Goal: Task Accomplishment & Management: Manage account settings

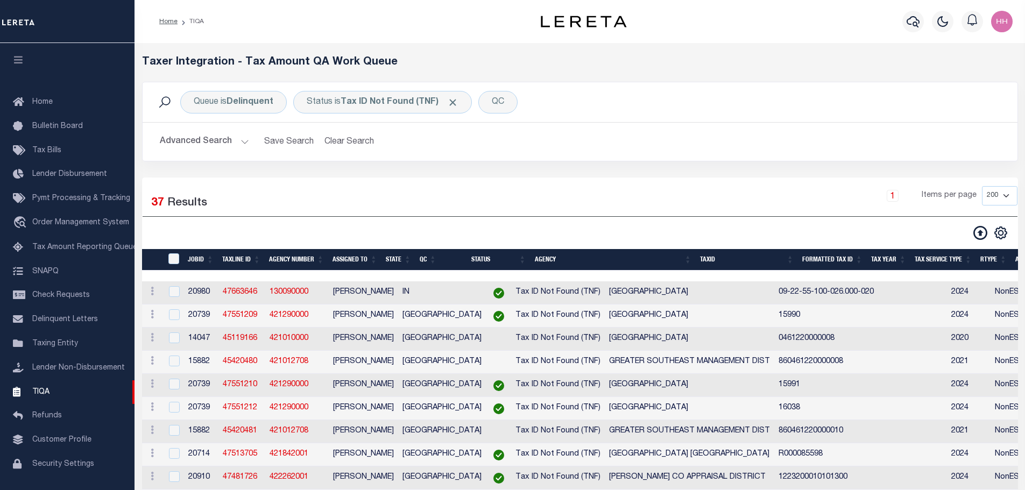
select select "200"
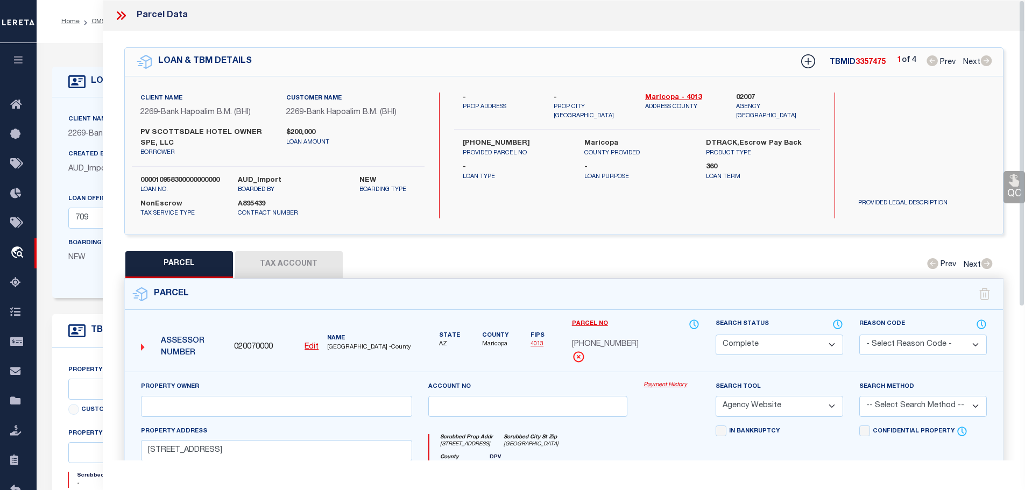
select select "CP"
select select "AGW"
select select "36992"
select select "14750"
select select "NonEscrow"
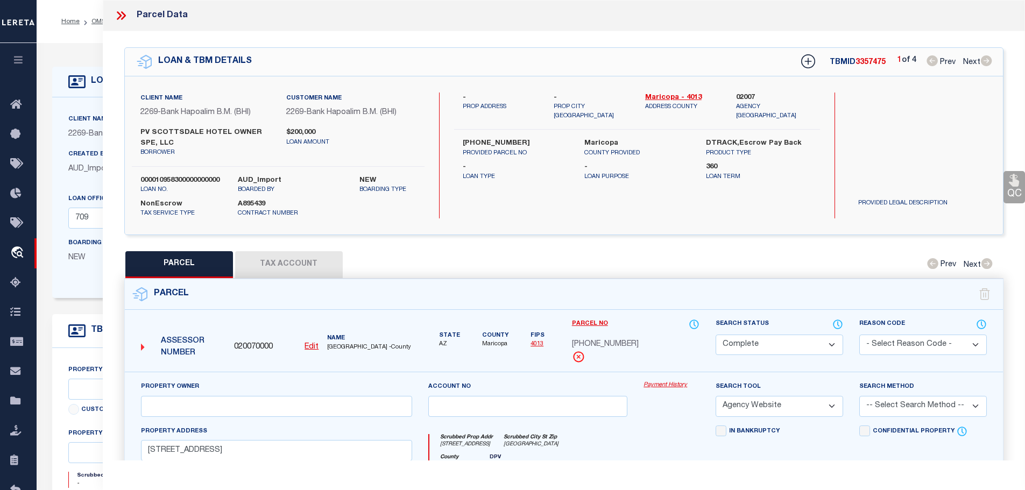
click at [122, 18] on icon at bounding box center [122, 15] width 5 height 9
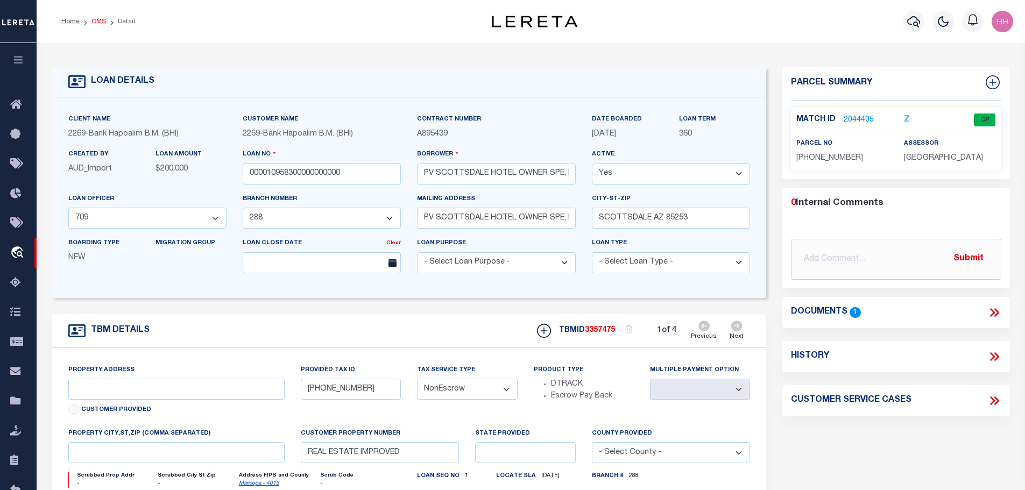
click at [93, 20] on link "OMS" at bounding box center [98, 21] width 15 height 6
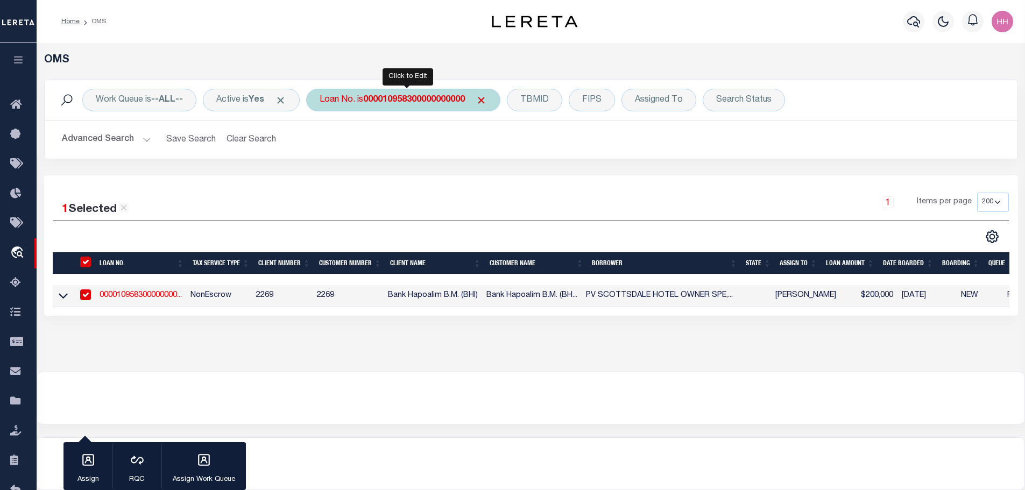
click at [416, 106] on div "Loan No. is 000010958300000000000" at bounding box center [403, 100] width 194 height 23
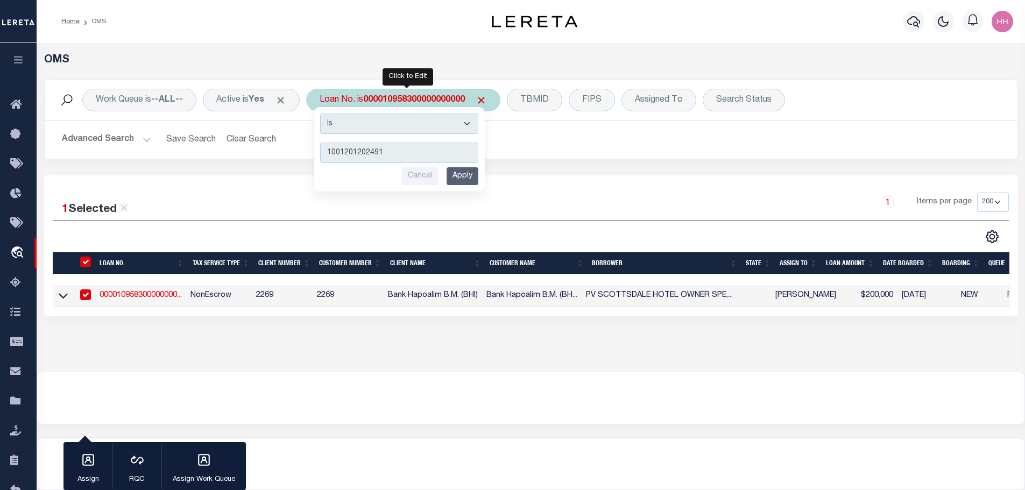
type input "1001201202491"
click at [469, 179] on input "Apply" at bounding box center [462, 176] width 32 height 18
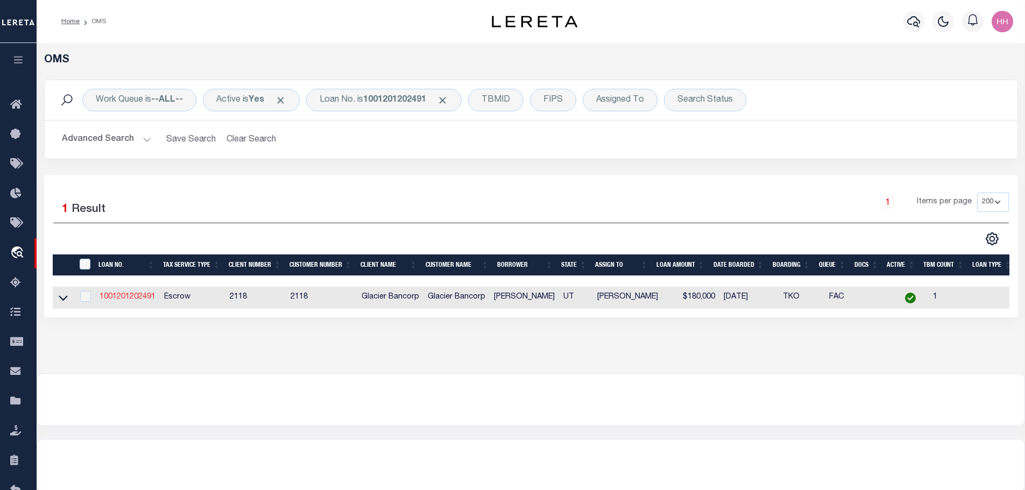
click at [137, 293] on link "1001201202491" at bounding box center [127, 297] width 56 height 8
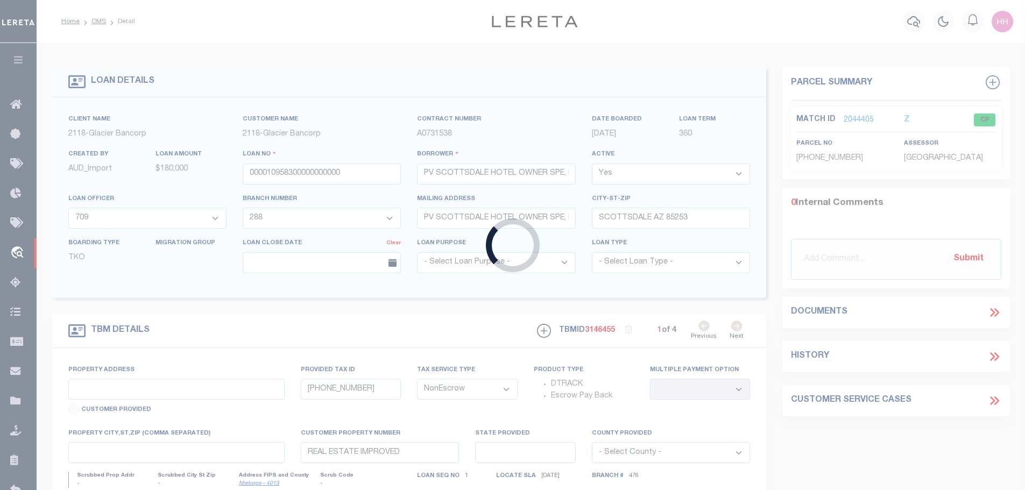
type input "1001201202491"
type input "FORD BRITNEY"
select select
select select "Escrow"
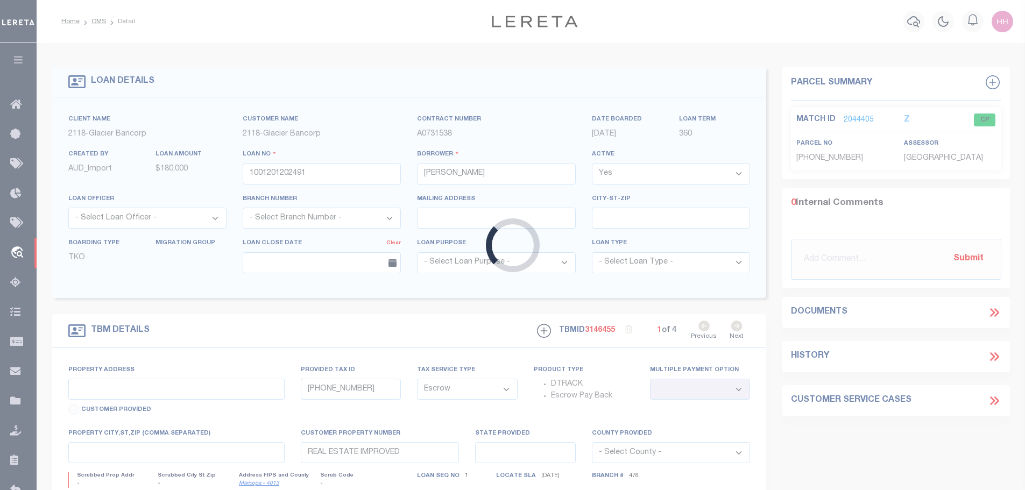
type input "146 W 400 N"
type input "XA0006772"
select select
type input "NEPHI UT 846480000"
type input "UT"
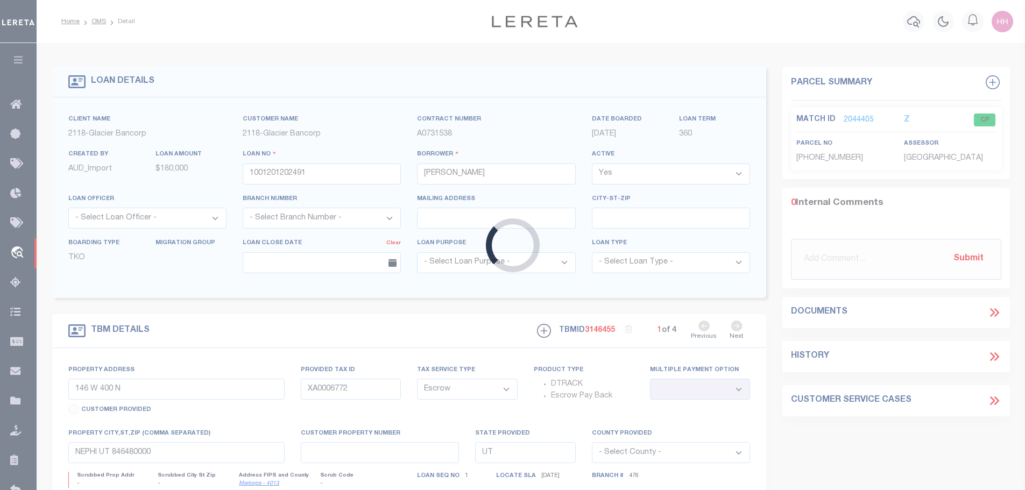
select select
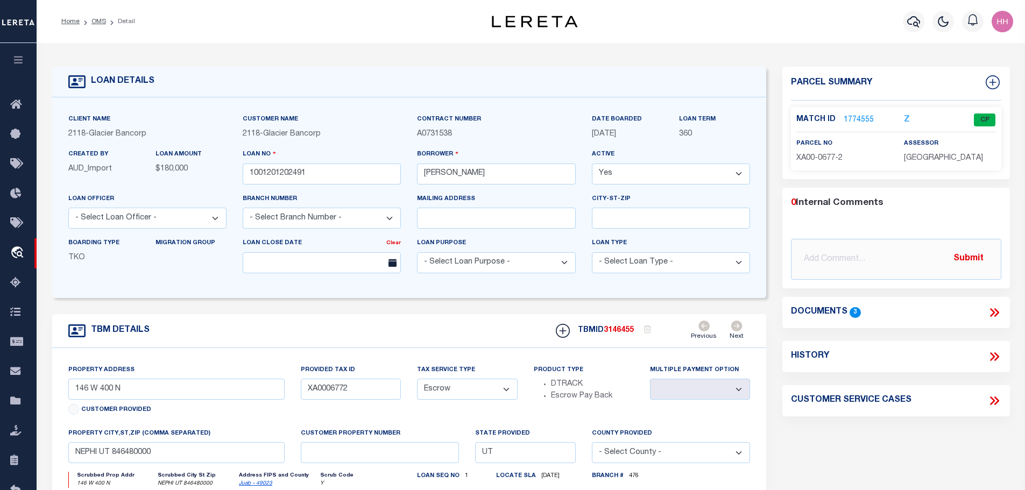
click at [856, 118] on link "1774555" at bounding box center [858, 120] width 30 height 11
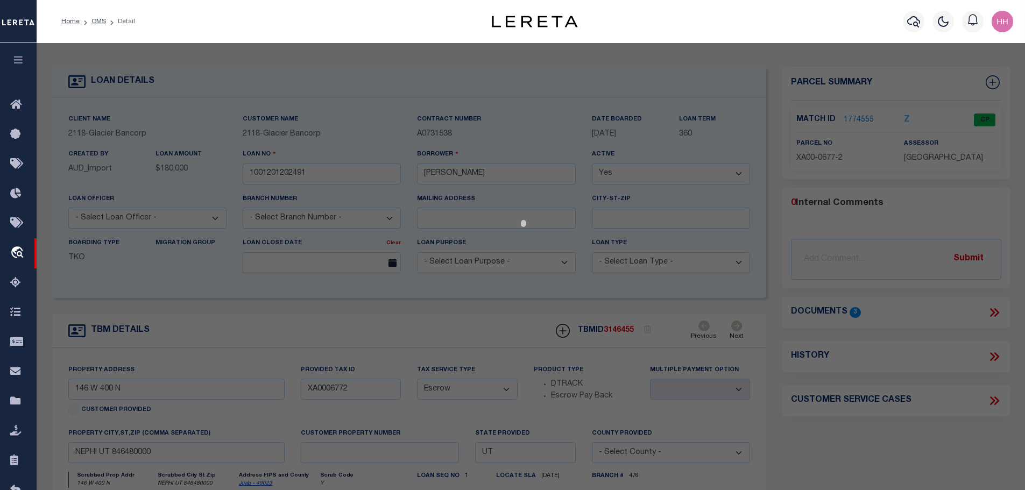
select select "AS"
select select
checkbox input "false"
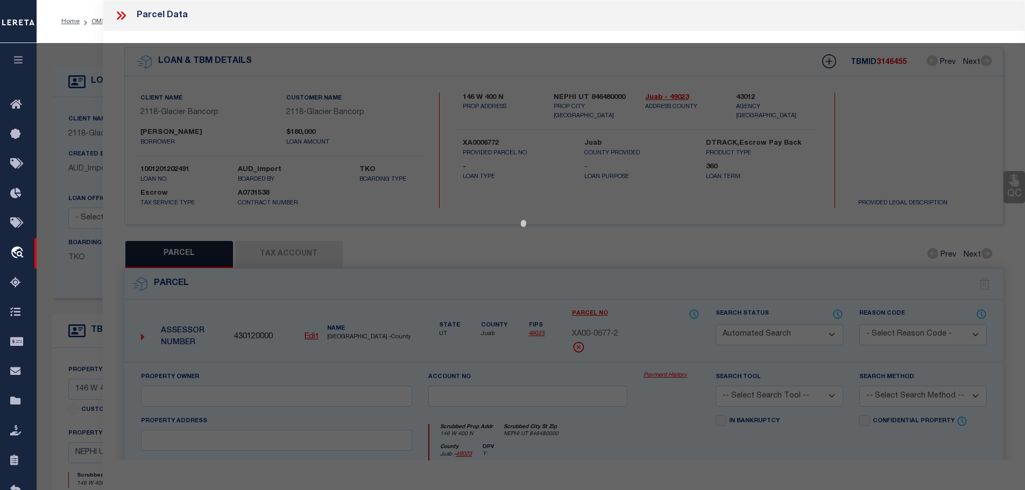
select select "CP"
type input "FORD, BRITNEY BONNETT, BRIAN, (JT)"
select select
type input "146 W 400 N"
checkbox input "false"
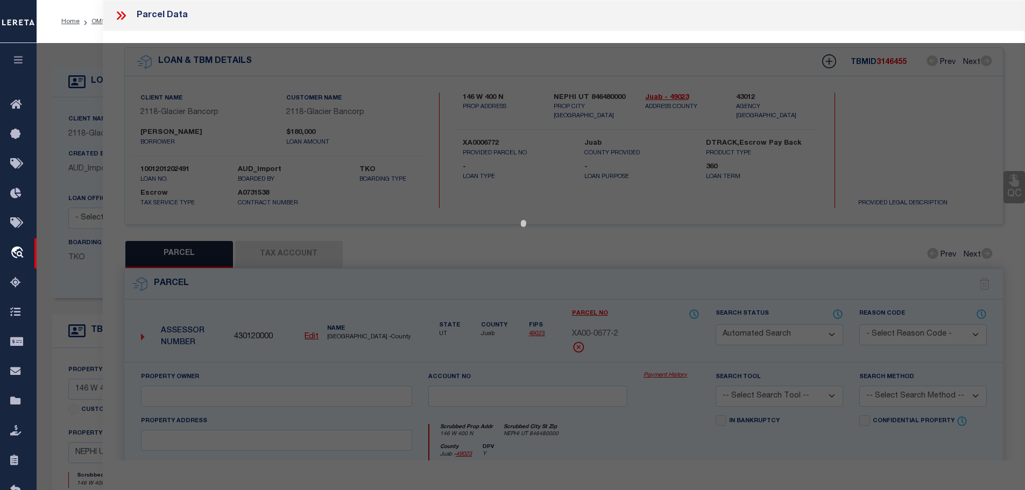
type input "NEPHI UT 846480000"
type textarea "BEG AT THE SW COR OF LOT 1, BLK 6, PLAT "C" OF THE NEPHI TOWNSITE SURVEY, TH E …"
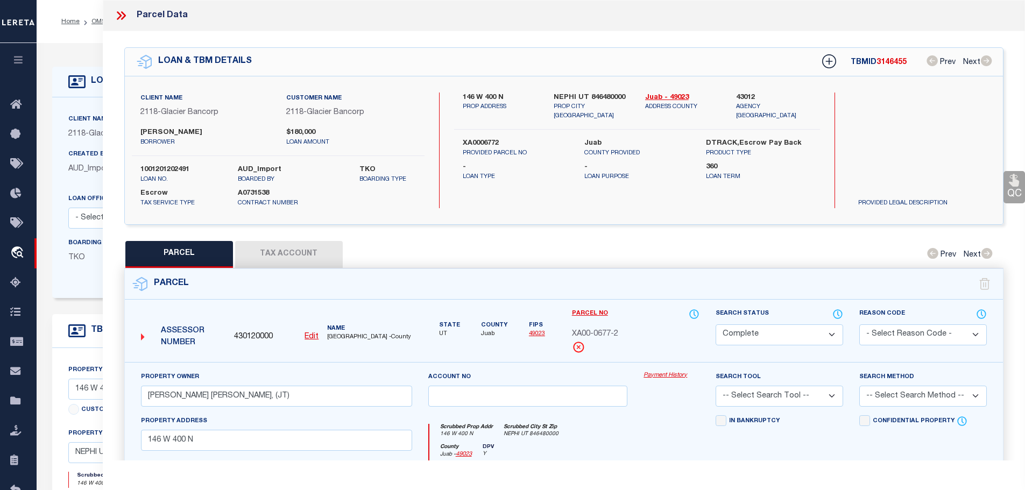
click at [273, 251] on button "Tax Account" at bounding box center [289, 254] width 108 height 27
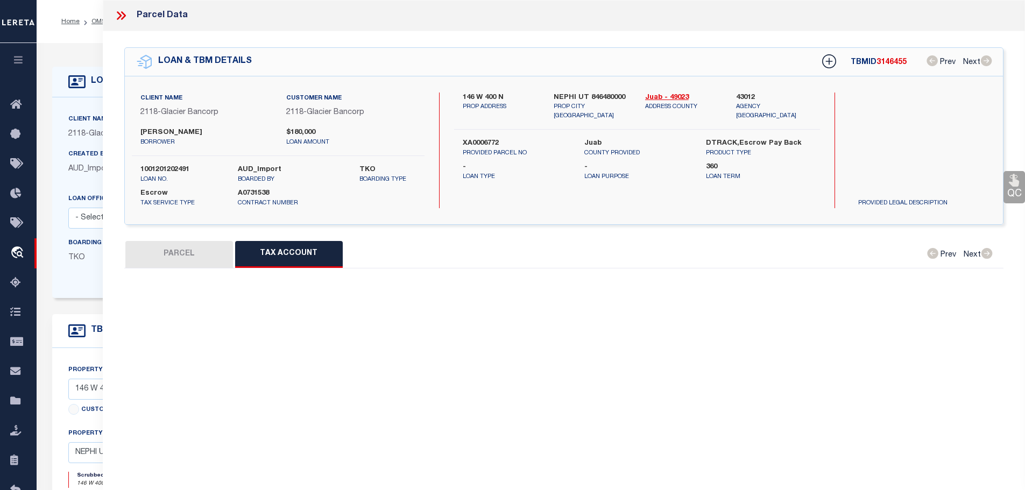
select select "100"
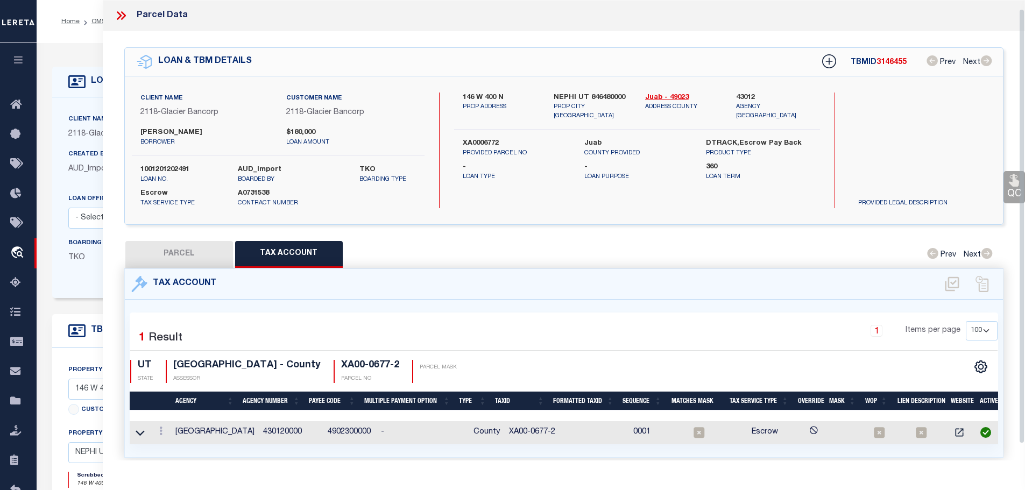
scroll to position [9, 0]
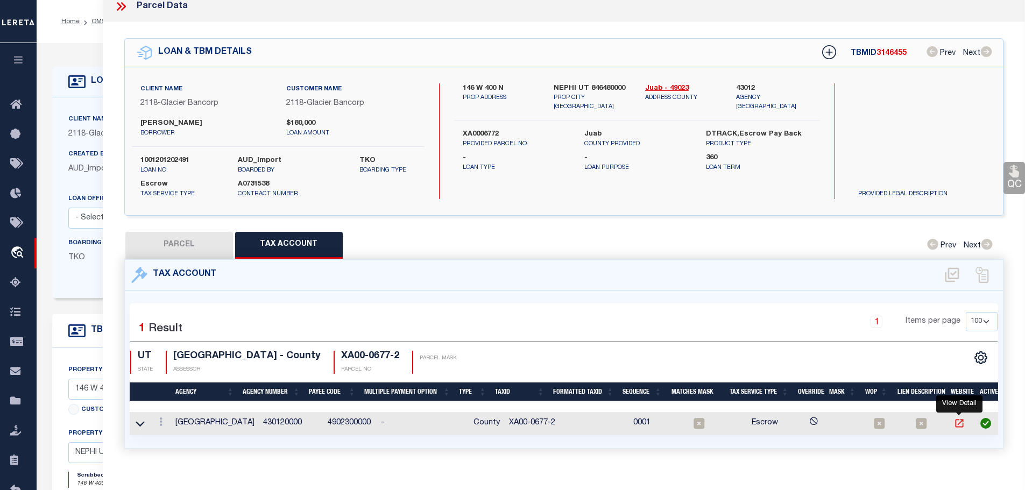
click at [960, 420] on icon "" at bounding box center [959, 423] width 11 height 11
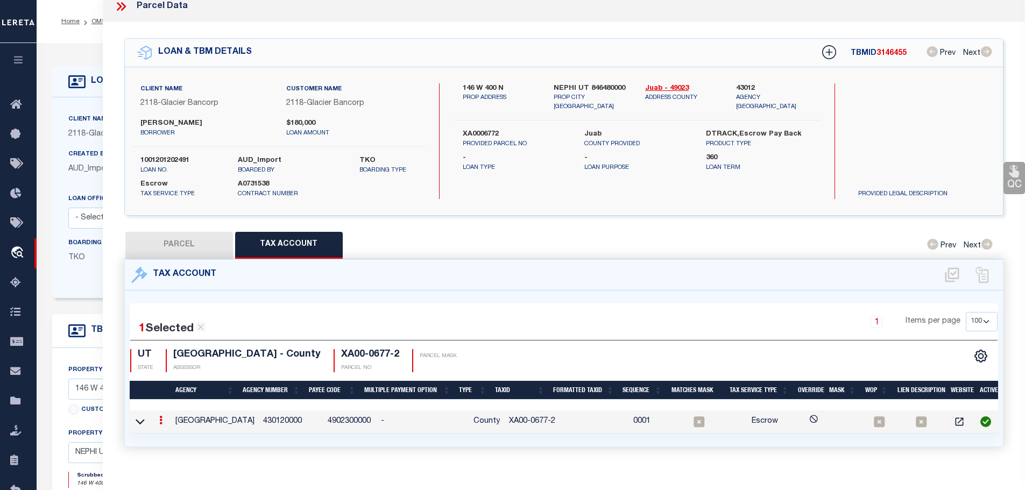
click at [345, 351] on h4 "XA00-0677-2" at bounding box center [370, 355] width 58 height 12
copy div "XA00-0677-2"
click at [159, 415] on div at bounding box center [161, 421] width 12 height 13
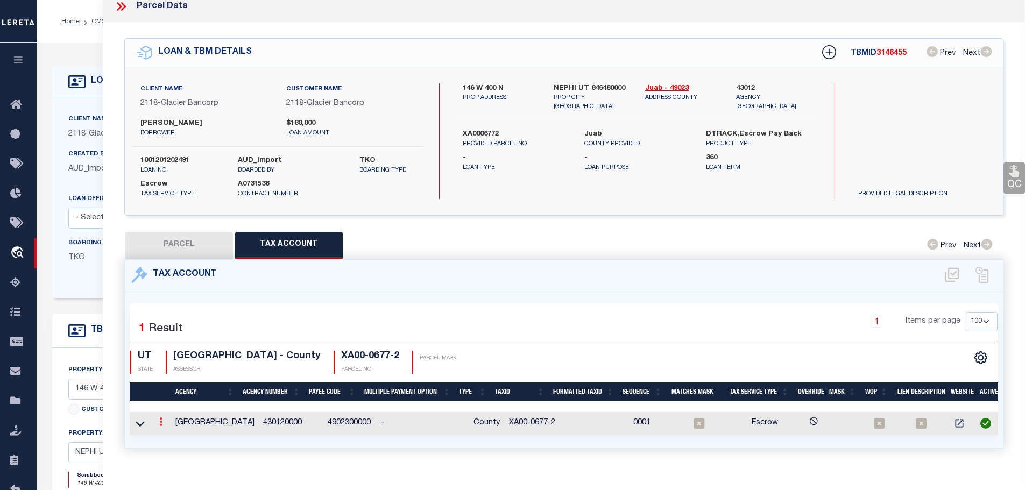
click at [162, 420] on icon at bounding box center [160, 421] width 3 height 9
drag, startPoint x: 173, startPoint y: 435, endPoint x: 181, endPoint y: 434, distance: 8.1
click at [173, 436] on icon "" at bounding box center [172, 438] width 8 height 8
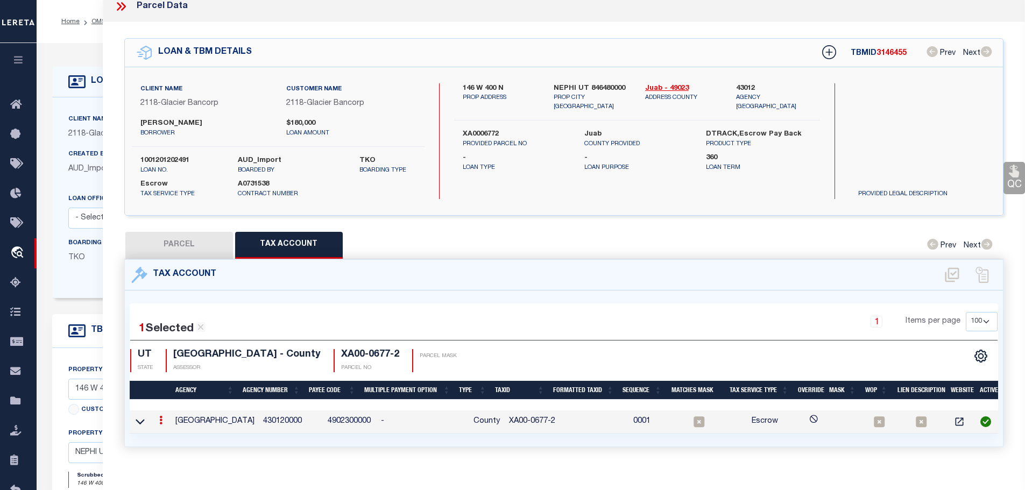
type input "XA00-0677-2"
type textarea "$$$$$$$ %$$$$$$"
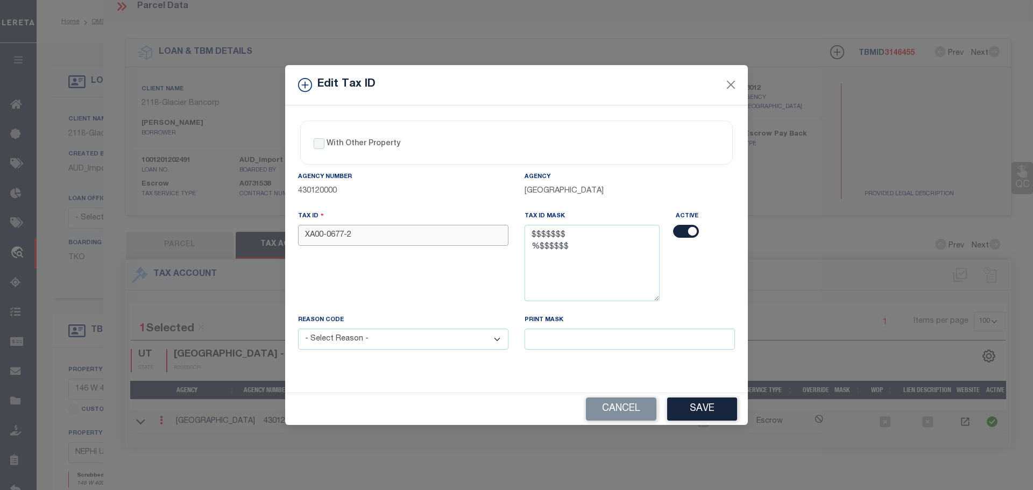
click at [400, 243] on input "XA00-0677-2" at bounding box center [403, 235] width 210 height 21
paste input "0009436"
type input "0009436"
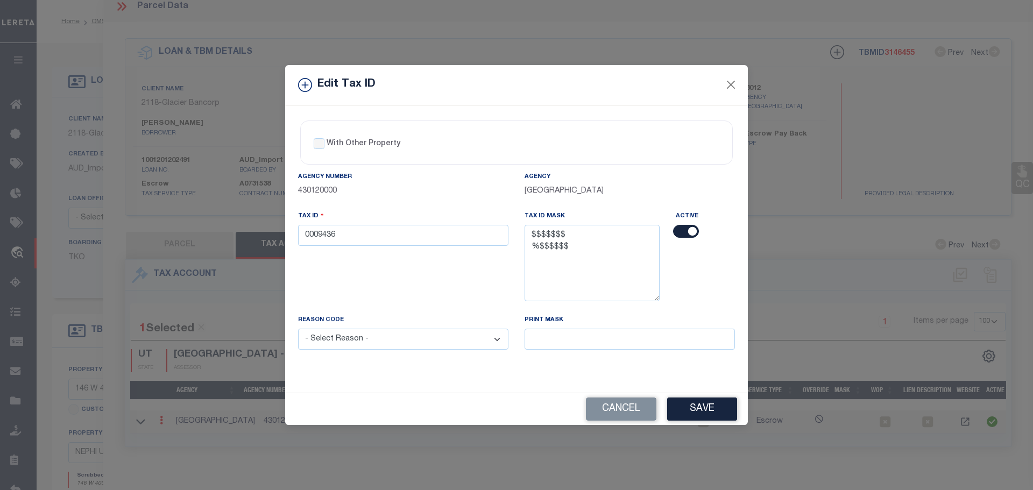
click at [453, 343] on select "- Select Reason - 099 - Other (Provide additional detail) ACT - Agency Changed …" at bounding box center [403, 339] width 210 height 21
select select "ACT"
click at [298, 329] on select "- Select Reason - 099 - Other (Provide additional detail) ACT - Agency Changed …" at bounding box center [403, 339] width 210 height 21
click at [703, 407] on button "Save" at bounding box center [702, 408] width 70 height 23
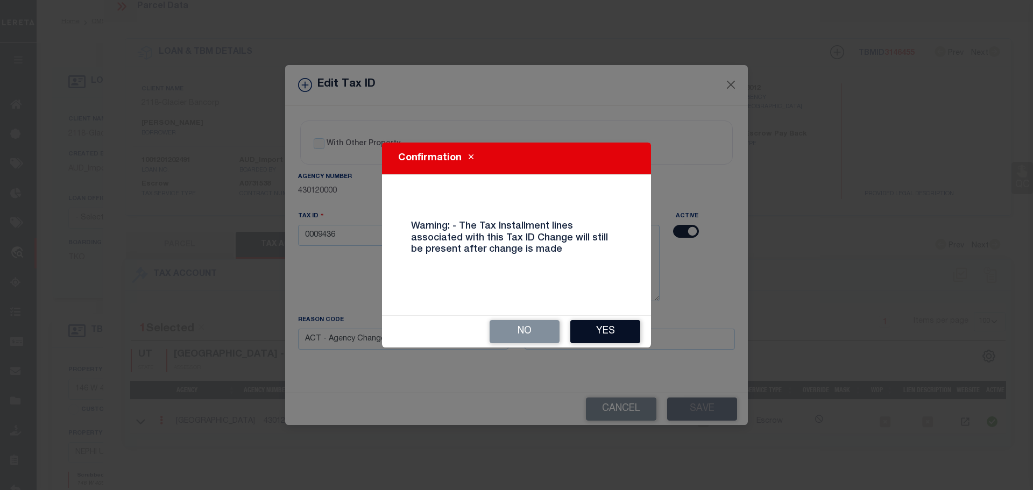
click at [606, 326] on button "Yes" at bounding box center [605, 331] width 70 height 23
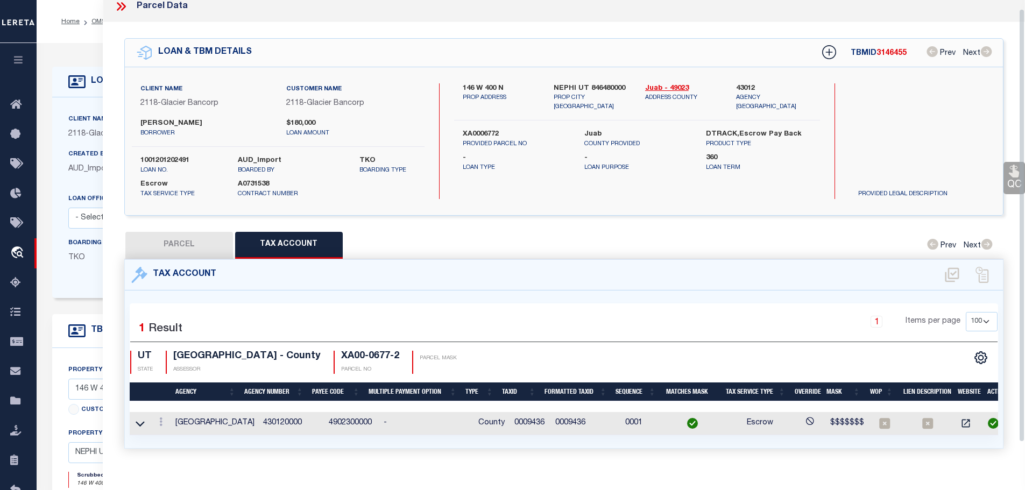
select select
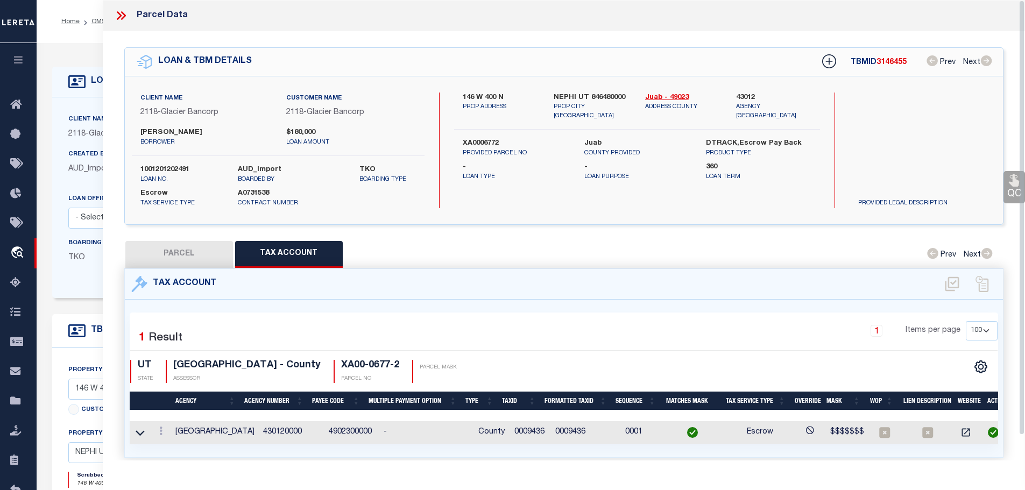
click at [118, 14] on icon at bounding box center [121, 16] width 14 height 14
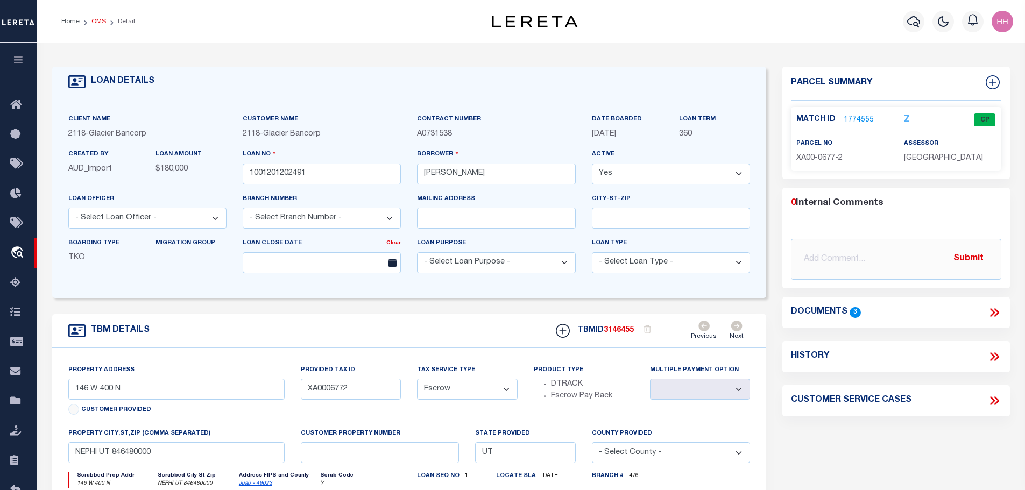
click at [91, 18] on link "OMS" at bounding box center [98, 21] width 15 height 6
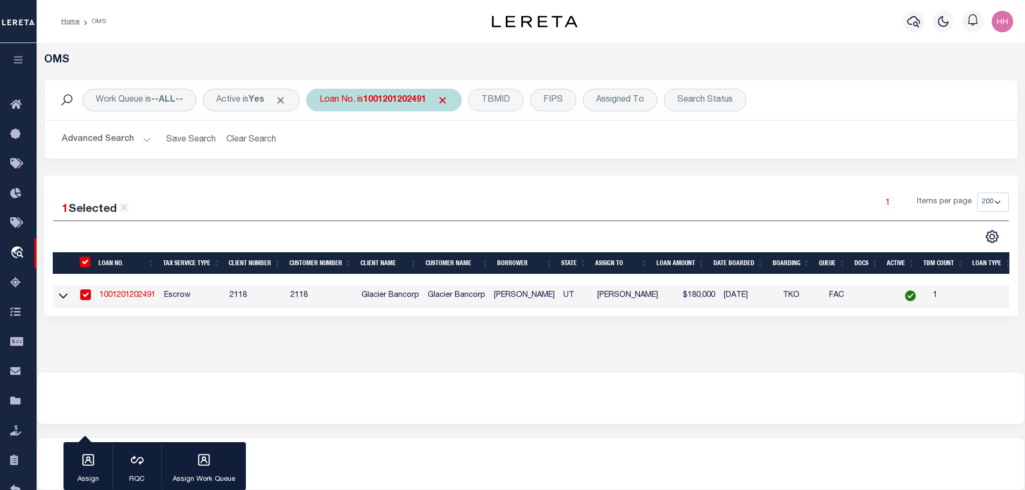
click at [395, 98] on b "1001201202491" at bounding box center [394, 100] width 63 height 9
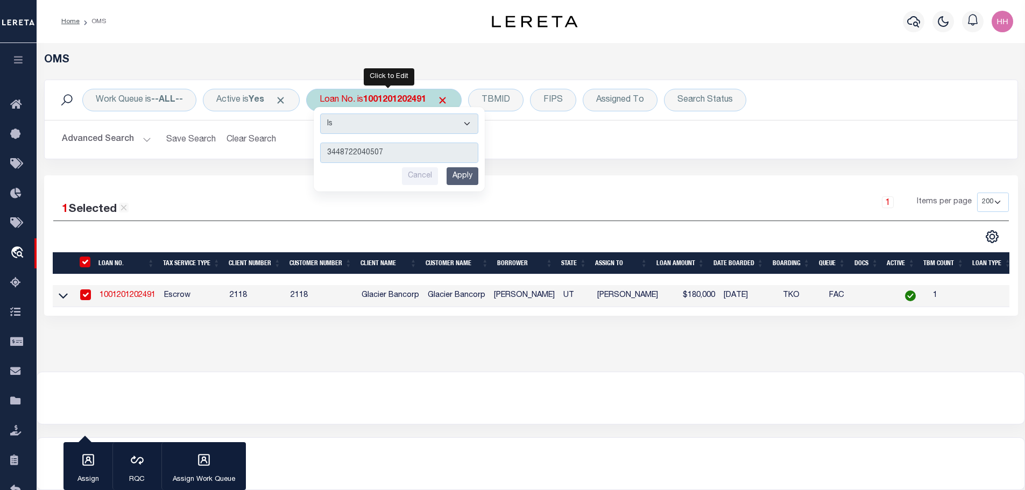
type input "3448722040507"
click at [461, 181] on input "Apply" at bounding box center [462, 176] width 32 height 18
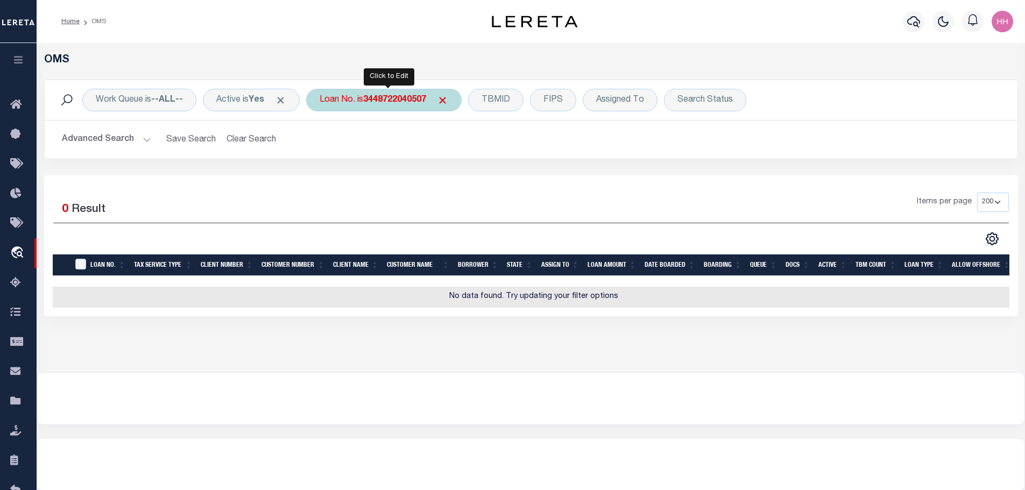
click at [395, 99] on b "3448722040507" at bounding box center [394, 100] width 63 height 9
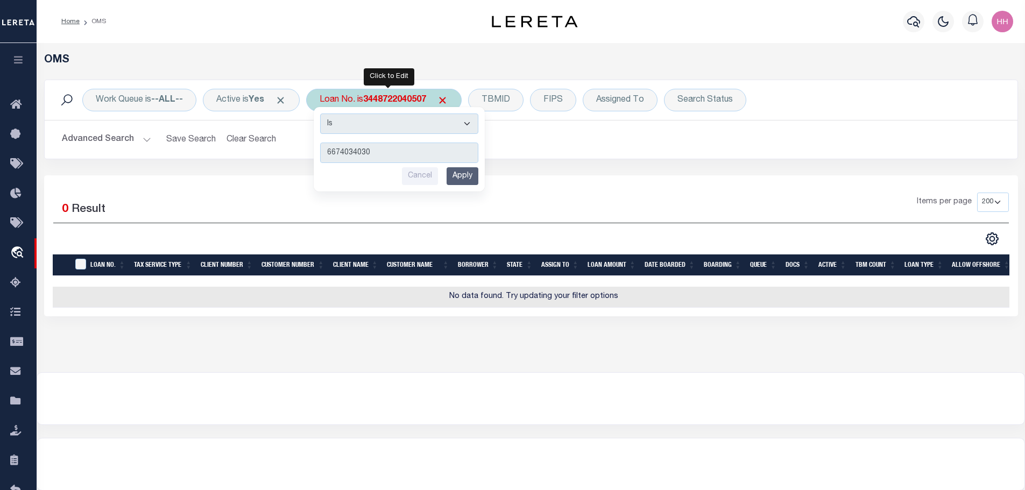
type input "6674034030"
click at [467, 178] on input "Apply" at bounding box center [462, 176] width 32 height 18
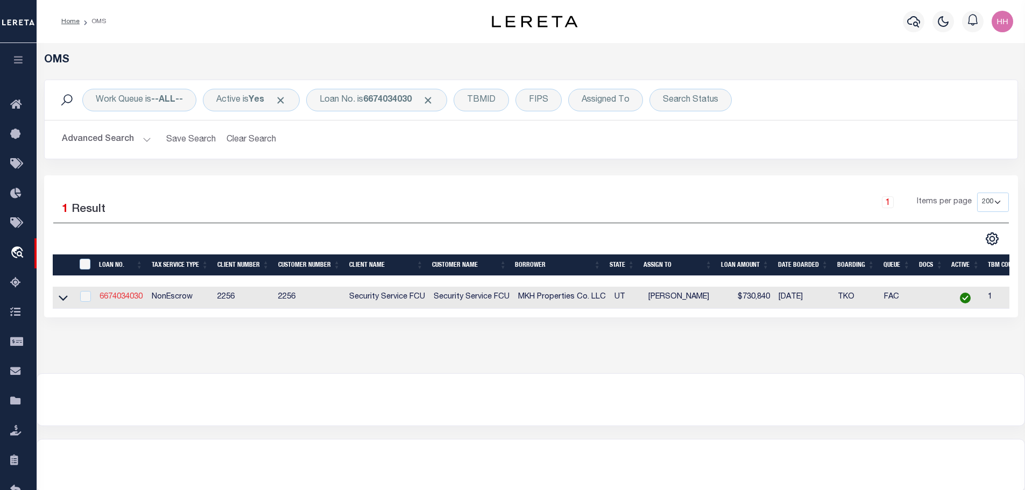
click at [130, 294] on link "6674034030" at bounding box center [120, 297] width 43 height 8
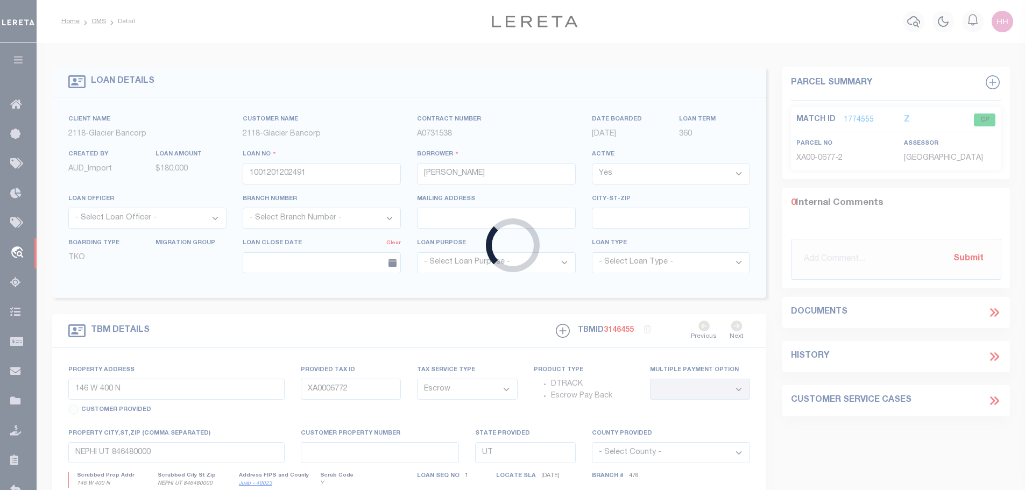
type input "6674034030"
type input "MKH Properties Co. LLC"
select select
type input "4505 S Wasatch Blvd Ste 350"
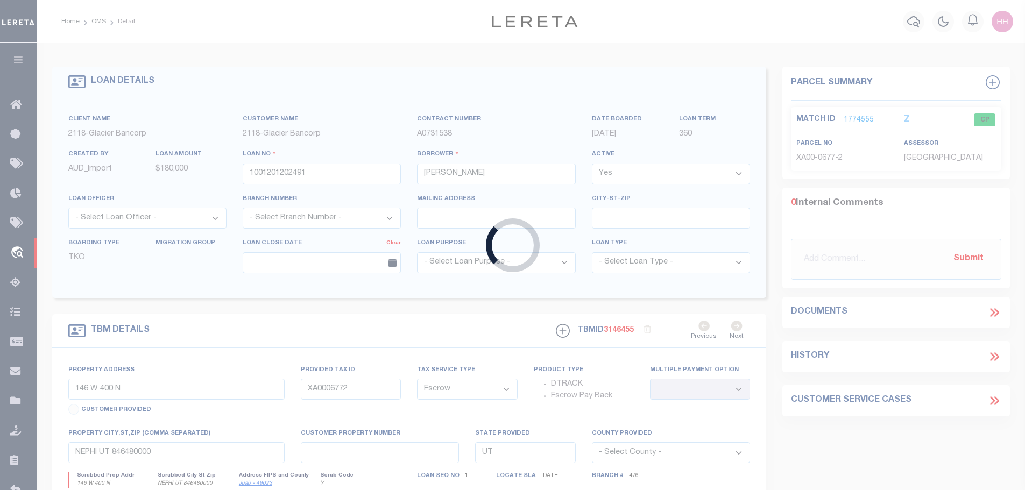
type input "Salt Lake City, UT 84124"
select select "NonEscrow"
select select "23331"
select select "8415"
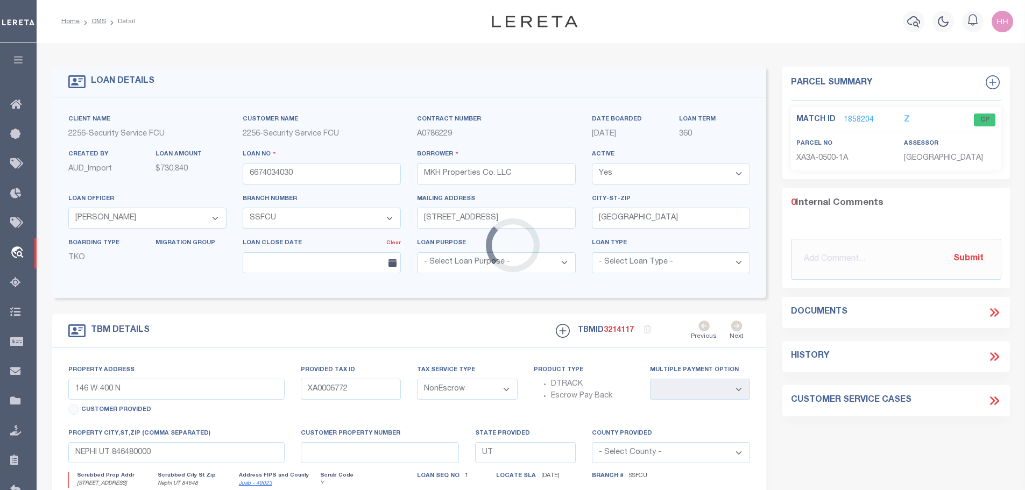
type input "1174 N Main St"
type input "XA3A-0500-1A"
select select
type input "Nephi UT 84648"
type input "75 - CRE Non Own Occupied (Non Resi)"
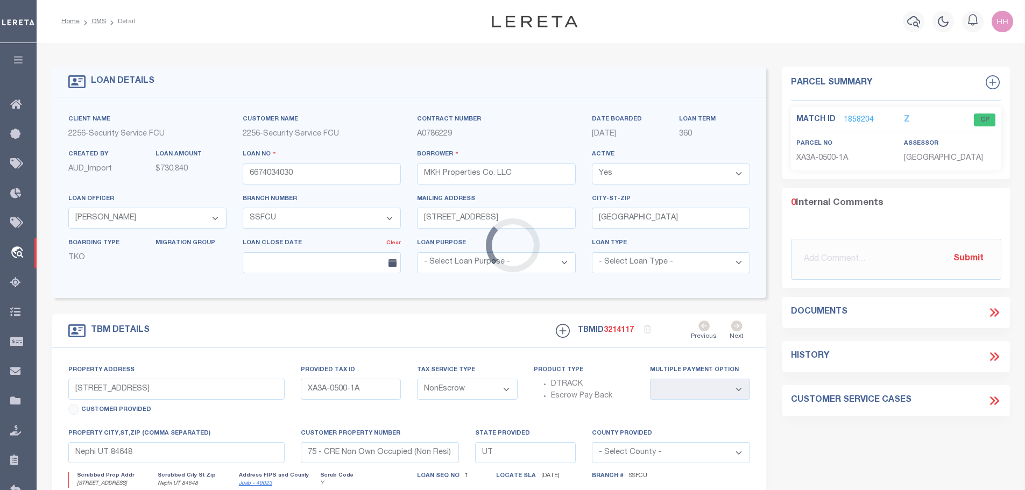
select select
type textarea "ALL OF LOT 1 PLAT "A" OF PAINTER COMMERCIAL SUBDIVISION ACCORDING TO THE OFFICI…"
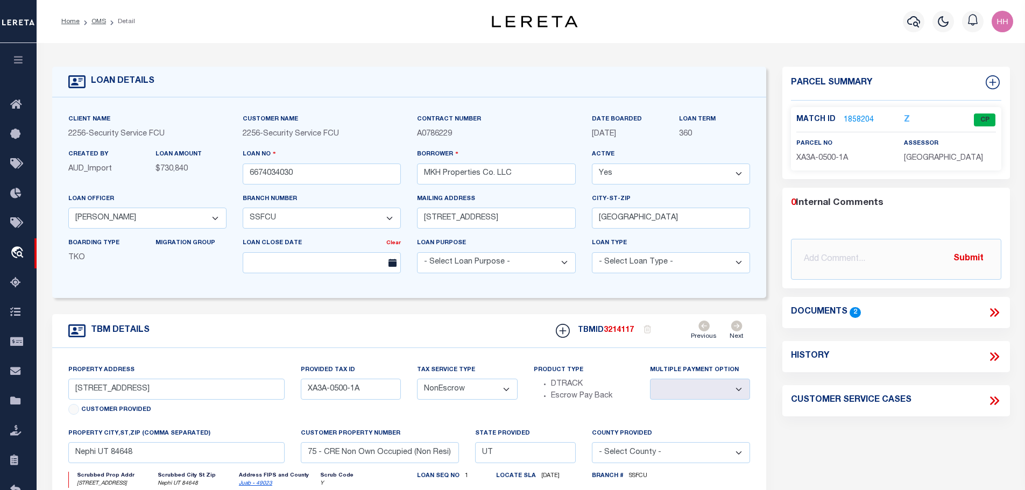
click at [864, 115] on link "1858204" at bounding box center [858, 120] width 30 height 11
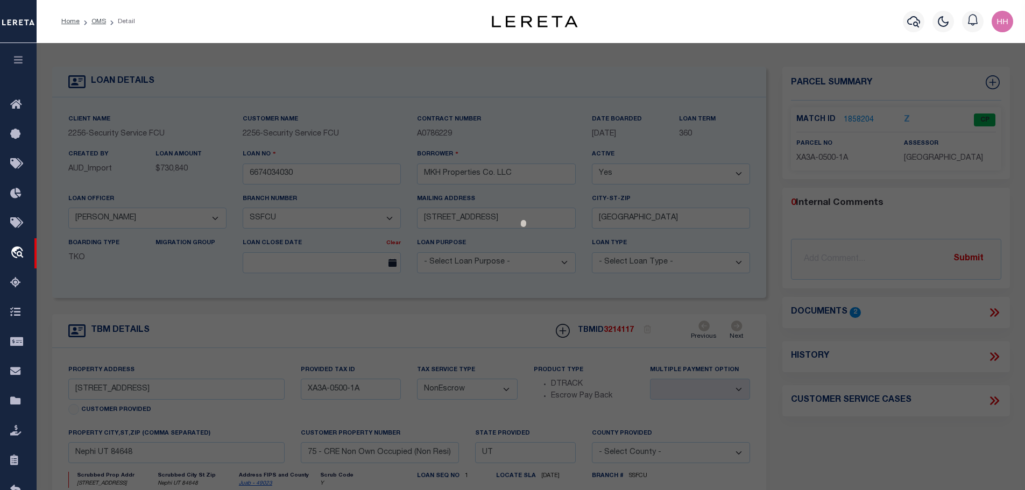
select select "AS"
checkbox input "false"
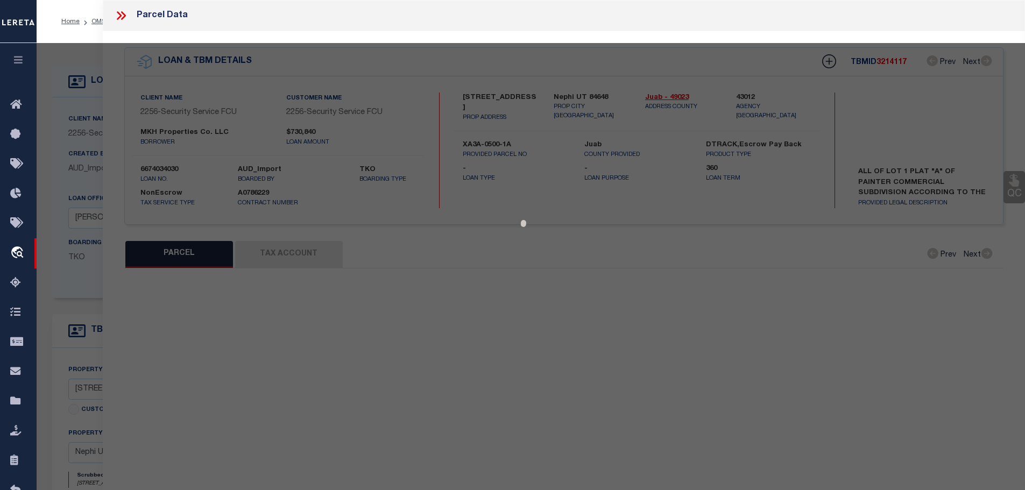
select select "CP"
type input "Name GILLETTE EH RETAIL, LLC,"
select select
type input "1174 N Main St"
checkbox input "false"
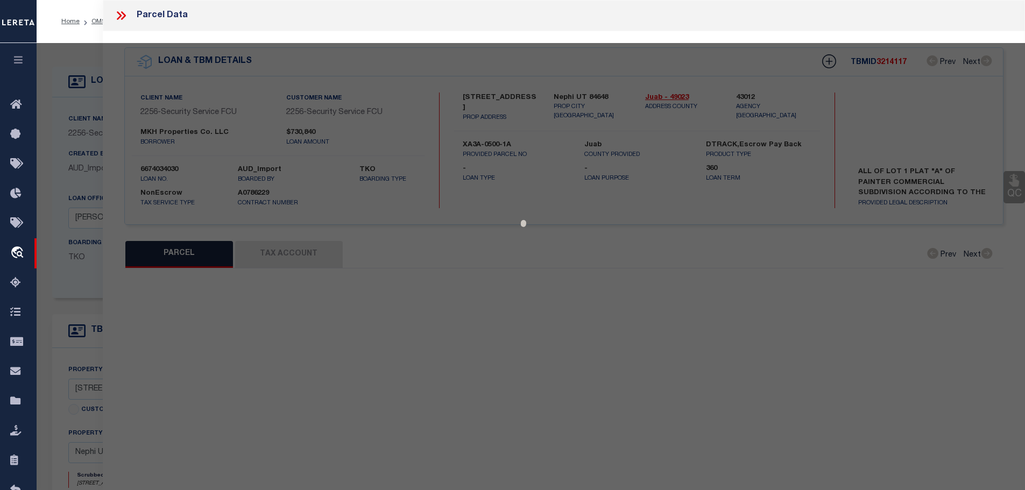
type input "Nephi UT 84648"
type textarea "ALL OF LOT 1 PLAT "A" OF PAINTER COMMERCIAL SUBDIVISION ACCORDING TO THE OFFICI…"
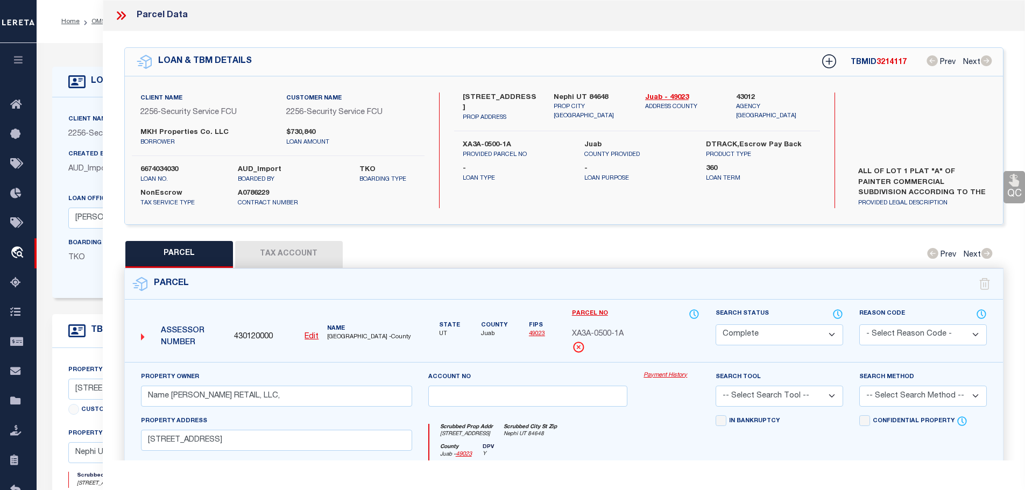
click at [304, 252] on button "Tax Account" at bounding box center [289, 254] width 108 height 27
select select "100"
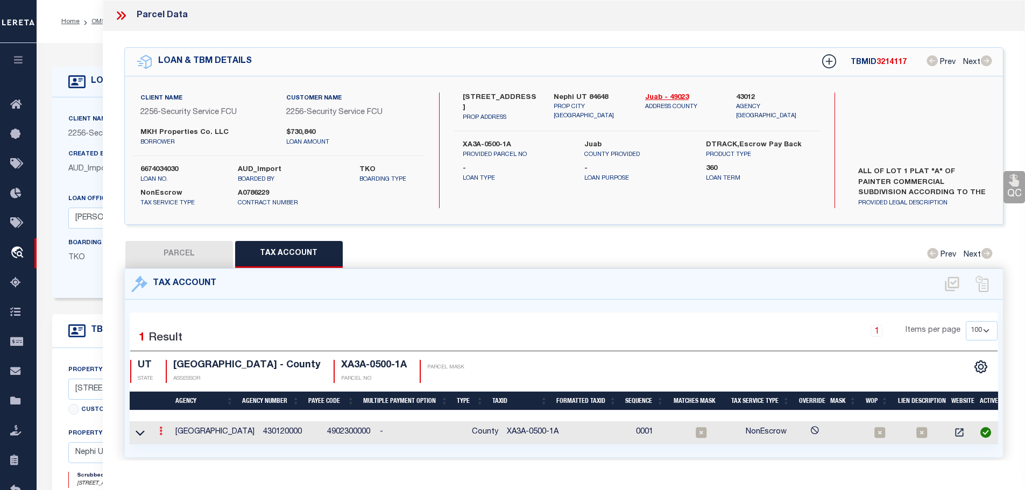
click at [162, 430] on icon at bounding box center [160, 431] width 3 height 9
click at [172, 443] on icon "" at bounding box center [172, 447] width 8 height 8
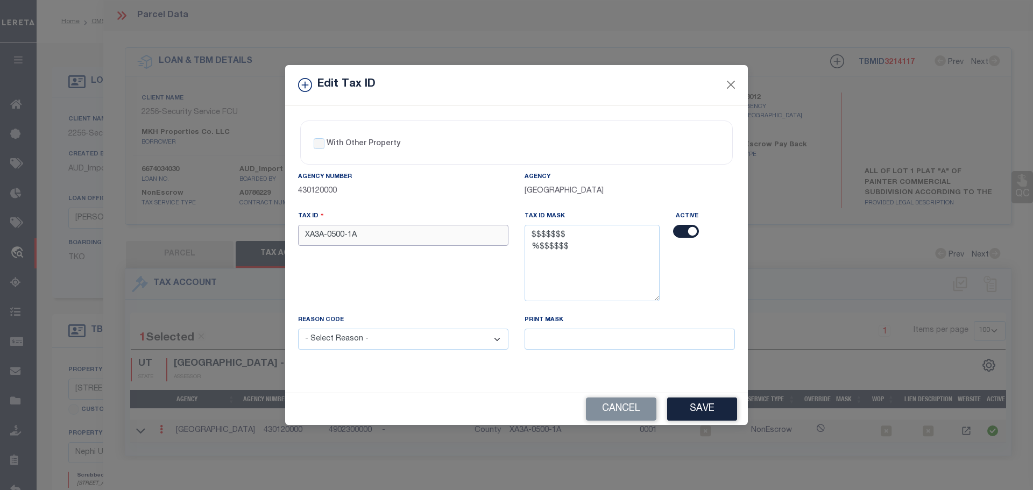
click at [388, 236] on input "XA3A-0500-1A" at bounding box center [403, 235] width 210 height 21
paste input "1245472"
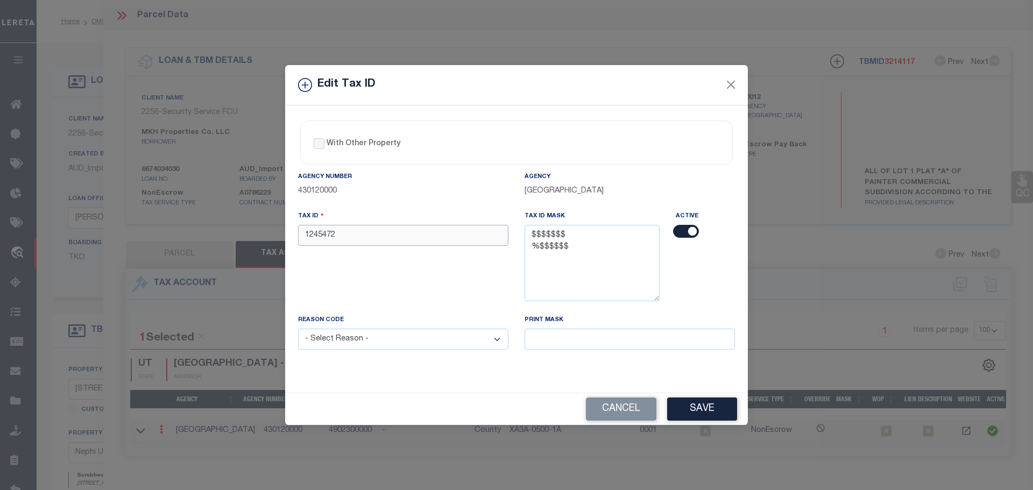
type input "1245472"
click at [439, 341] on select "- Select Reason - 099 - Other (Provide additional detail) ACT - Agency Changed …" at bounding box center [403, 339] width 210 height 21
select select "ACT"
click at [298, 329] on select "- Select Reason - 099 - Other (Provide additional detail) ACT - Agency Changed …" at bounding box center [403, 339] width 210 height 21
click at [706, 407] on button "Save" at bounding box center [702, 408] width 70 height 23
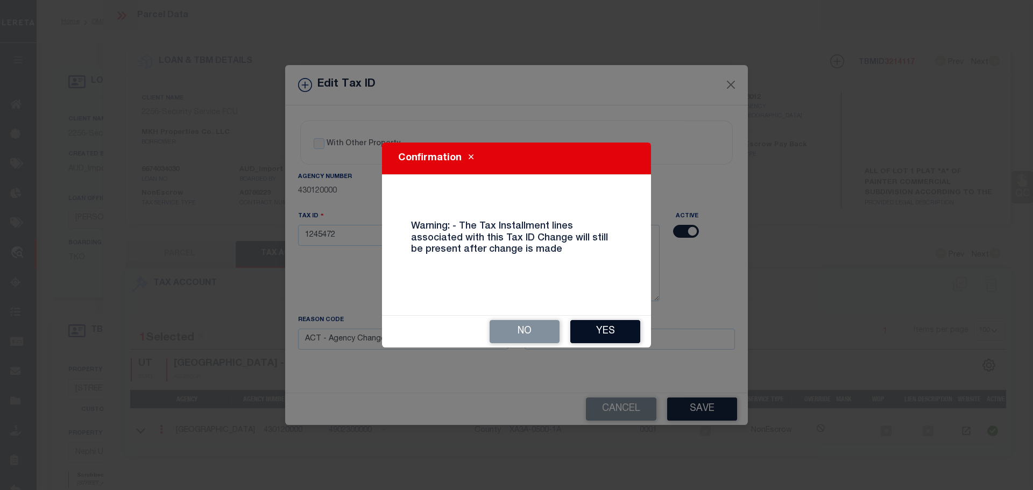
click at [602, 334] on button "Yes" at bounding box center [605, 331] width 70 height 23
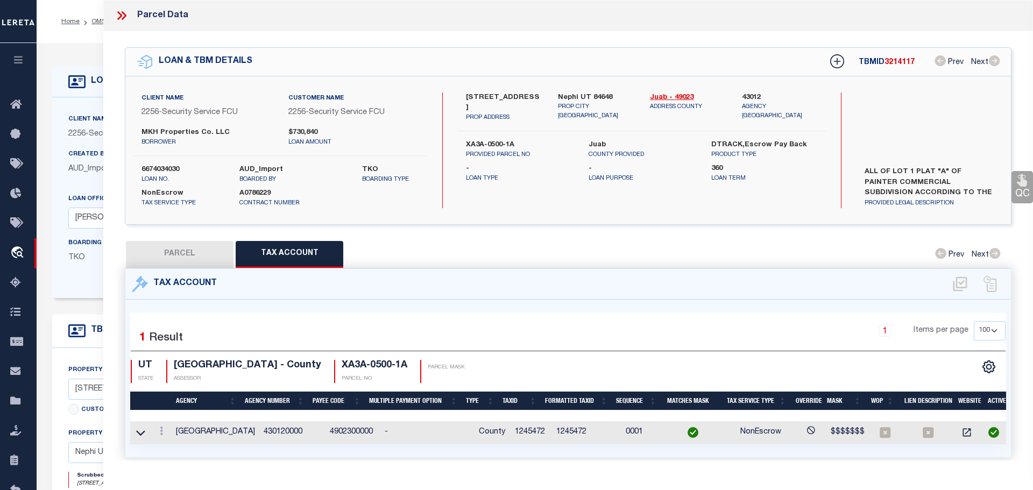
select select
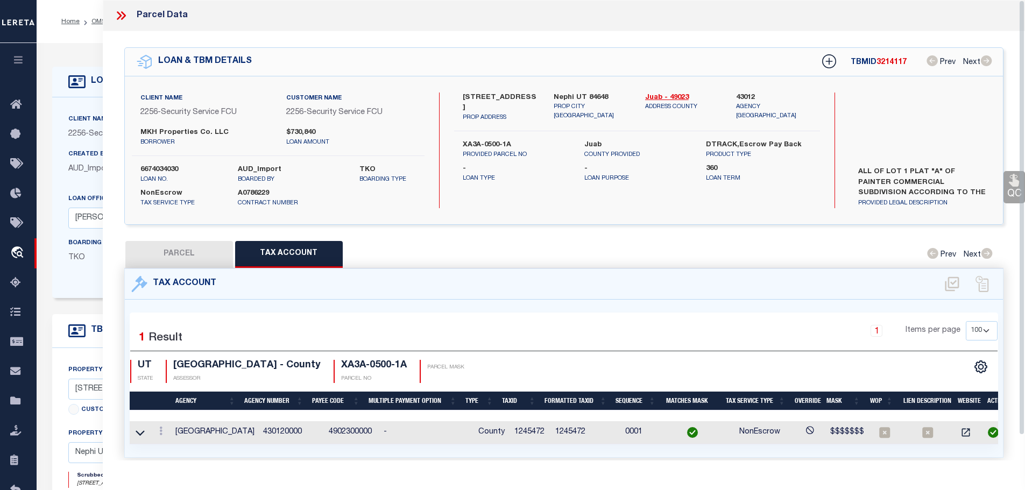
click at [120, 16] on icon at bounding box center [121, 16] width 14 height 14
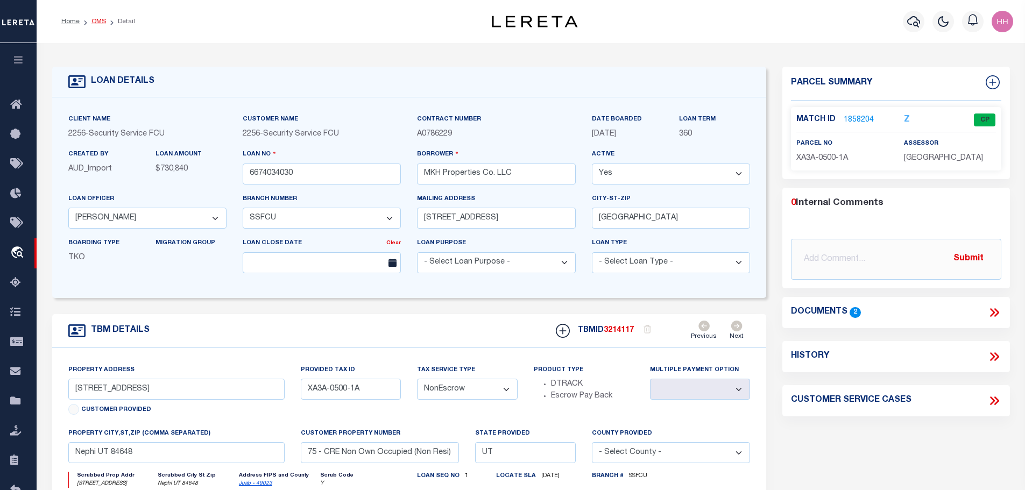
click at [93, 22] on link "OMS" at bounding box center [98, 21] width 15 height 6
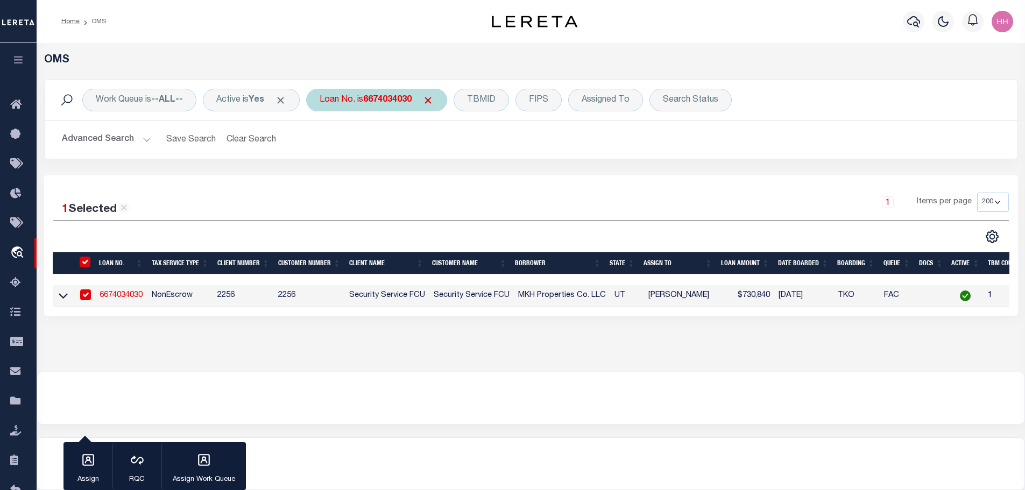
click at [382, 104] on b "6674034030" at bounding box center [387, 100] width 48 height 9
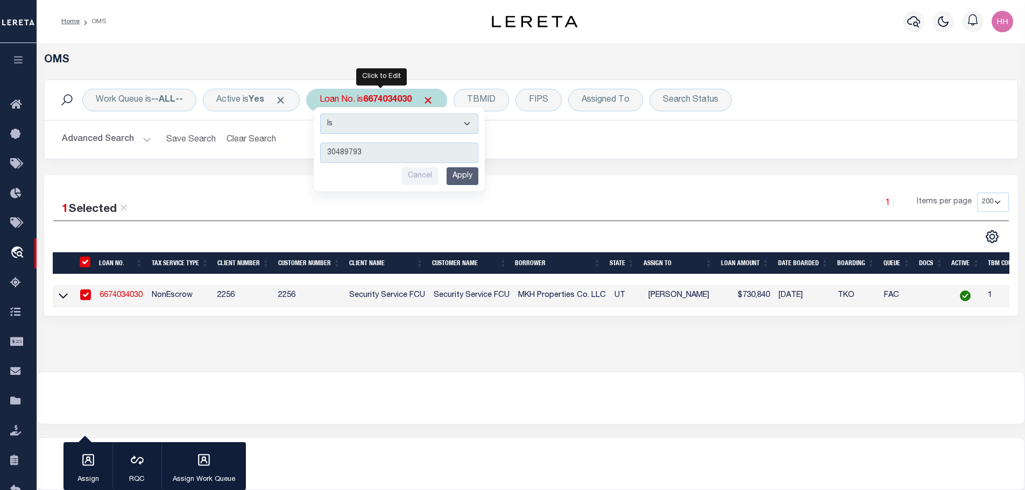
type input "30489793"
click at [465, 177] on input "Apply" at bounding box center [462, 176] width 32 height 18
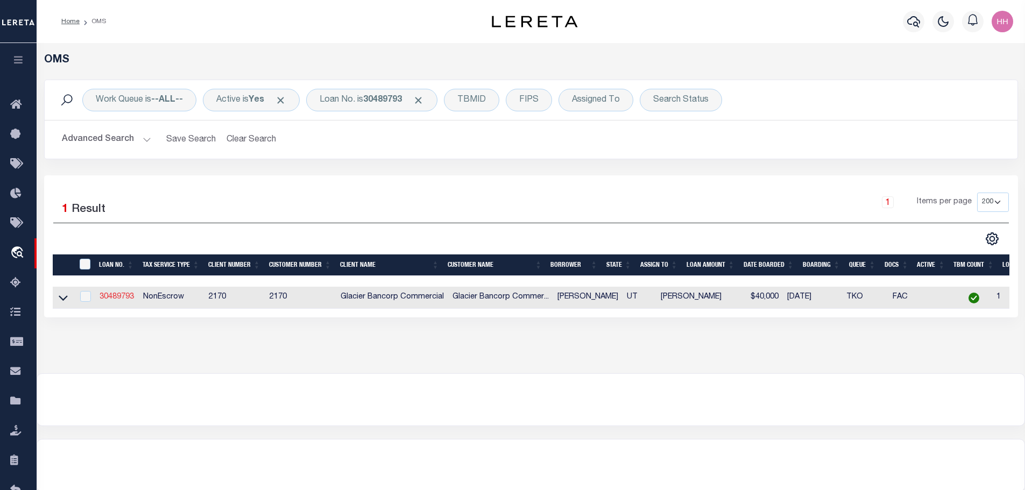
click at [120, 294] on link "30489793" at bounding box center [116, 297] width 34 height 8
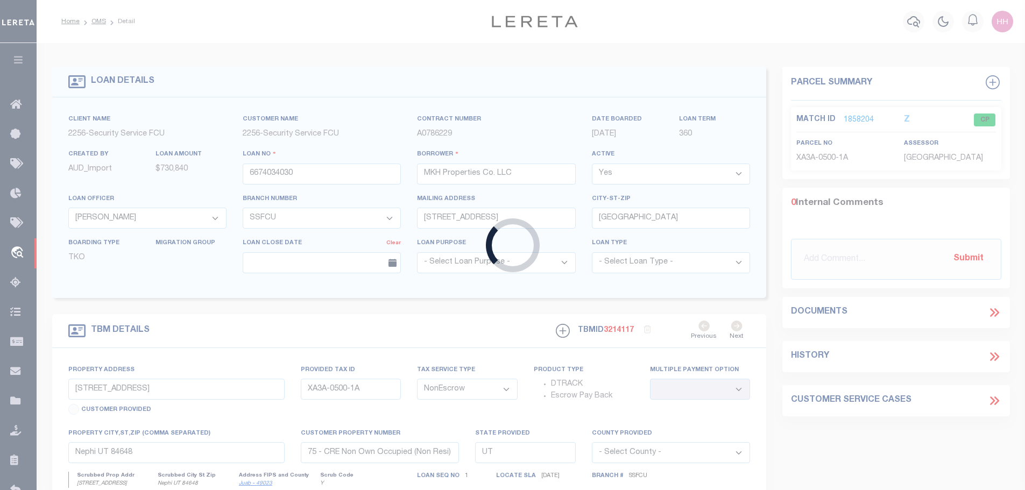
type input "30489793"
type input "BRIAN FORD"
select select
type input "112 W 400 N"
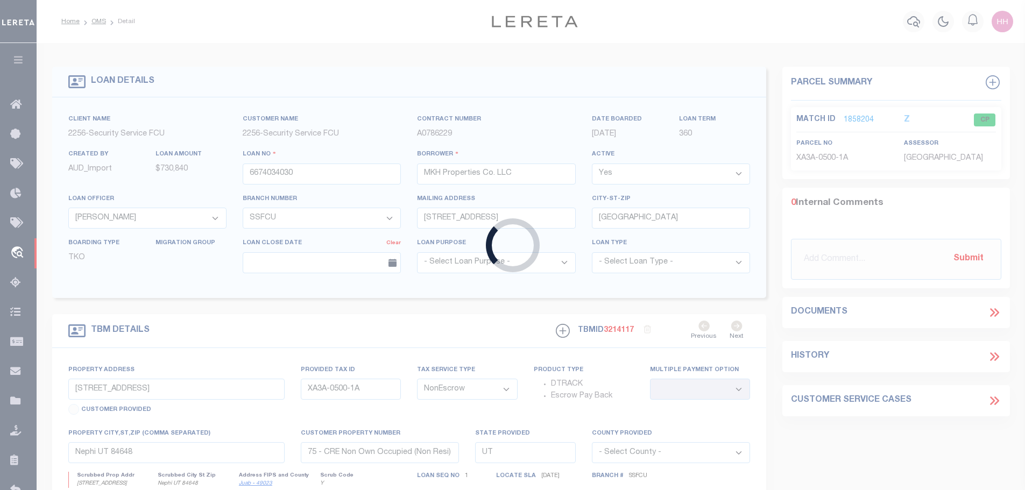
type input "NEPHI UT 84648-1457"
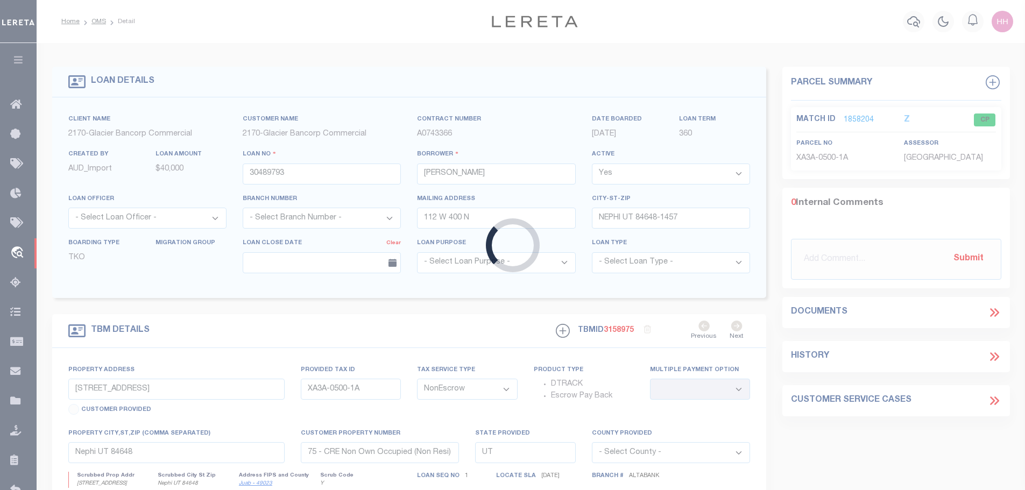
type input "112 WEST 400 NORTH"
select select
type input "NEPHI UT 846480000"
type input "530"
select select
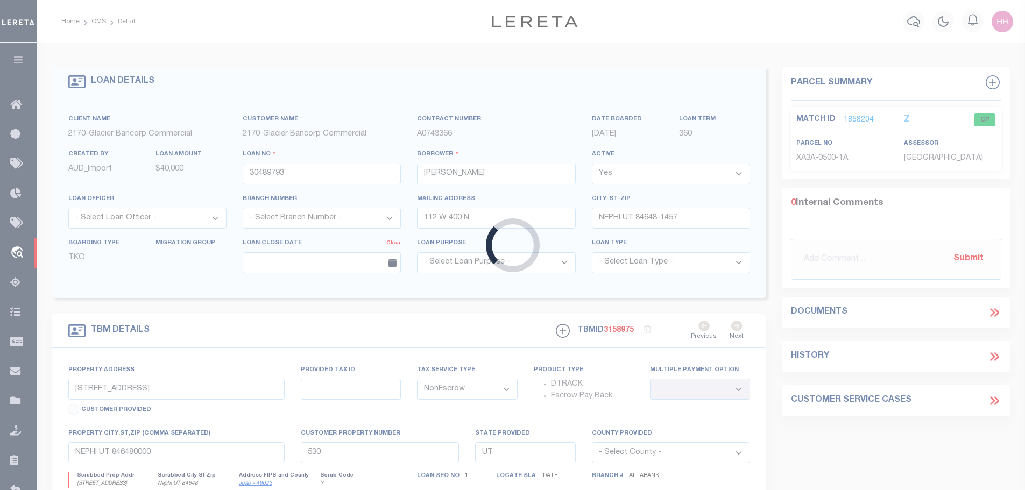
select select "5655"
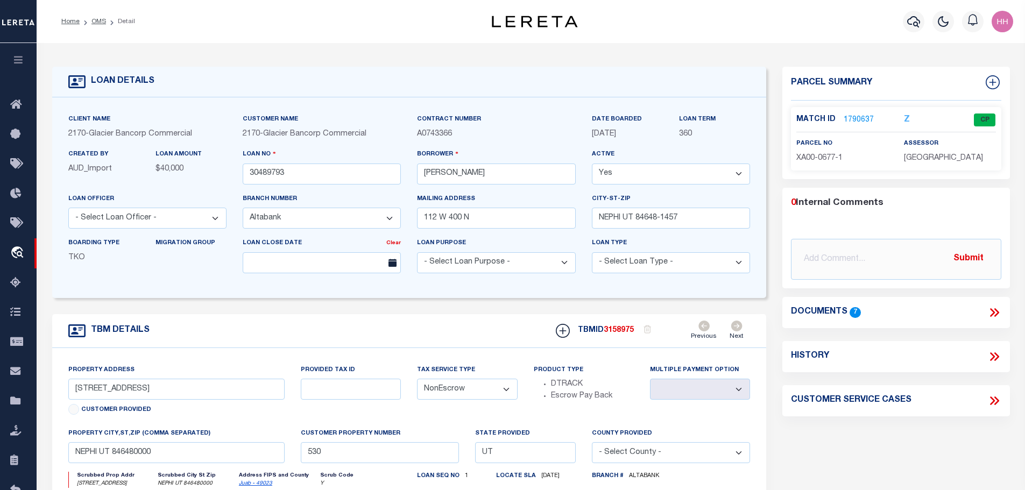
click at [859, 118] on link "1790637" at bounding box center [858, 120] width 30 height 11
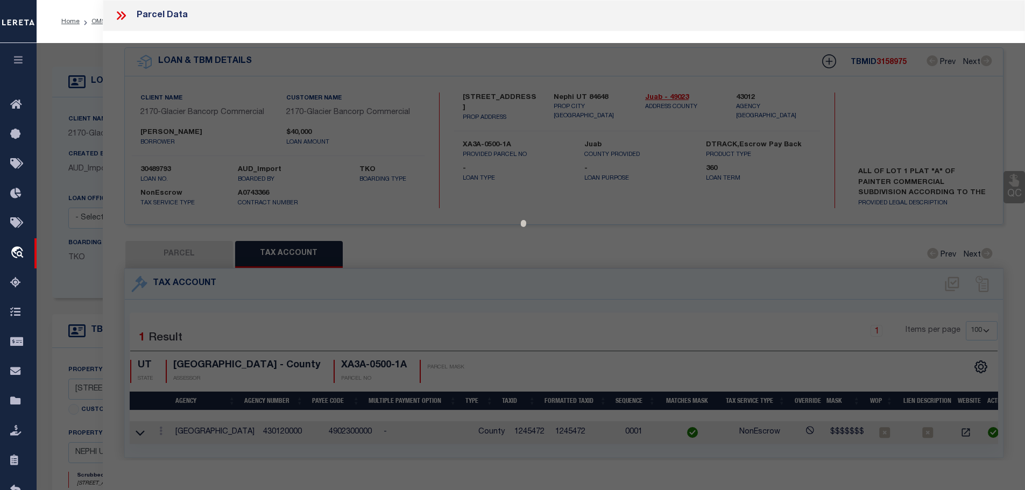
select select "AS"
checkbox input "false"
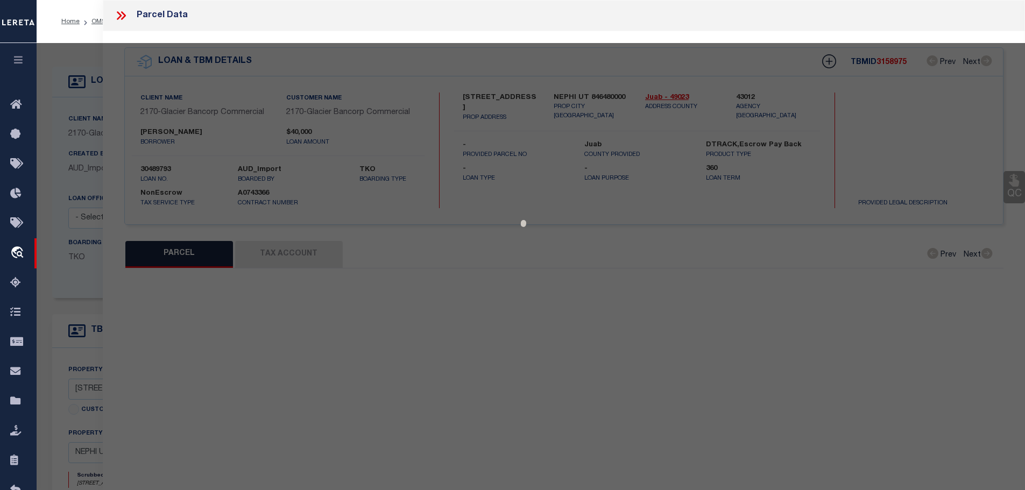
select select "CP"
type input "FORD, BRIAN, BRITNEY"
select select
type input "112 W 400 N"
checkbox input "false"
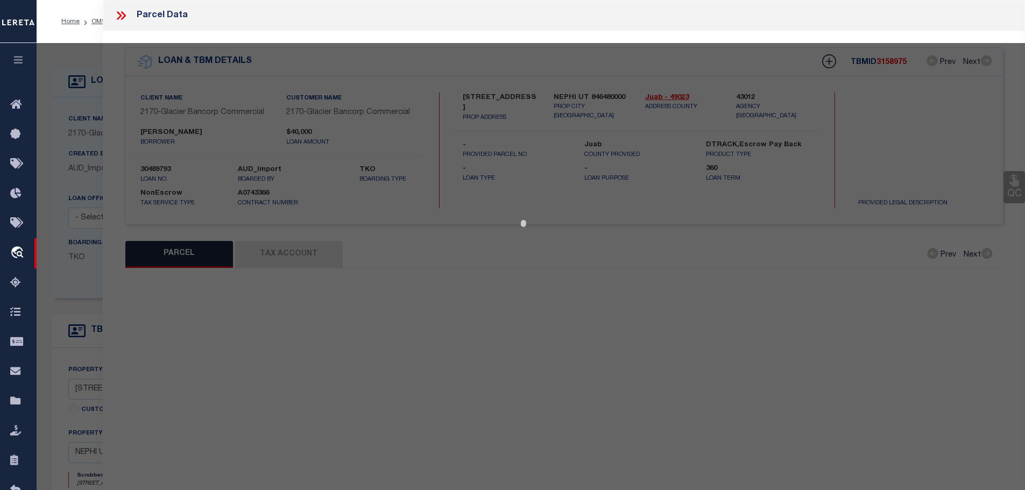
type input "NEPHI UT 846480000"
type textarea "COM 75 FT E OF THE SW COR OF LOT 1, BLK 6, PLAT "C" OF THE NEPHI TOWNSITE SURVE…"
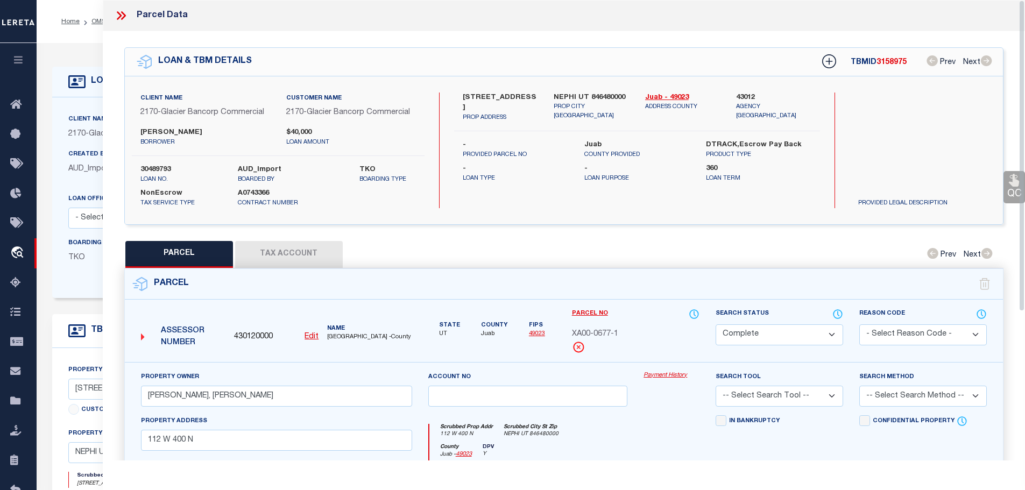
click at [273, 247] on button "Tax Account" at bounding box center [289, 254] width 108 height 27
select select "100"
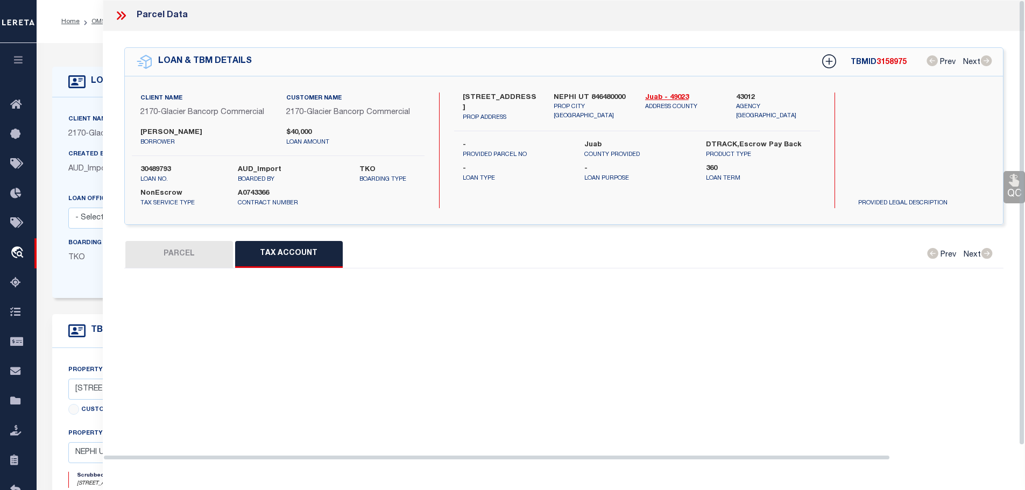
select select "100"
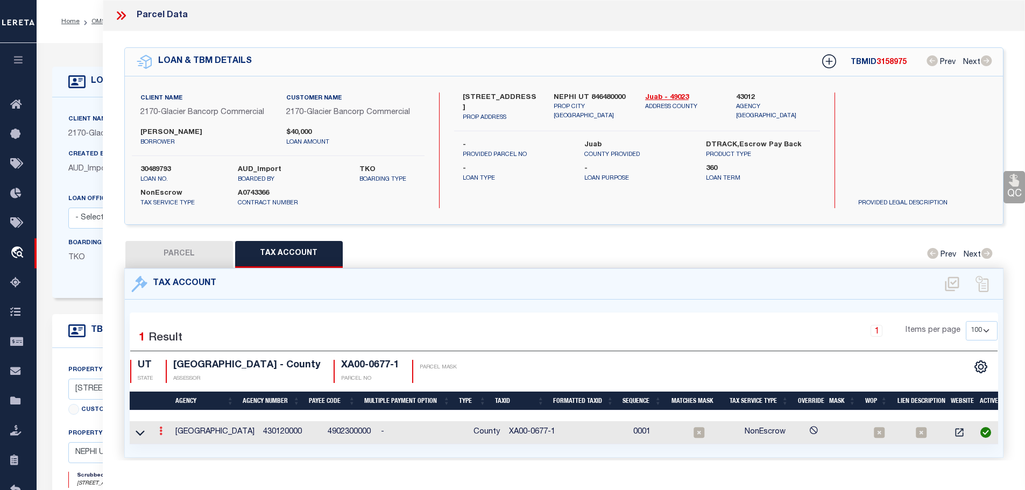
click at [160, 428] on link at bounding box center [161, 432] width 12 height 9
click at [170, 446] on icon "" at bounding box center [172, 447] width 8 height 8
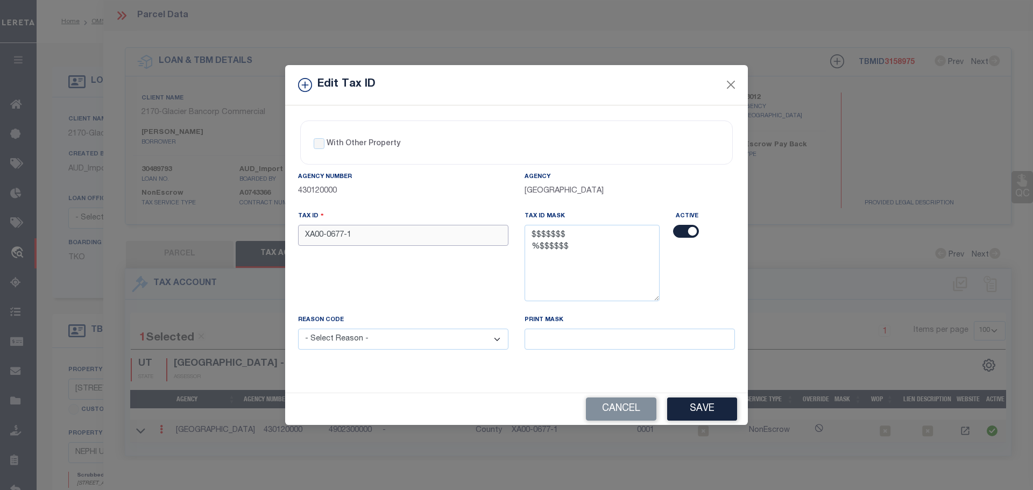
click at [383, 239] on input "XA00-0677-1" at bounding box center [403, 235] width 210 height 21
paste input "0009428"
type input "0009428"
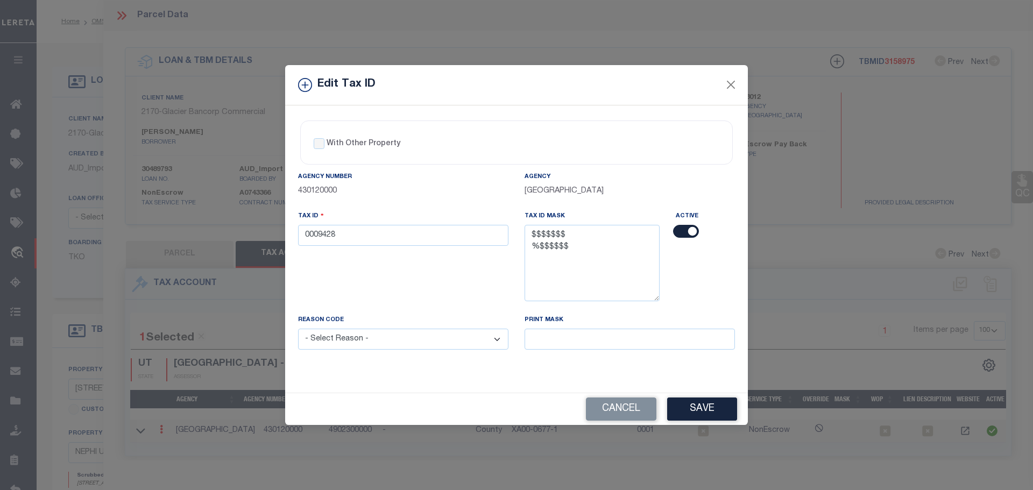
click at [425, 338] on select "- Select Reason - 099 - Other (Provide additional detail) ACT - Agency Changed …" at bounding box center [403, 339] width 210 height 21
select select "ACT"
click at [298, 329] on select "- Select Reason - 099 - Other (Provide additional detail) ACT - Agency Changed …" at bounding box center [403, 339] width 210 height 21
click at [702, 406] on button "Save" at bounding box center [702, 408] width 70 height 23
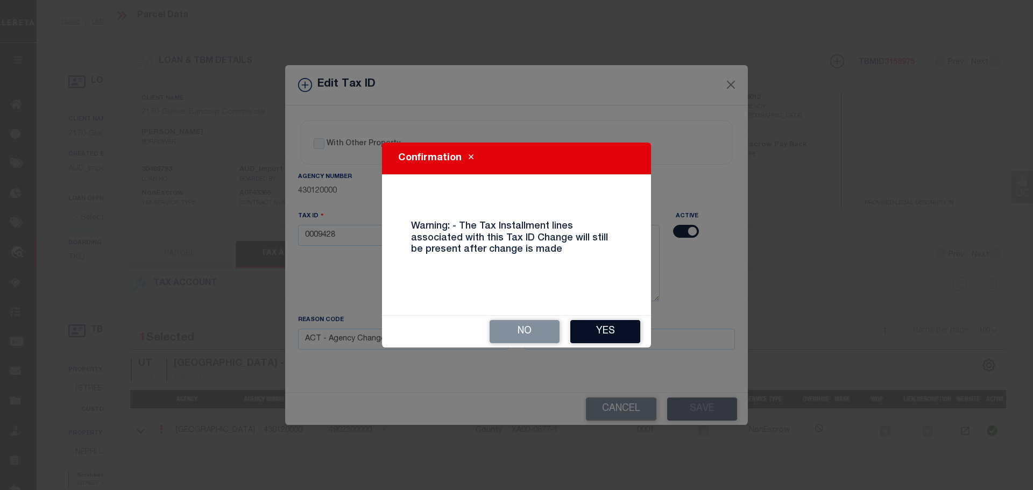
click at [605, 331] on button "Yes" at bounding box center [605, 331] width 70 height 23
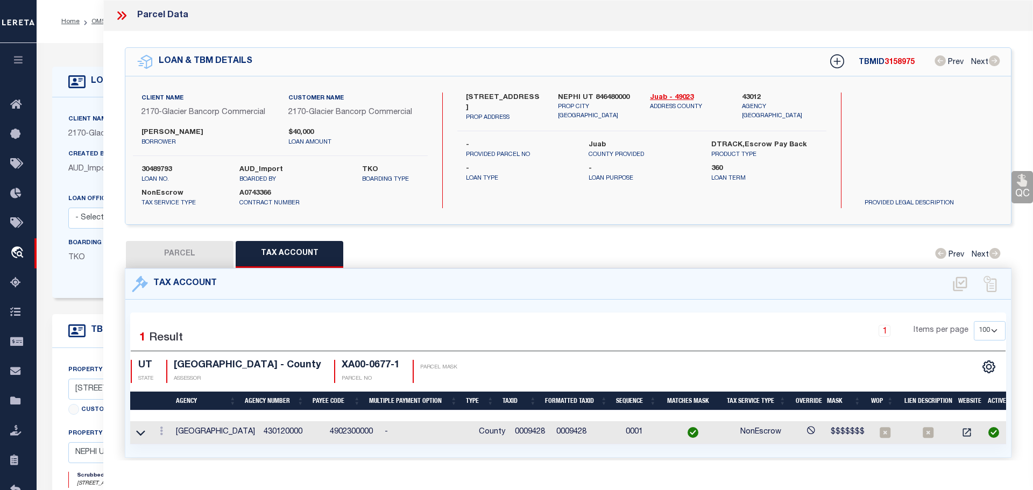
select select
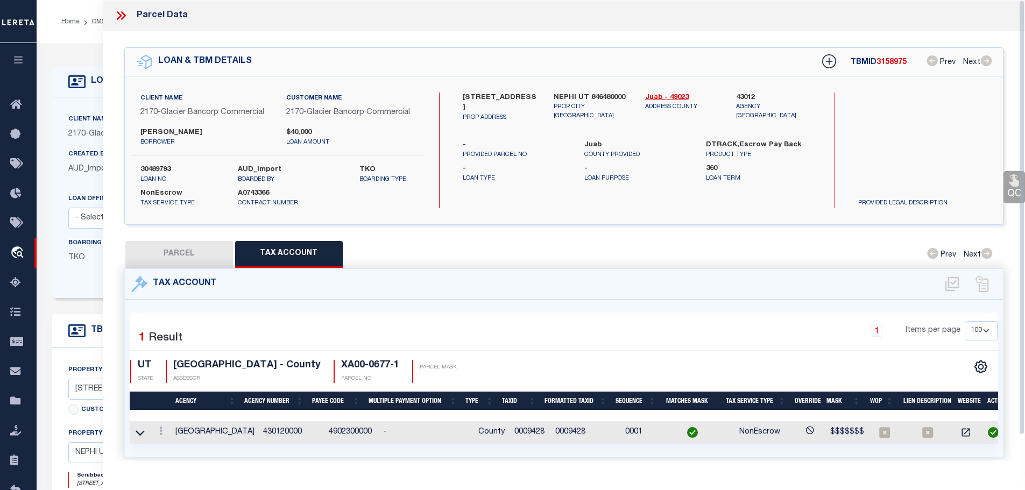
click at [123, 15] on icon at bounding box center [121, 16] width 14 height 14
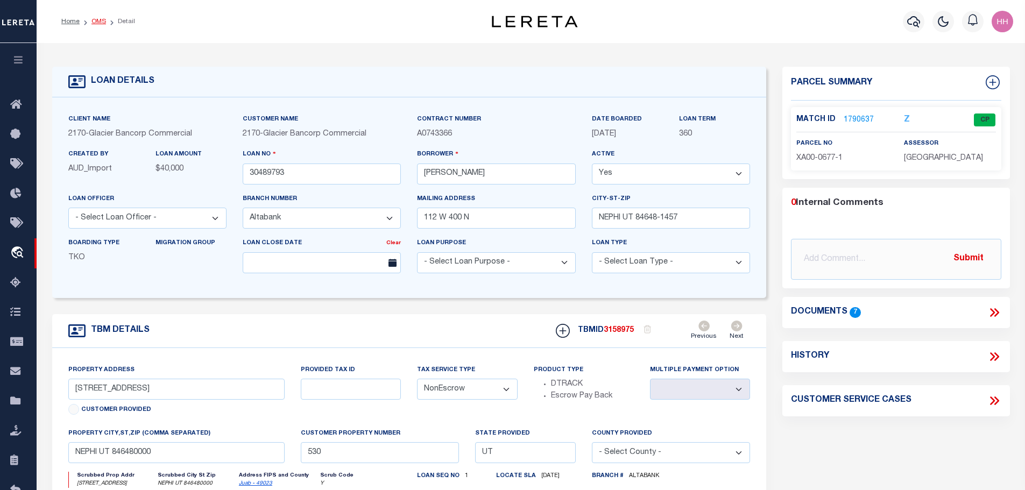
click at [93, 20] on link "OMS" at bounding box center [98, 21] width 15 height 6
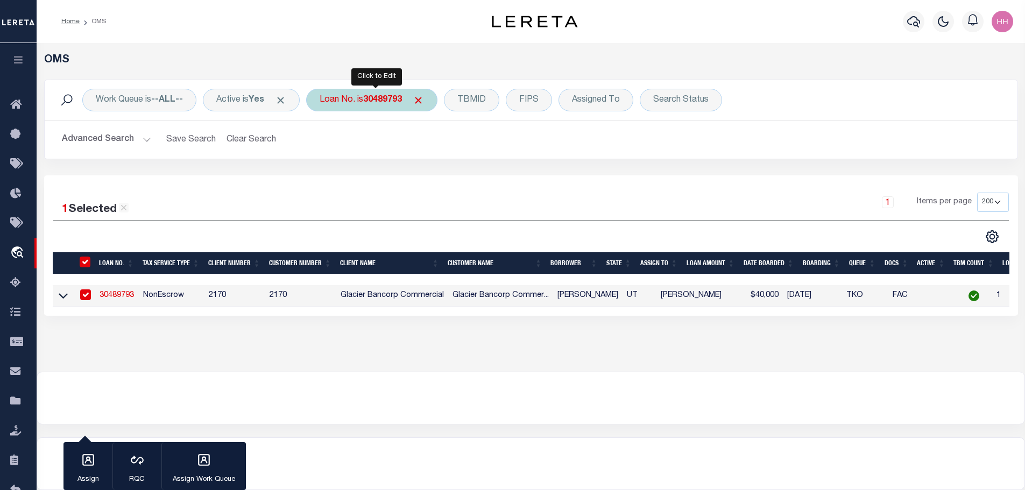
click at [374, 94] on div "Loan No. is 30489793" at bounding box center [371, 100] width 131 height 23
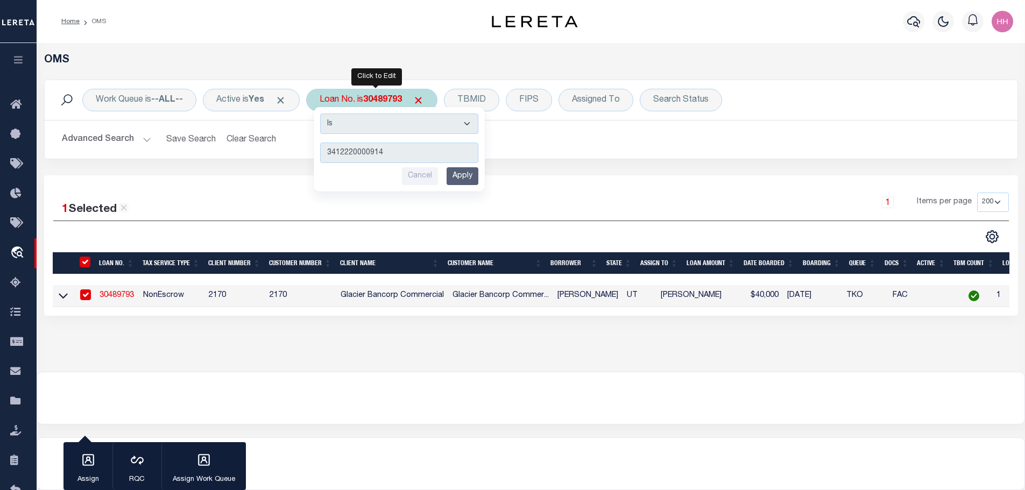
type input "3412220000914"
click at [465, 176] on input "Apply" at bounding box center [462, 176] width 32 height 18
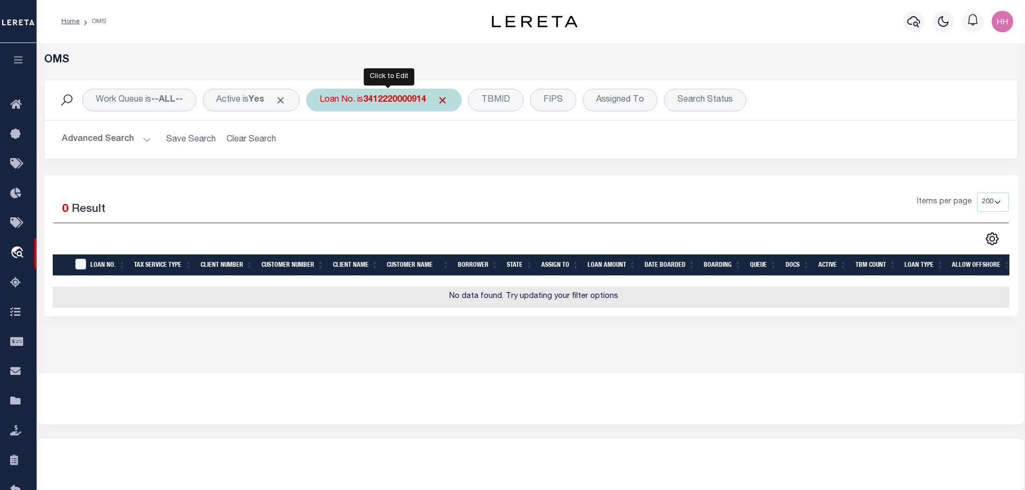
click at [414, 99] on b "3412220000914" at bounding box center [394, 100] width 63 height 9
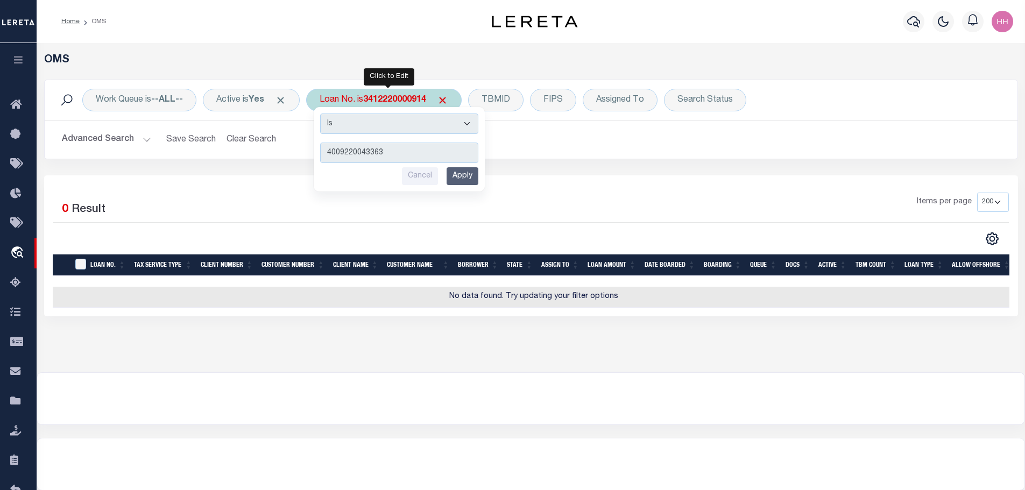
type input "4009220043363"
click at [464, 180] on input "Apply" at bounding box center [462, 176] width 32 height 18
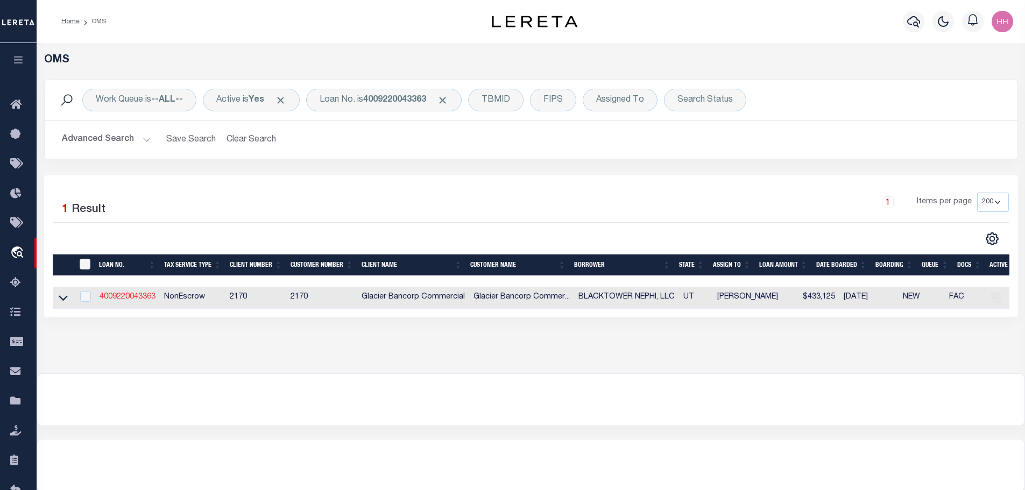
click at [133, 300] on link "4009220043363" at bounding box center [127, 297] width 56 height 8
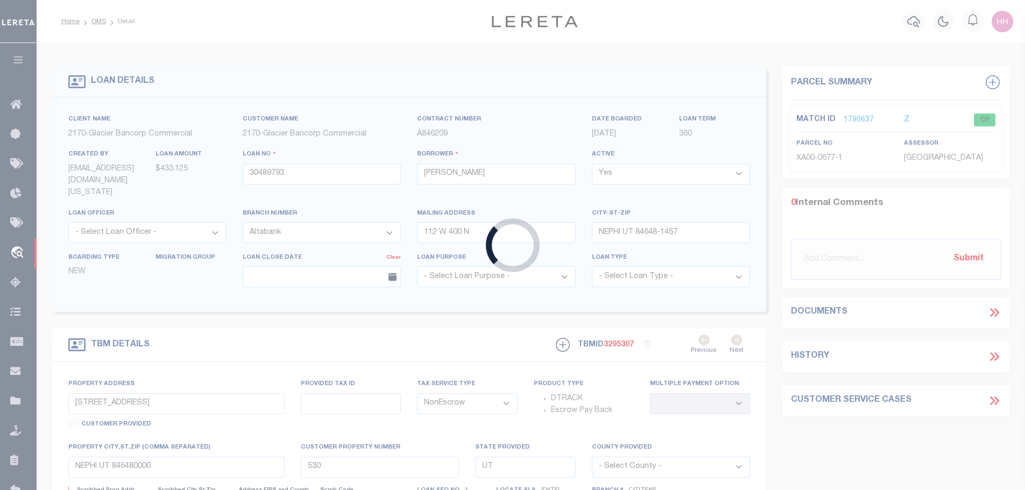
type input "4009220043363"
type input "BLACKTOWER NEPHI, LLC"
select select "4576"
type input "4764 SPRING MEADOW CIR"
type input "BOUNTIFUL UT 84010-6077"
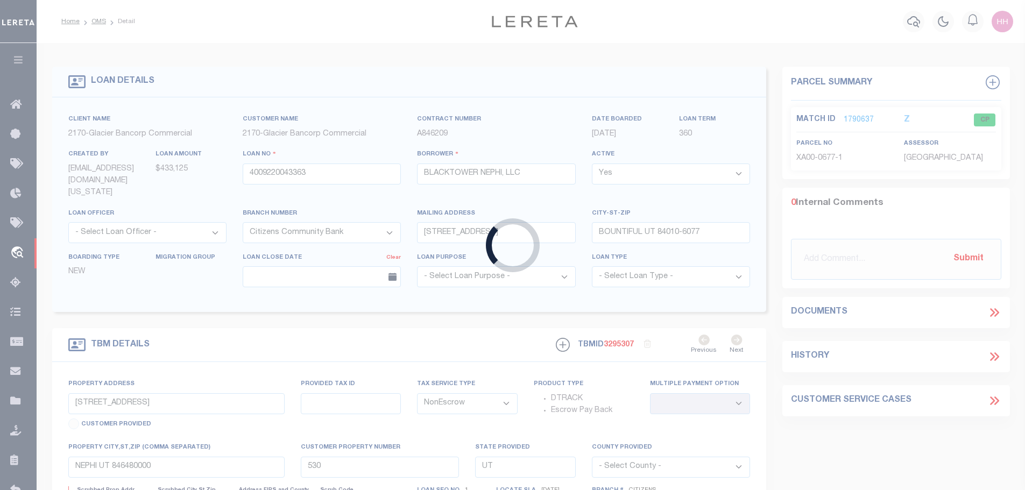
type input "LOT 1, REED RIDGE"
type input "XA00-2504-212"
select select
type input "NEPHI UT 84648"
select select
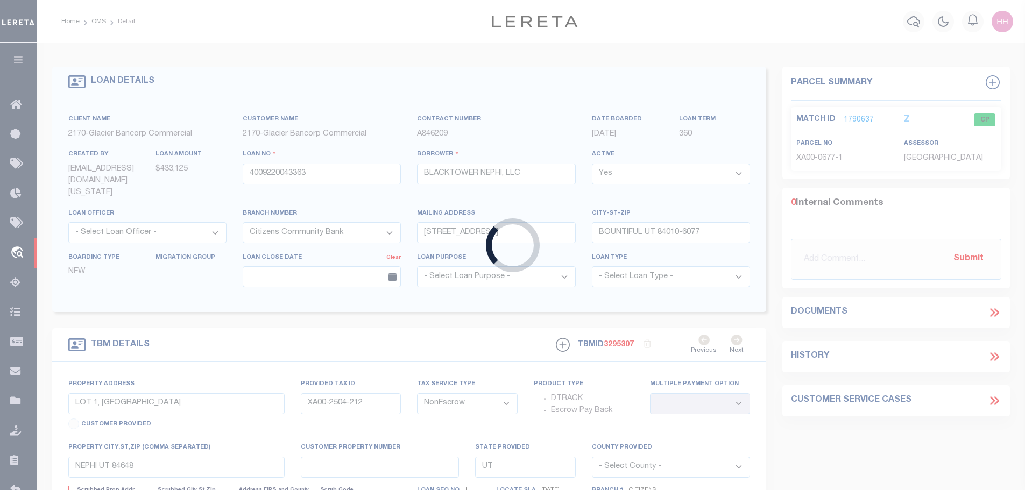
type textarea "Lot 1, REED RIDGE, A COMMERCIAL SUBDIVISION, according to the official plat the…"
select select "4576"
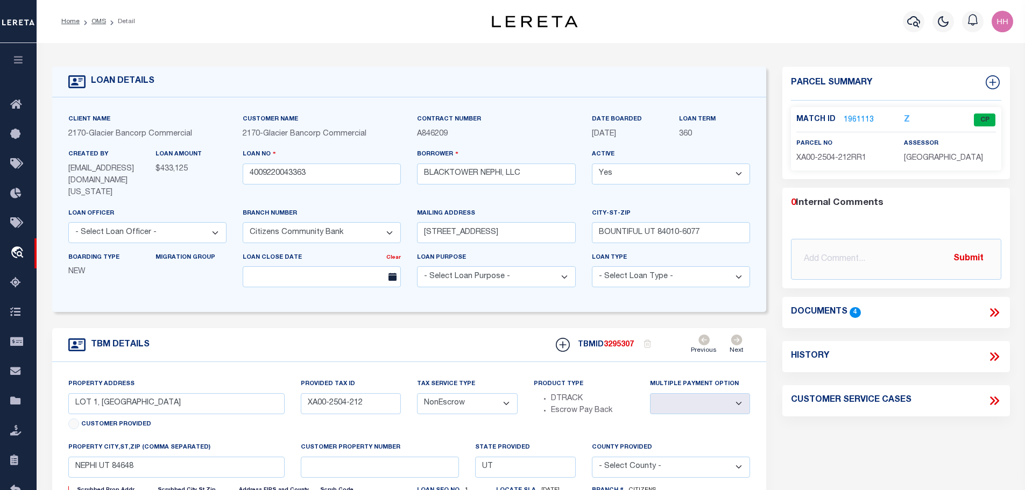
click at [855, 118] on link "1961113" at bounding box center [858, 120] width 30 height 11
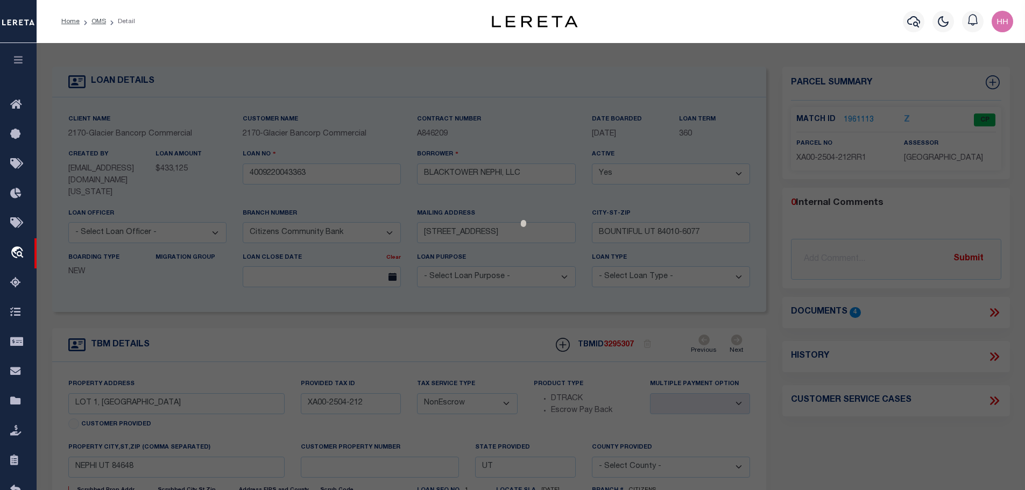
select select "AS"
checkbox input "false"
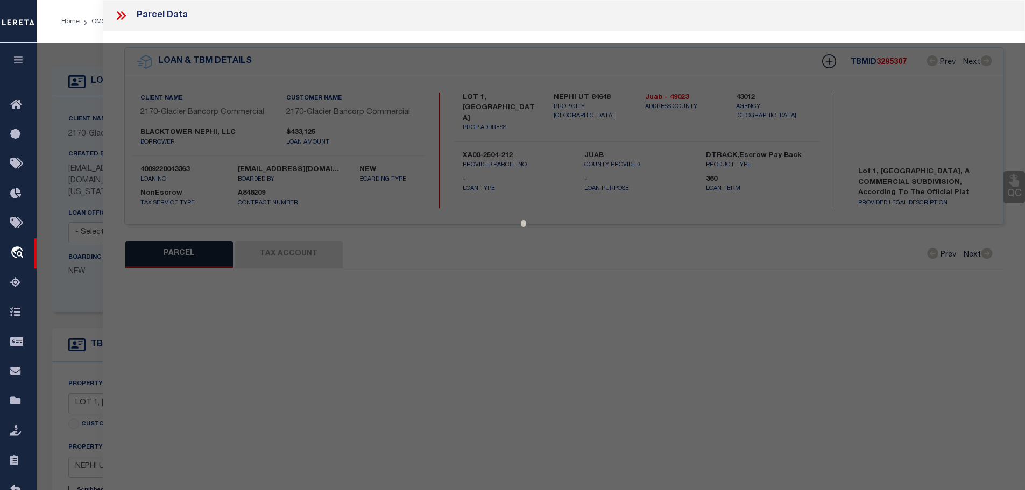
select select "CP"
type input "BLACKTOWER CLEARFIELD, LLC"
select select
type input "1542 S MAIN"
checkbox input "false"
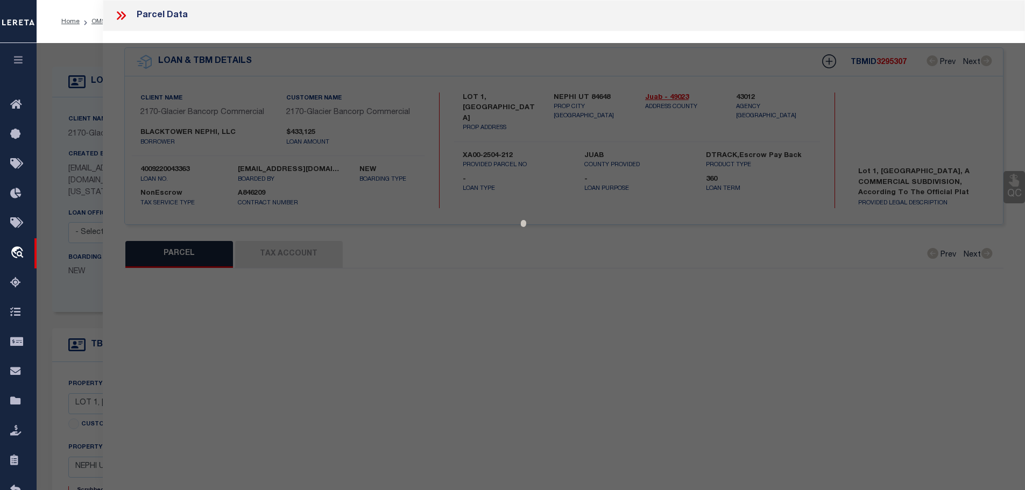
type input "NEPHI UT 84648"
type textarea "ALL OF LOT 1, REED RIDGE SUBDIVISION, FILED AS ENTRY NO. 309062 AND MAP NO. 425…"
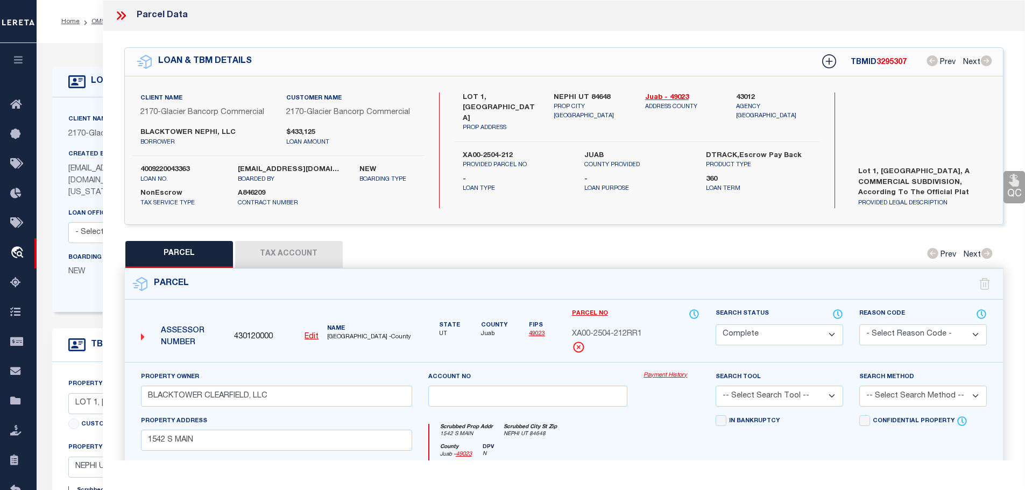
click at [317, 241] on button "Tax Account" at bounding box center [289, 254] width 108 height 27
select select "100"
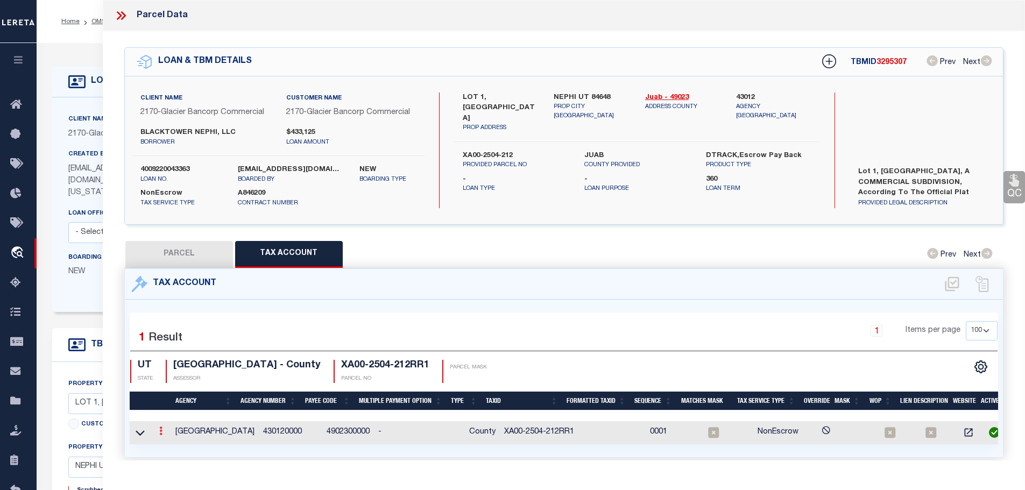
click at [162, 429] on icon at bounding box center [160, 431] width 3 height 9
click at [173, 445] on icon "" at bounding box center [172, 447] width 8 height 8
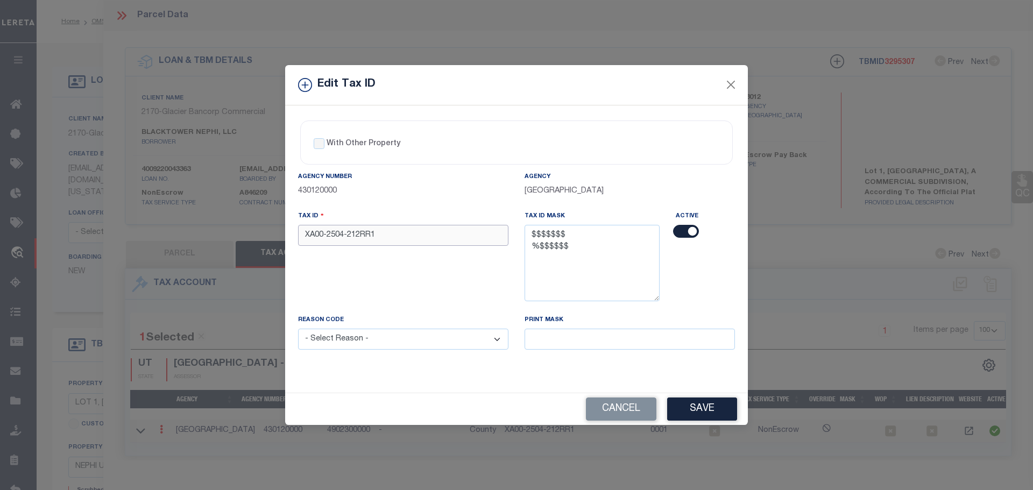
click at [379, 232] on input "XA00-2504-212RR1" at bounding box center [403, 235] width 210 height 21
type input "0037692"
click at [406, 340] on select "- Select Reason - 099 - Other (Provide additional detail) ACT - Agency Changed …" at bounding box center [403, 339] width 210 height 21
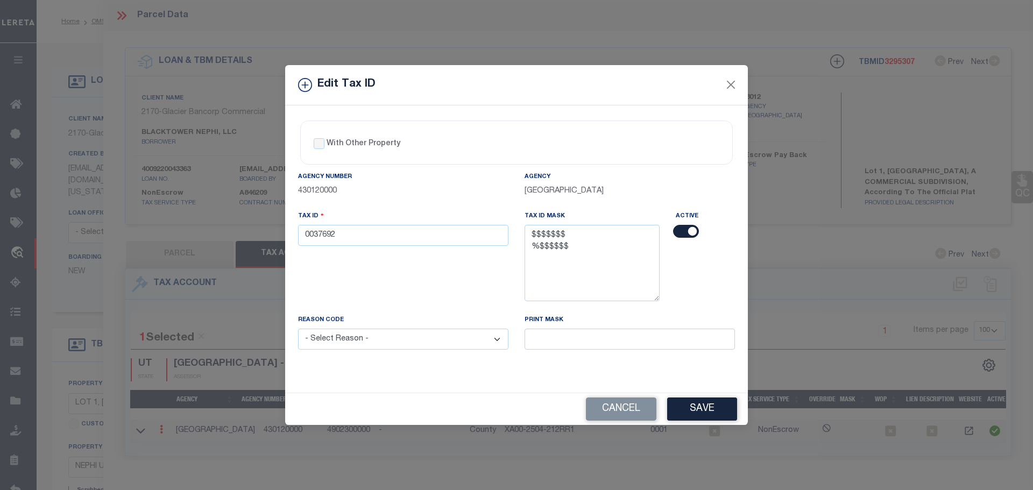
select select "ACT"
click at [298, 329] on select "- Select Reason - 099 - Other (Provide additional detail) ACT - Agency Changed …" at bounding box center [403, 339] width 210 height 21
click at [707, 406] on button "Save" at bounding box center [702, 408] width 70 height 23
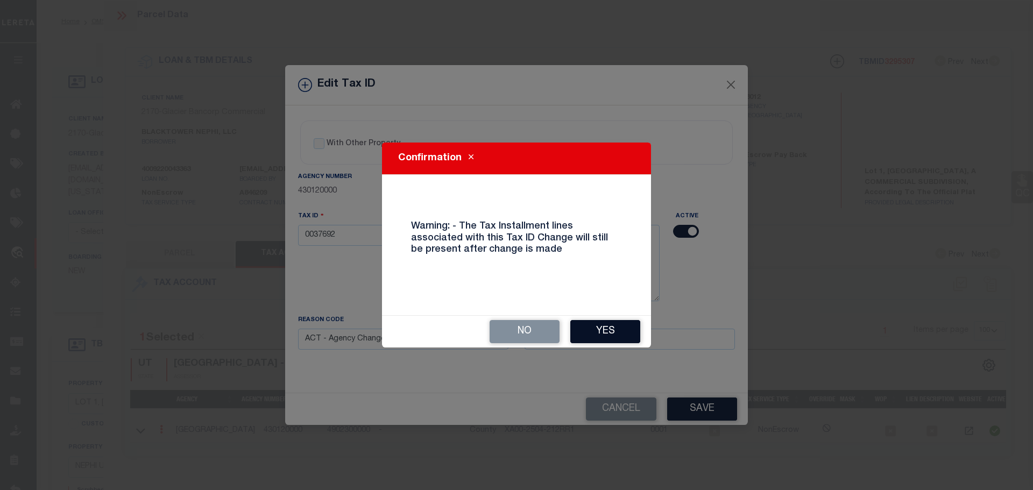
click at [619, 328] on button "Yes" at bounding box center [605, 331] width 70 height 23
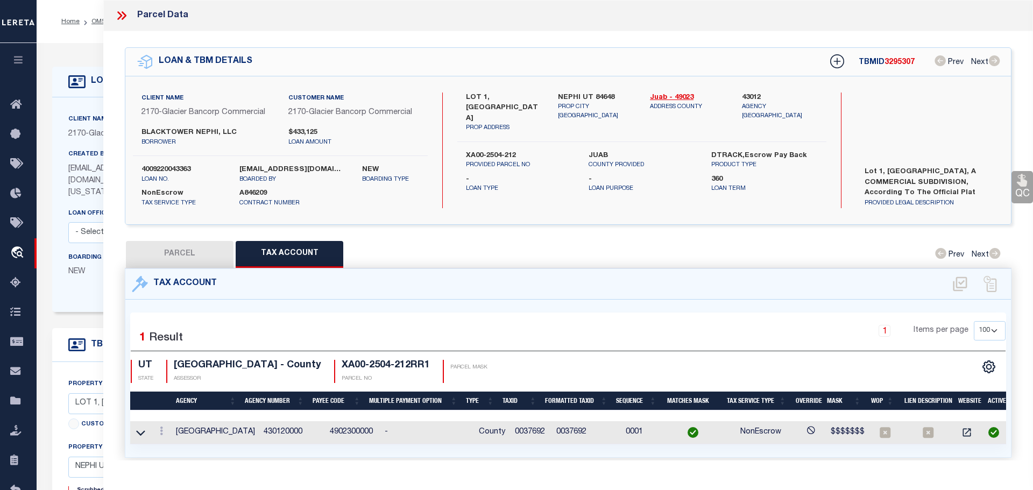
select select
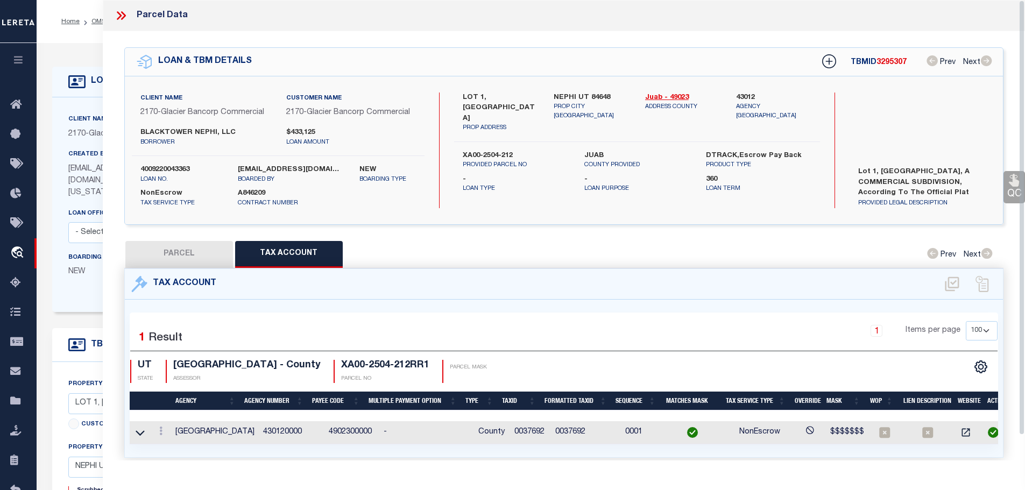
click at [116, 14] on icon at bounding box center [121, 16] width 14 height 14
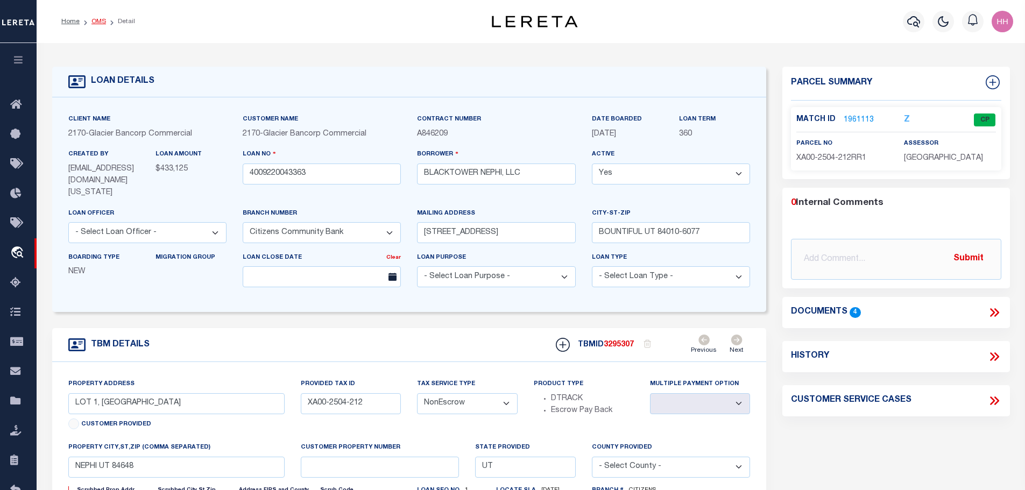
click at [96, 23] on link "OMS" at bounding box center [98, 21] width 15 height 6
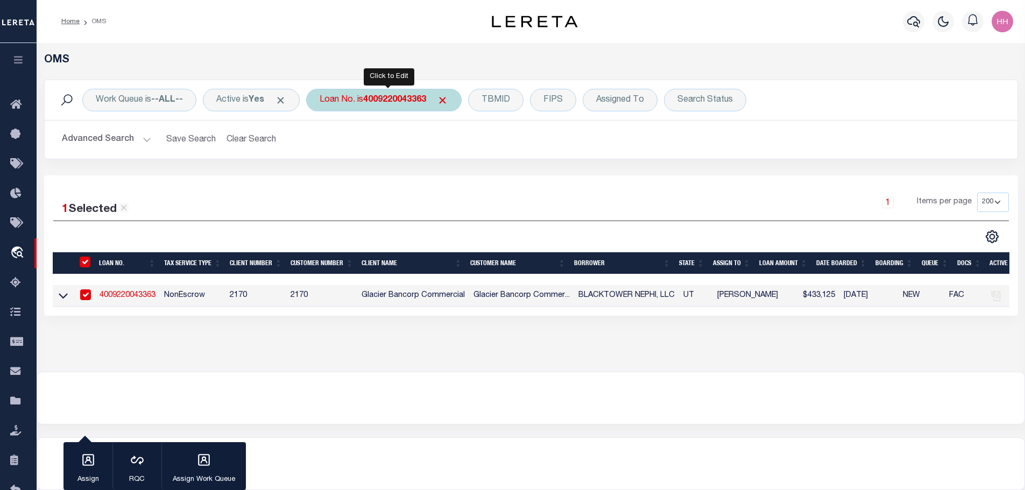
click at [396, 96] on b "4009220043363" at bounding box center [394, 100] width 63 height 9
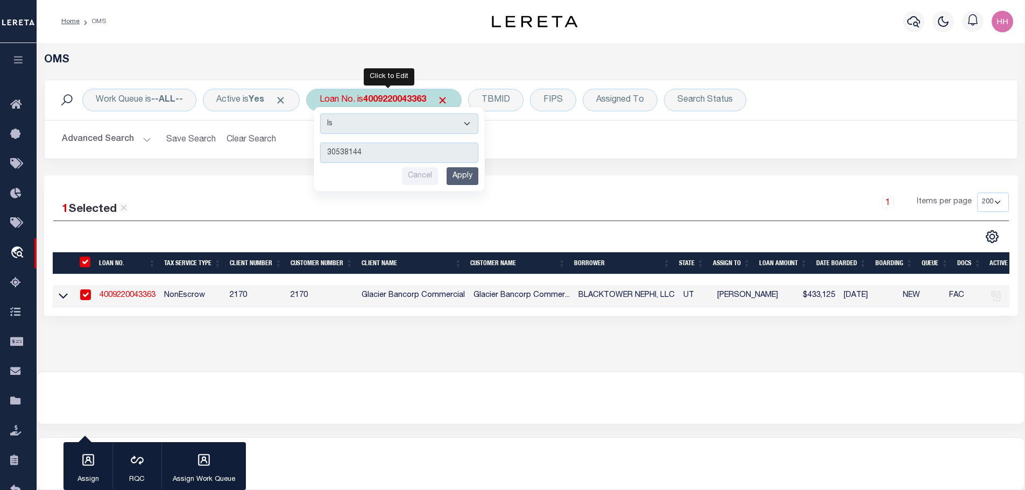
type input "30538144"
click at [463, 175] on input "Apply" at bounding box center [462, 176] width 32 height 18
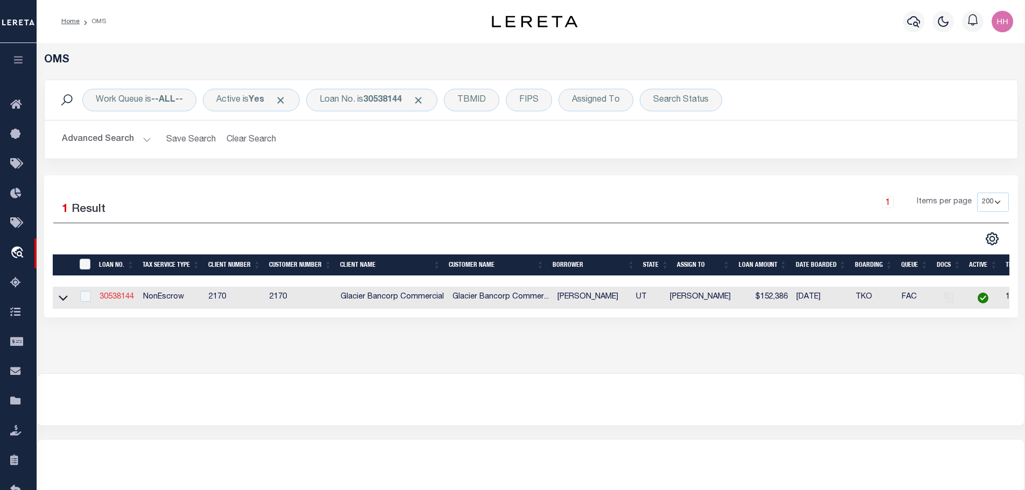
click at [120, 296] on link "30538144" at bounding box center [116, 297] width 34 height 8
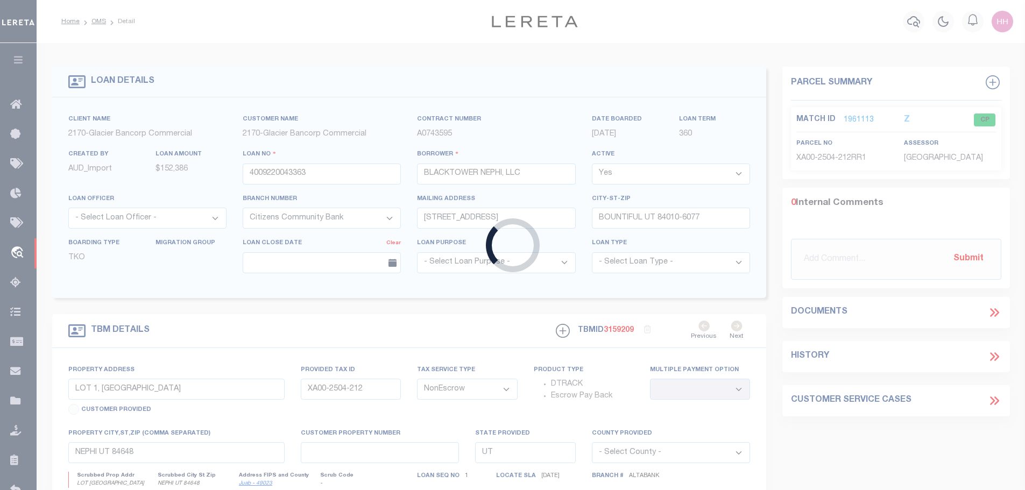
type input "30538144"
type input "ROBERT B SHEPHERD"
select select "5655"
type input "PO BOX 112"
type input "LEVAN UT 84639-0112"
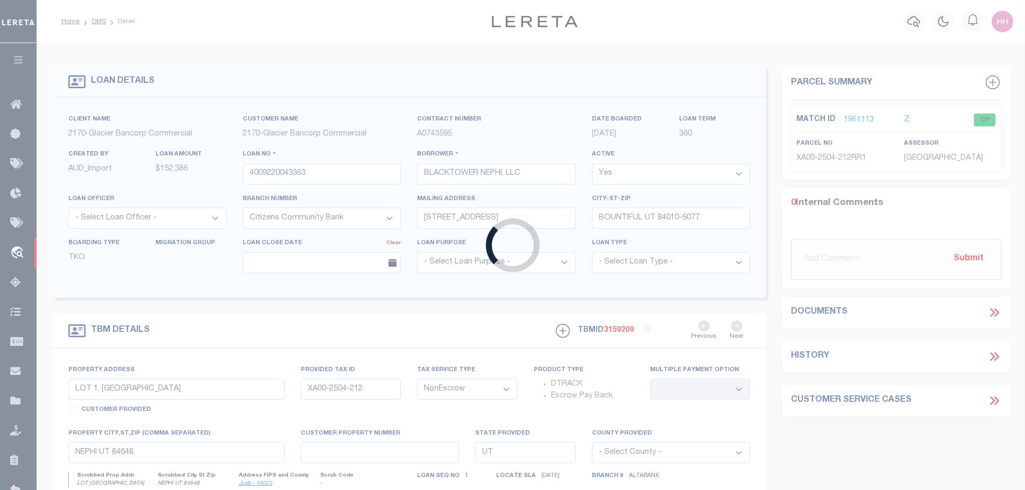
select select
type input "APPROX 1200 N 500 E"
select select
type input "LEVAN UT 843690000"
type input "502"
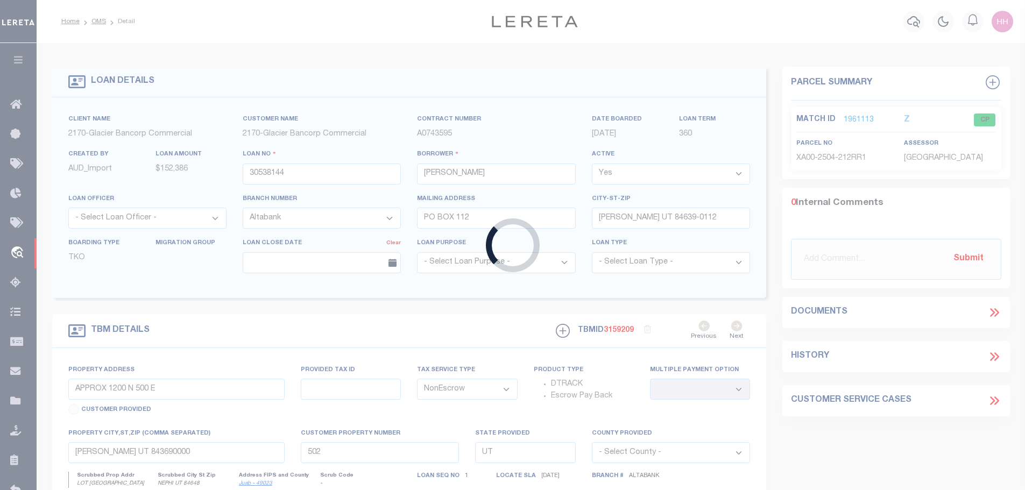
select select
select select "5655"
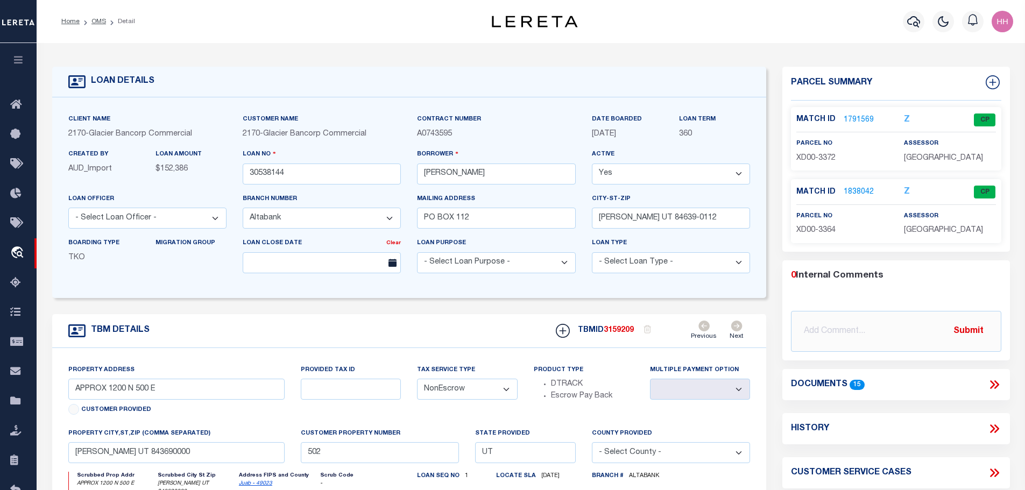
click at [826, 227] on span "XD00-3364" at bounding box center [815, 230] width 39 height 8
copy div "XD00-3364"
click at [850, 189] on link "1838042" at bounding box center [858, 192] width 30 height 11
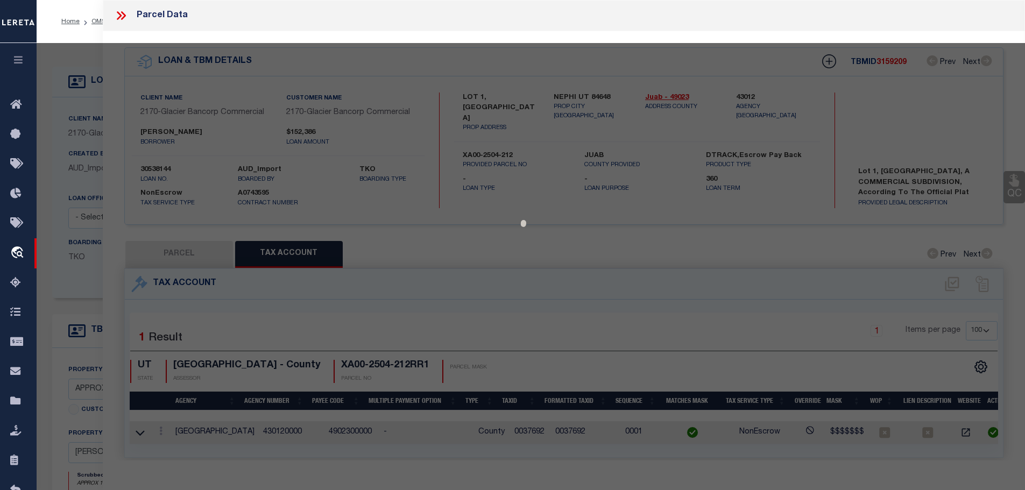
select select "AS"
checkbox input "false"
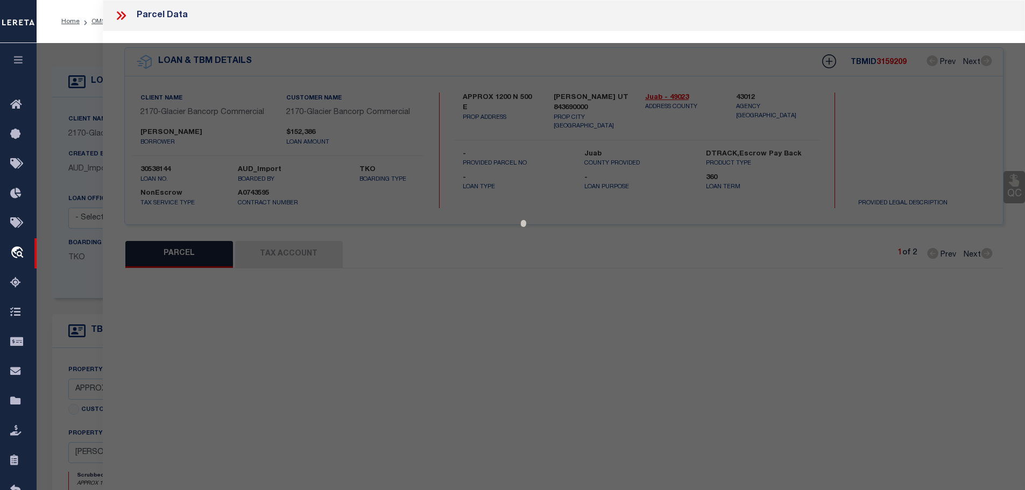
select select "CP"
type input "SHEPHERD, ROBERT B, ANN B, (JT)"
select select
type input "APPROX 1200 N 500 E"
checkbox input "false"
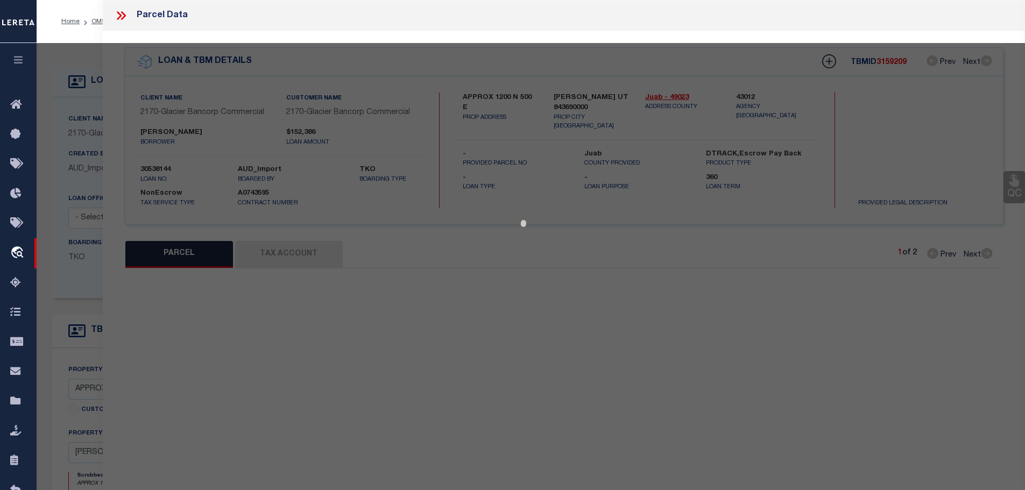
type input "LEVAN UT 843690000"
type textarea "NW 1/4 OF SW 1/4 OF SEC 20, T 14S, R 1E, SLM, CONT 40 ACRES M/L"
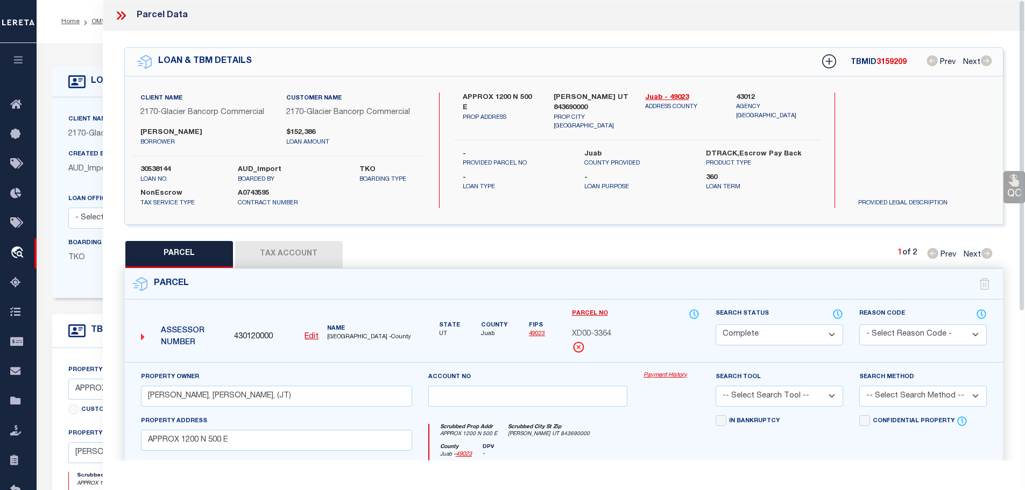
click at [287, 254] on button "Tax Account" at bounding box center [289, 254] width 108 height 27
select select "100"
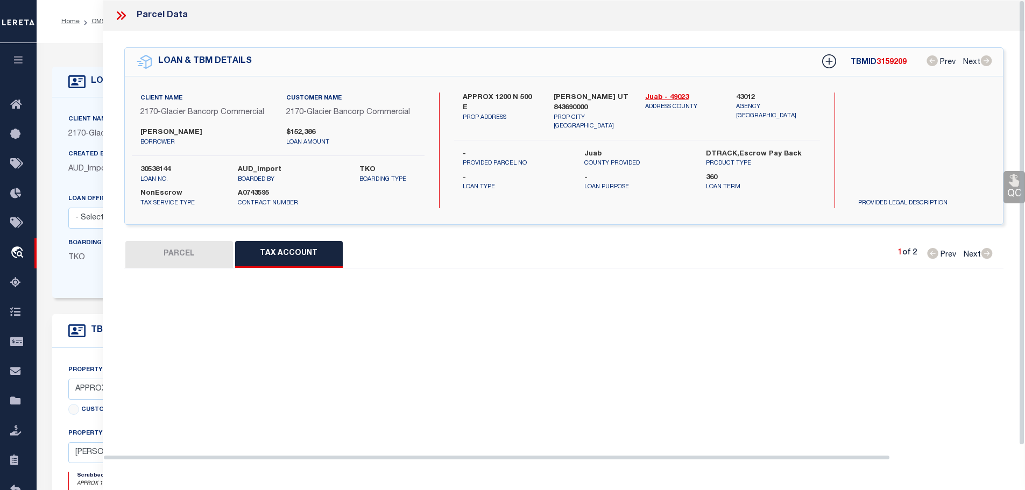
select select "100"
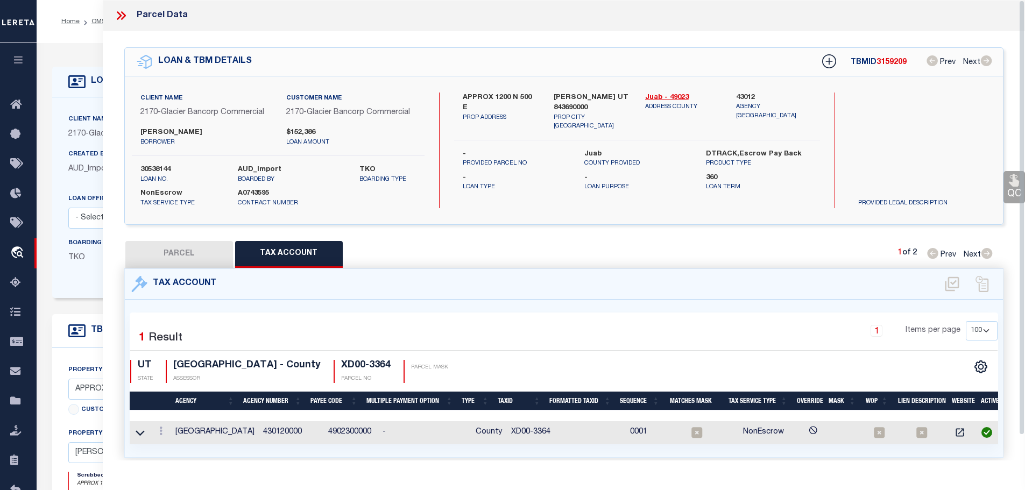
click at [176, 249] on button "PARCEL" at bounding box center [179, 254] width 108 height 27
select select "AS"
checkbox input "false"
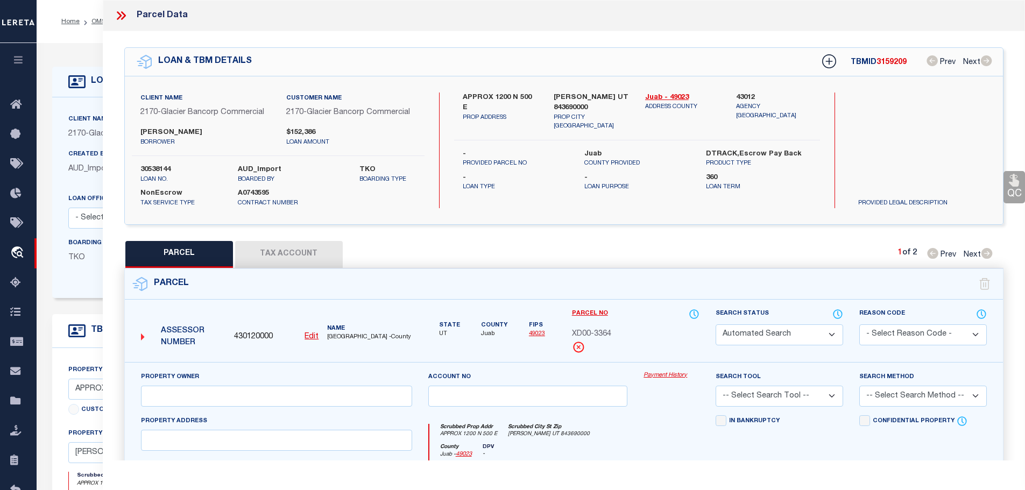
select select "CP"
type input "SHEPHERD, ROBERT B, ANN B, (JT)"
select select
type input "APPROX 1200 N 500 E"
checkbox input "false"
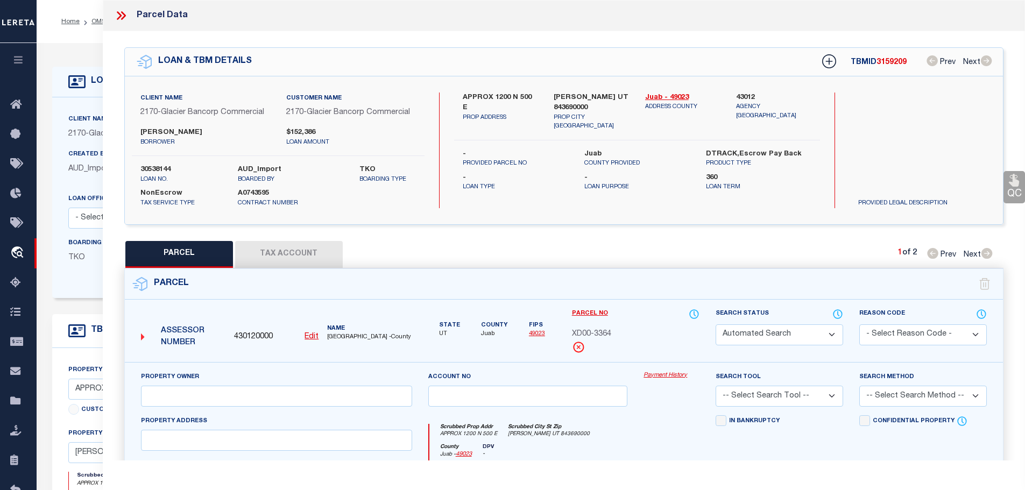
type input "LEVAN UT 843690000"
type textarea "NW 1/4 OF SW 1/4 OF SEC 20, T 14S, R 1E, SLM, CONT 40 ACRES M/L"
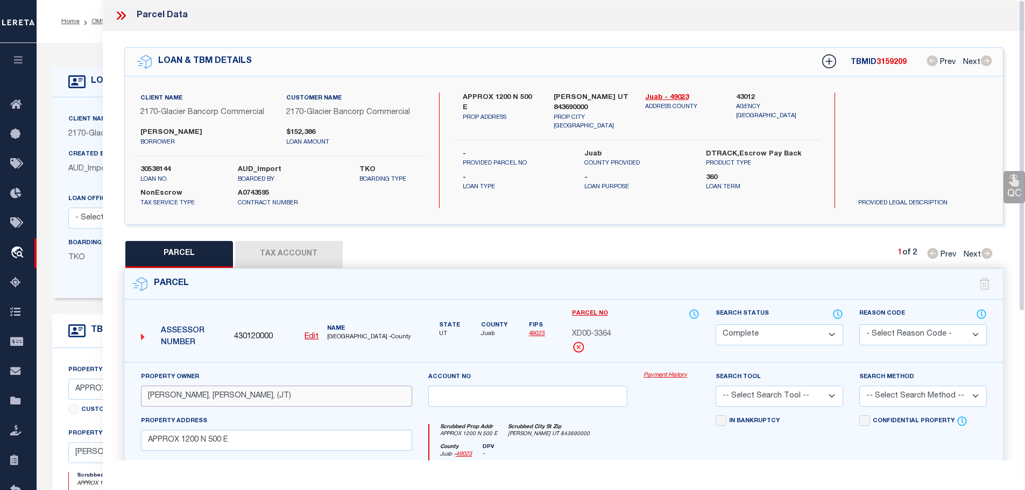
click at [166, 392] on input "SHEPHERD, ROBERT B, ANN B, (JT)" at bounding box center [276, 396] width 271 height 21
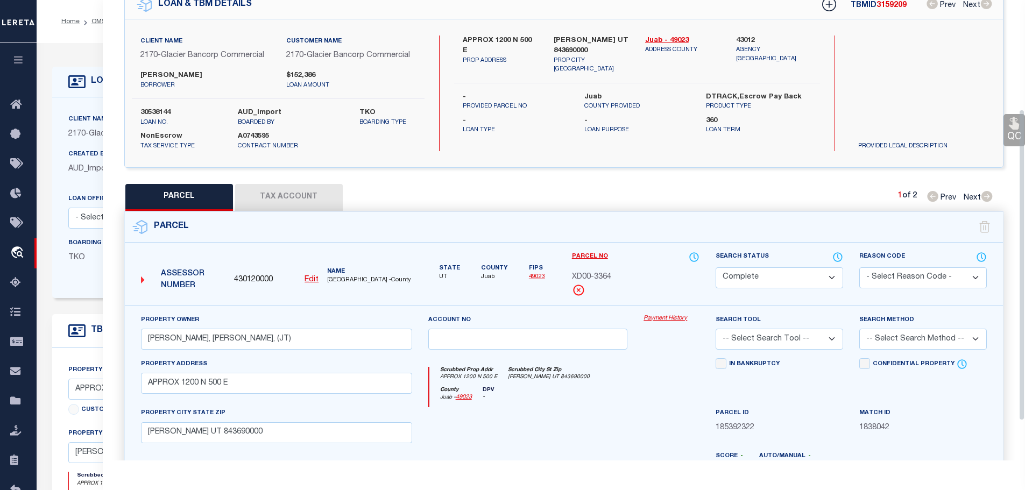
scroll to position [161, 0]
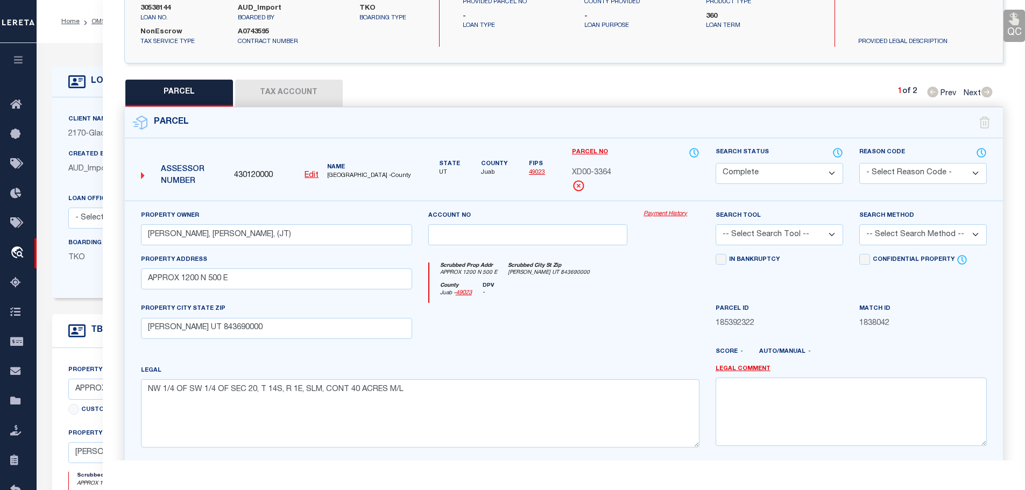
click at [275, 86] on button "Tax Account" at bounding box center [289, 93] width 108 height 27
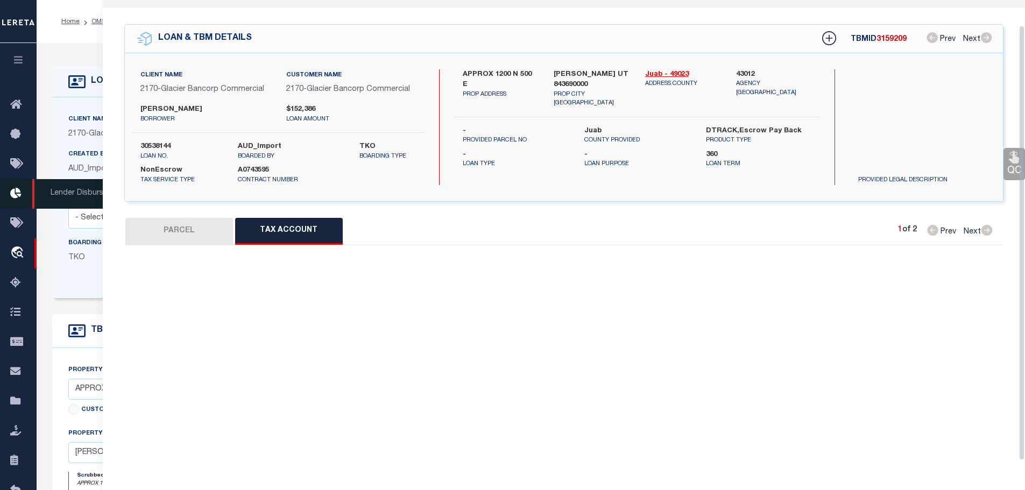
select select "100"
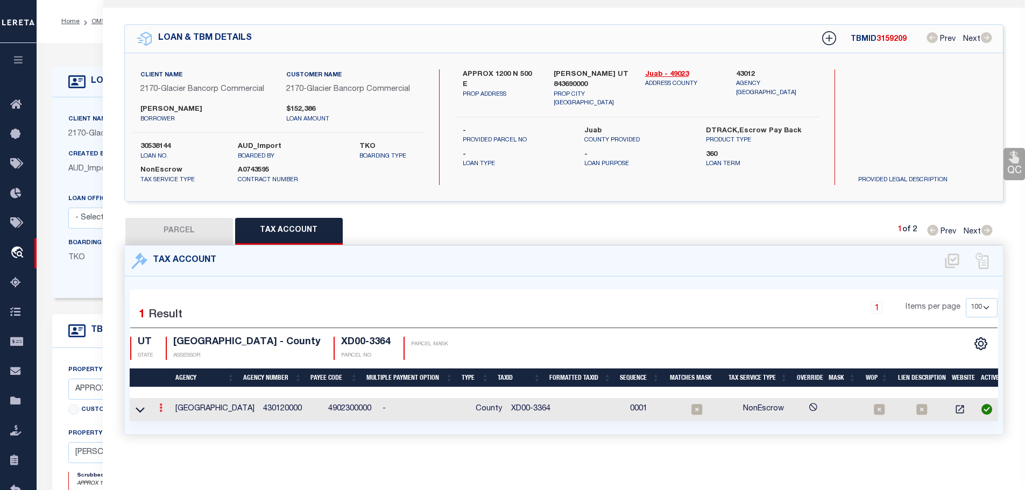
click at [161, 404] on icon at bounding box center [160, 407] width 3 height 9
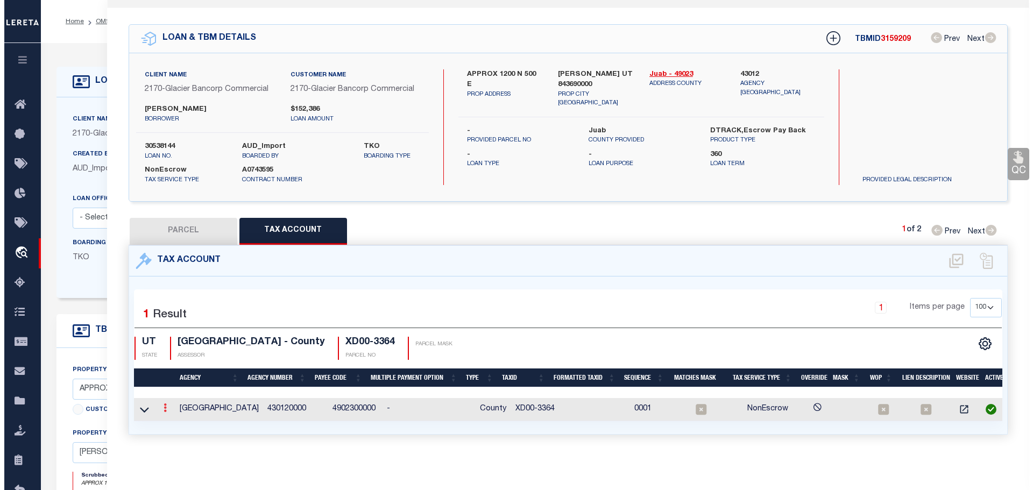
scroll to position [19, 0]
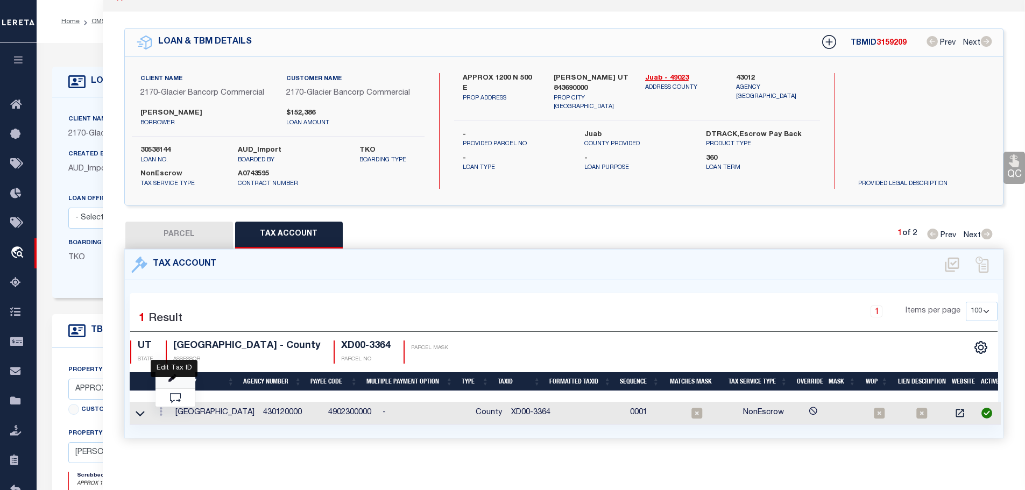
click at [173, 375] on icon "" at bounding box center [172, 378] width 8 height 8
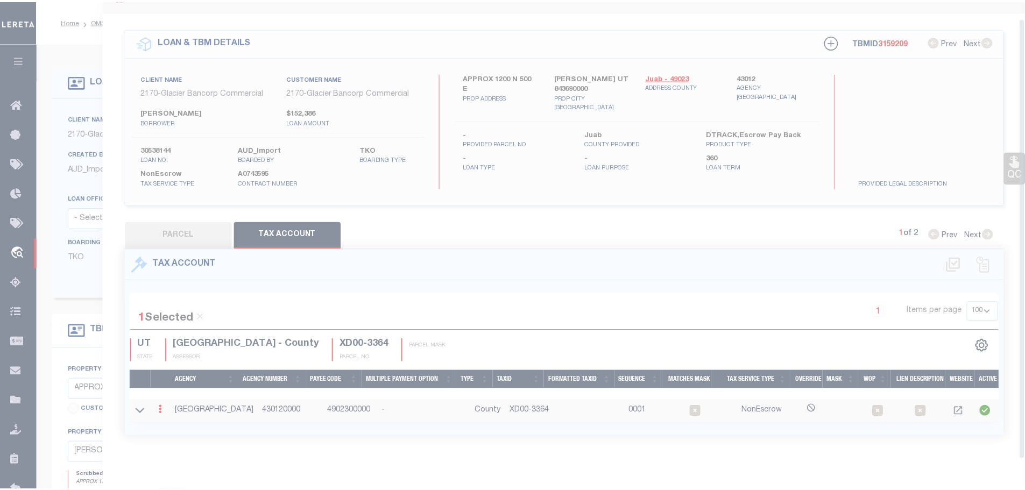
scroll to position [17, 0]
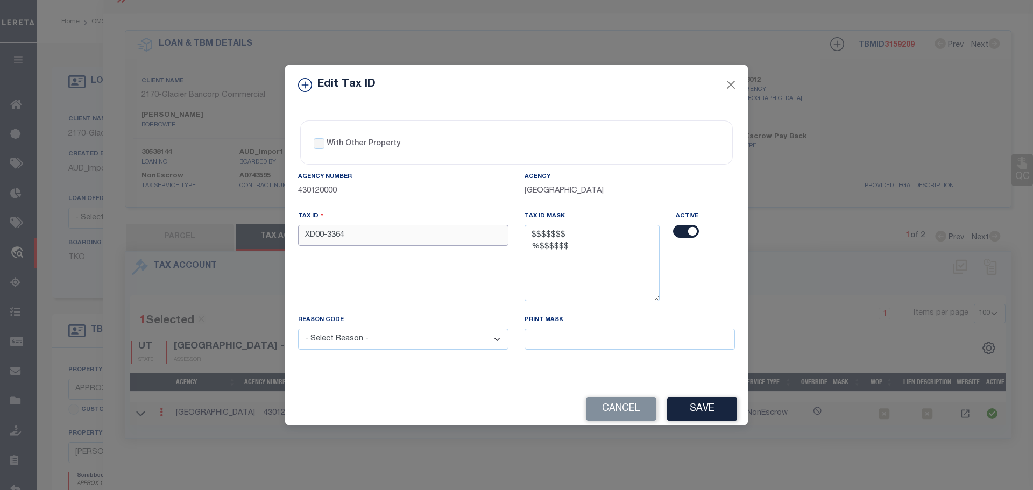
click at [377, 245] on input "XD00-3364" at bounding box center [403, 235] width 210 height 21
type input "0048624"
click at [413, 337] on select "- Select Reason - 099 - Other (Provide additional detail) ACT - Agency Changed …" at bounding box center [403, 339] width 210 height 21
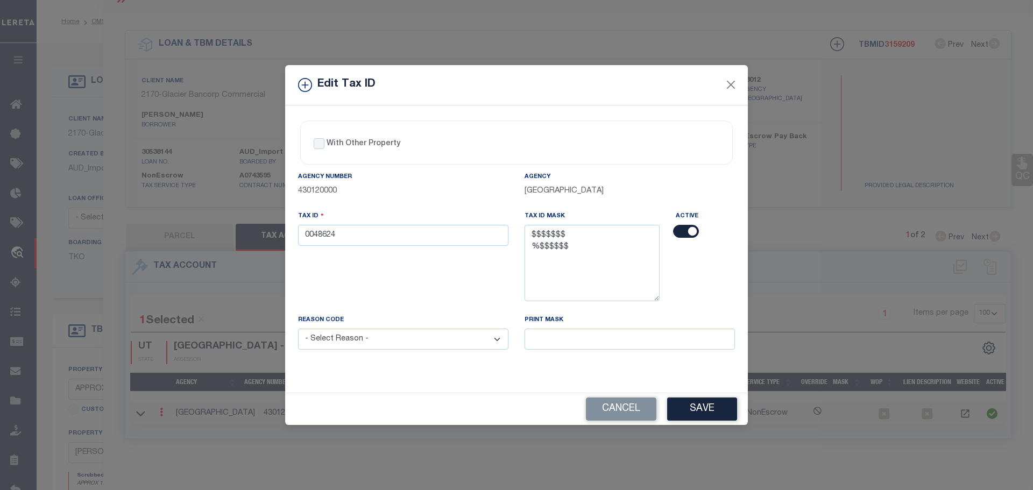
select select "ACT"
click at [298, 329] on select "- Select Reason - 099 - Other (Provide additional detail) ACT - Agency Changed …" at bounding box center [403, 339] width 210 height 21
click at [714, 410] on button "Save" at bounding box center [702, 408] width 70 height 23
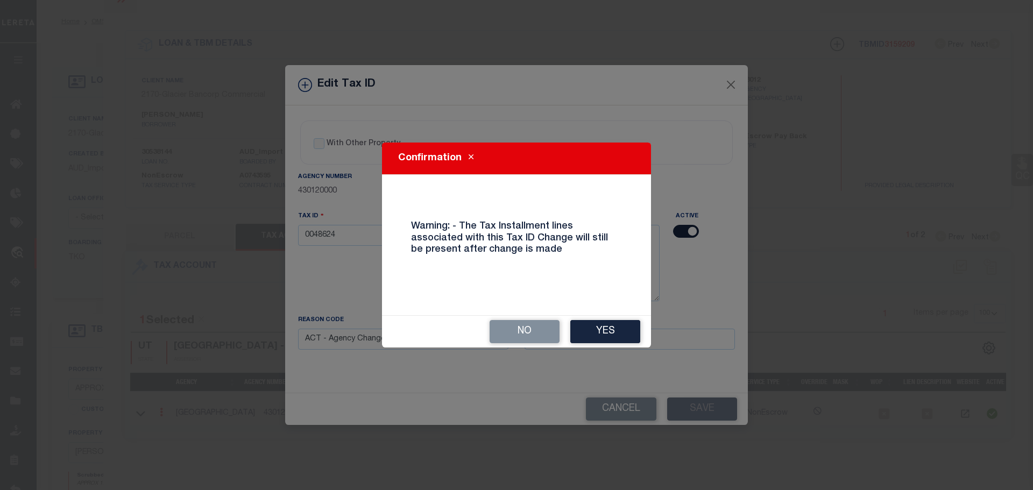
click at [613, 334] on button "Yes" at bounding box center [605, 331] width 70 height 23
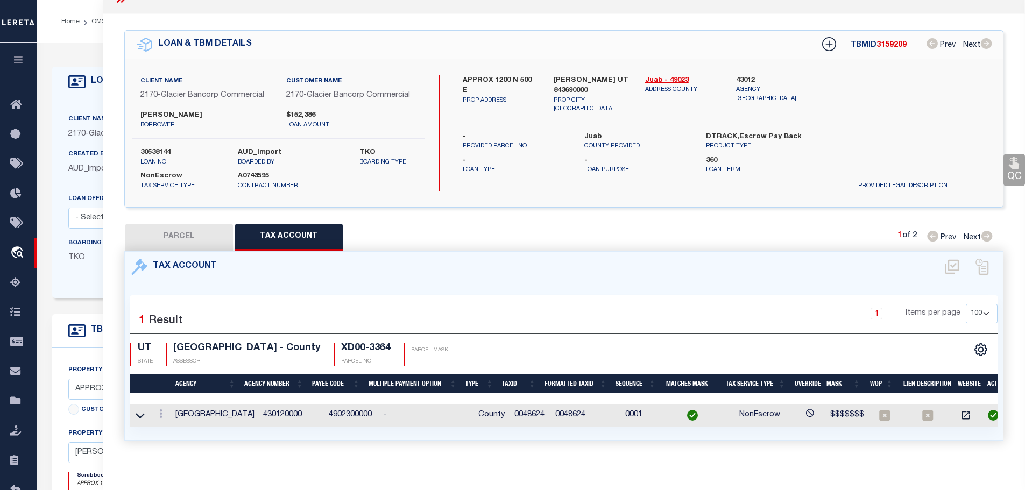
select select
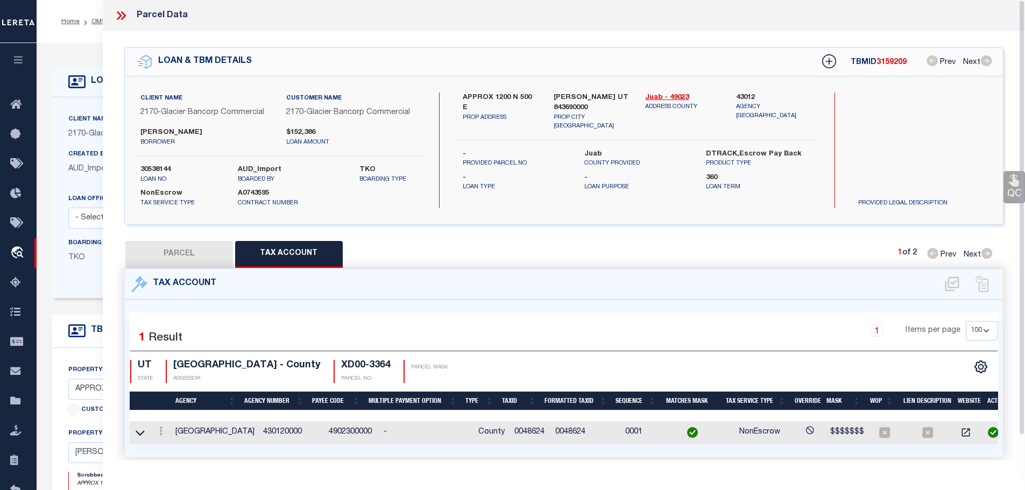
click at [120, 16] on icon at bounding box center [119, 15] width 5 height 9
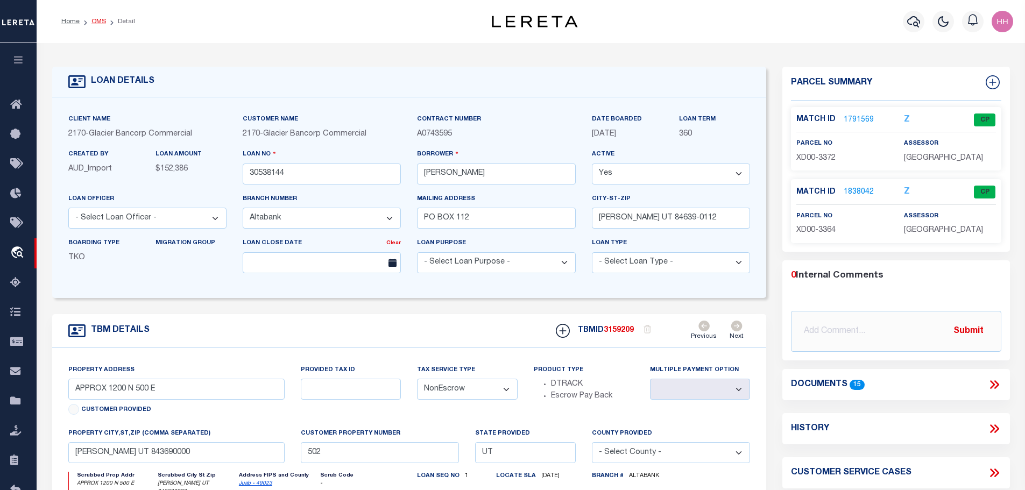
click at [97, 18] on link "OMS" at bounding box center [98, 21] width 15 height 6
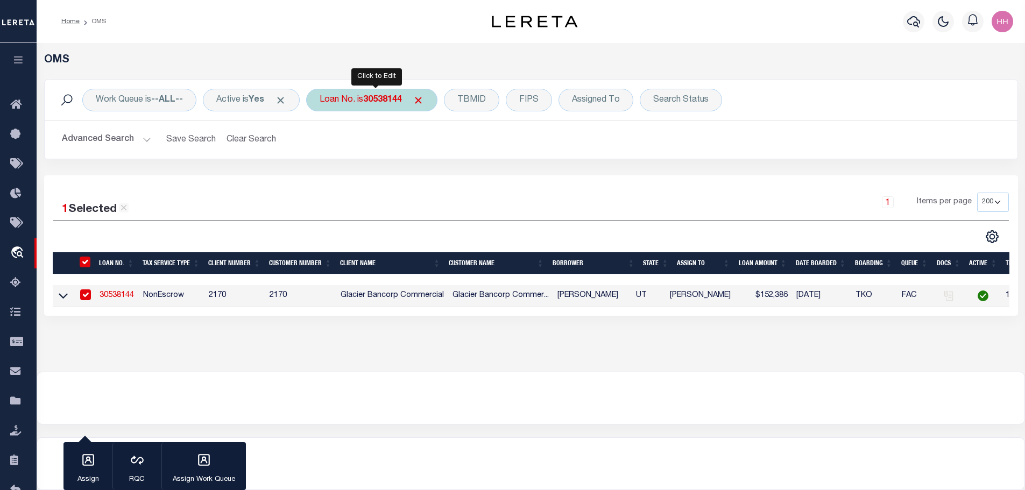
click at [388, 104] on b "30538144" at bounding box center [382, 100] width 39 height 9
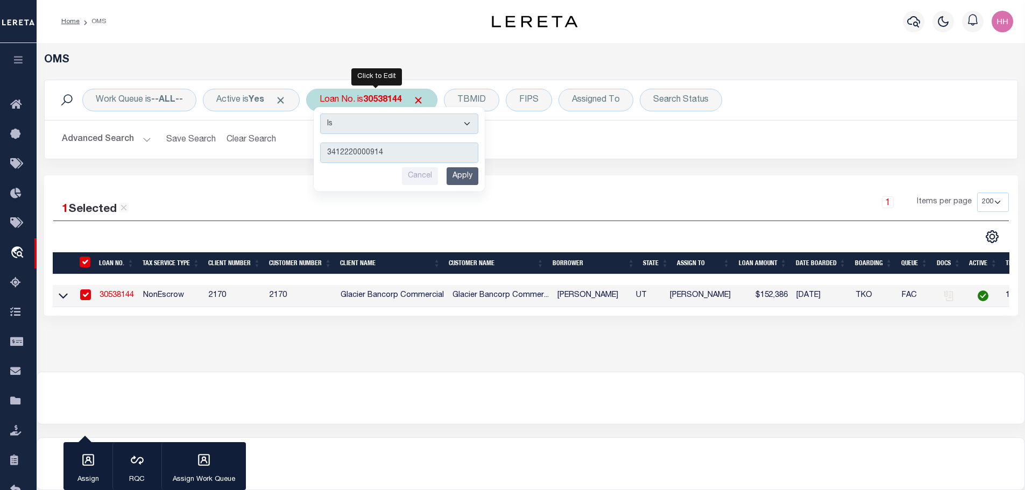
type input "3412220000914"
click at [470, 176] on input "Apply" at bounding box center [462, 176] width 32 height 18
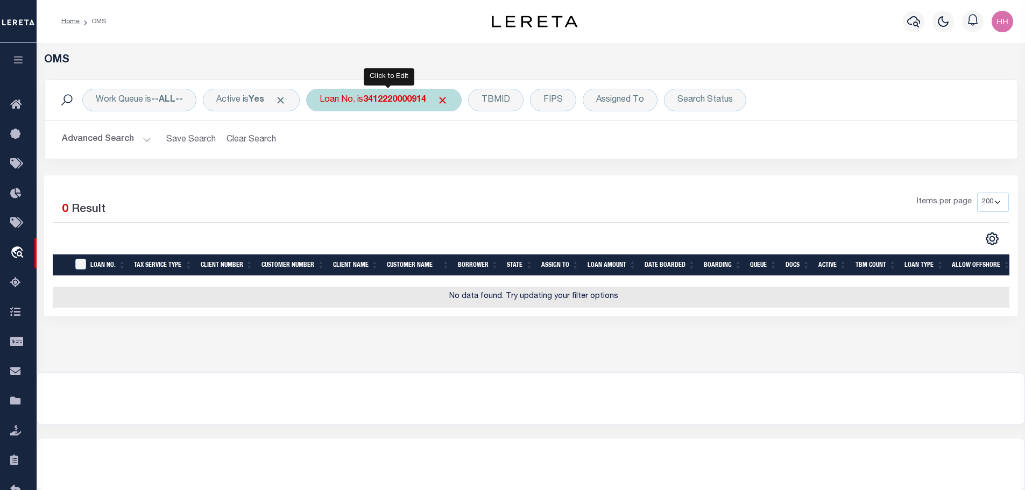
click at [424, 110] on div "Loan No. is 3412220000914" at bounding box center [383, 100] width 155 height 23
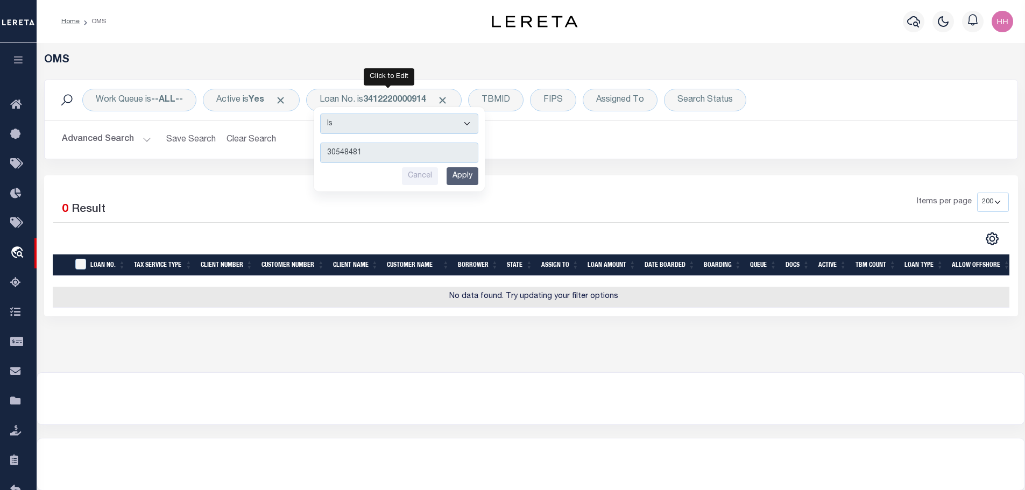
type input "30548481"
click at [469, 179] on input "Apply" at bounding box center [462, 176] width 32 height 18
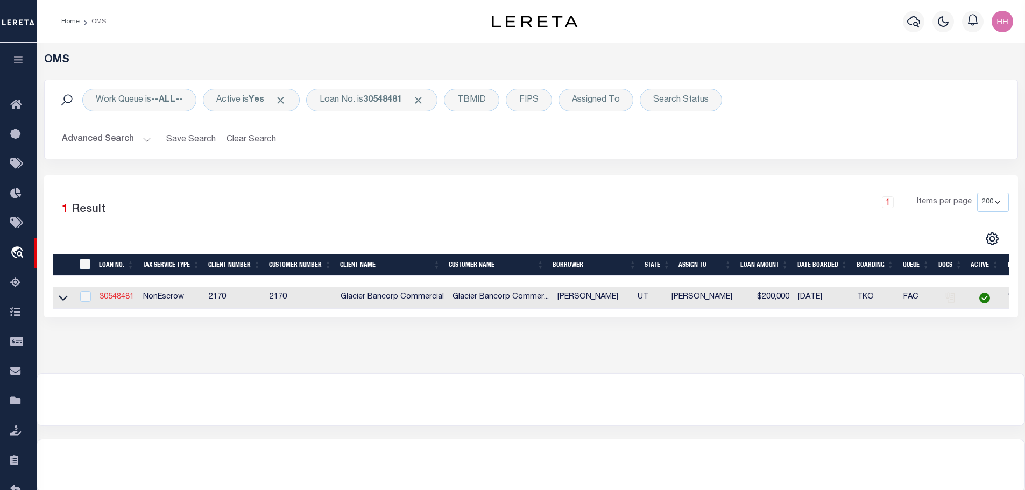
click at [108, 293] on link "30548481" at bounding box center [116, 297] width 34 height 8
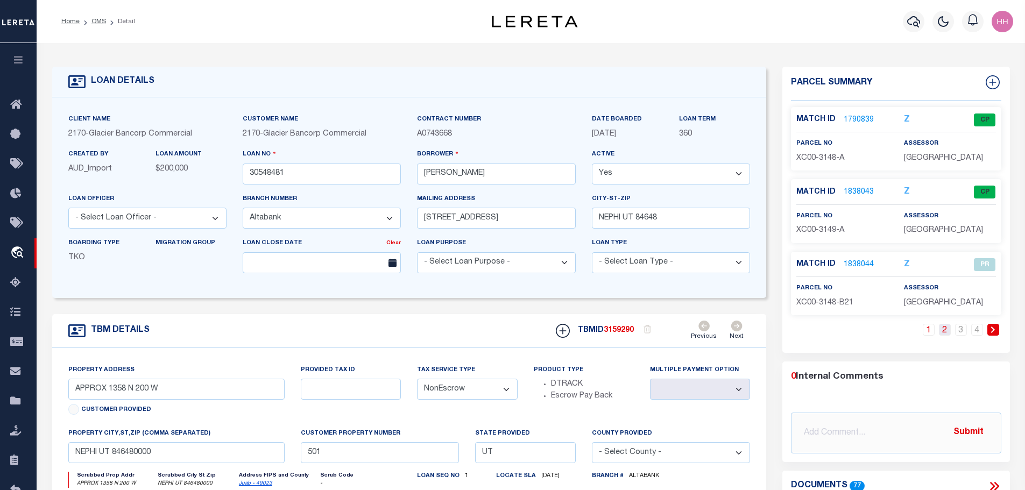
click at [947, 329] on link "2" at bounding box center [945, 330] width 12 height 12
click at [960, 330] on link "3" at bounding box center [961, 330] width 12 height 12
click at [856, 262] on link "1838050" at bounding box center [858, 264] width 30 height 11
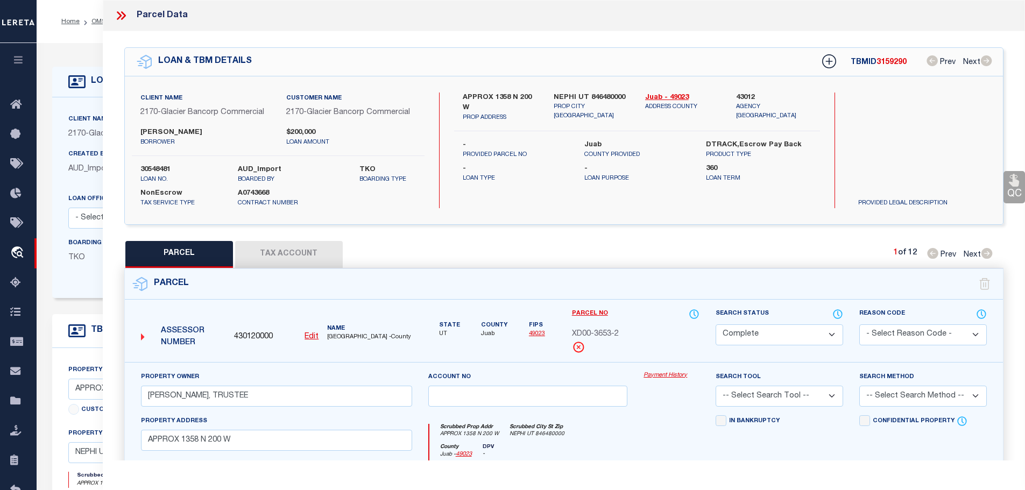
click at [597, 329] on span "XD00-3653-2" at bounding box center [595, 335] width 47 height 12
copy div "XD00-3653-2"
click at [274, 248] on button "Tax Account" at bounding box center [289, 254] width 108 height 27
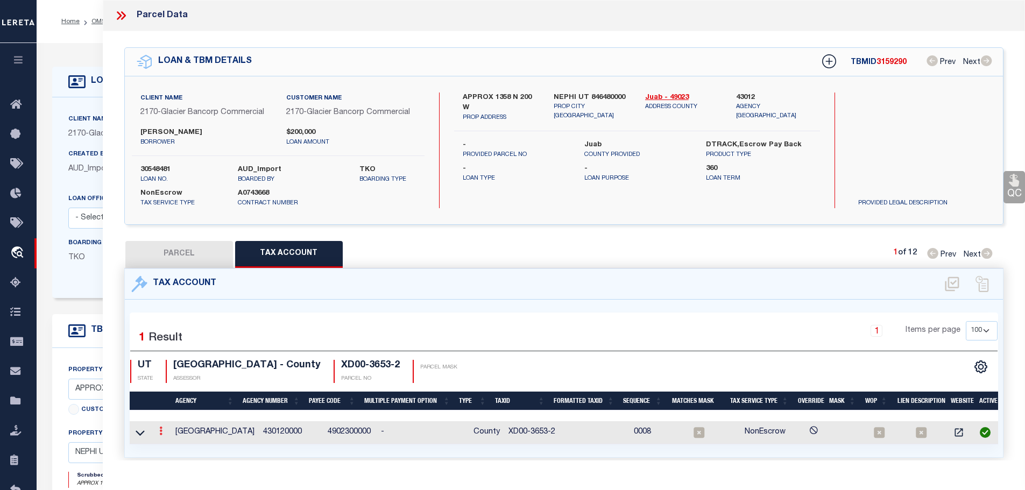
click at [160, 430] on link at bounding box center [161, 432] width 12 height 9
click at [174, 440] on div at bounding box center [173, 440] width 7 height 3
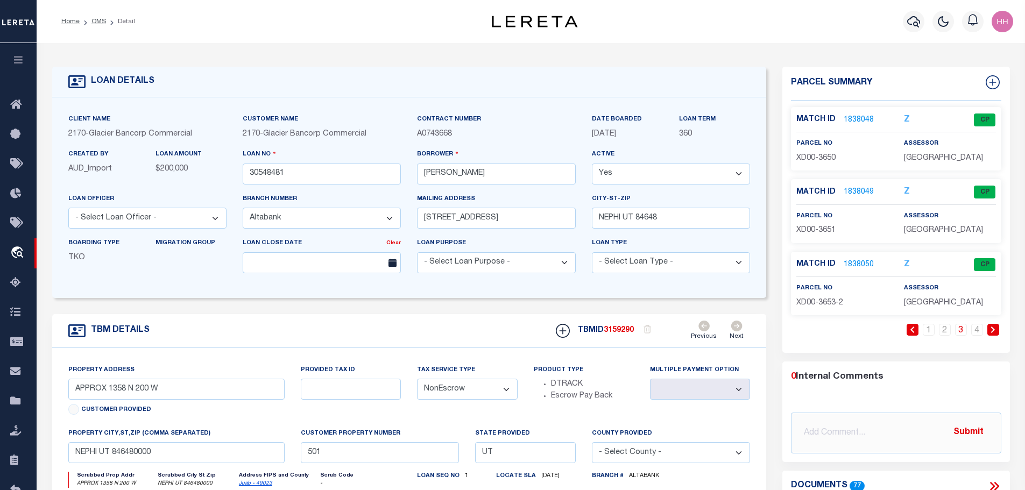
click at [856, 264] on link "1838050" at bounding box center [858, 264] width 30 height 11
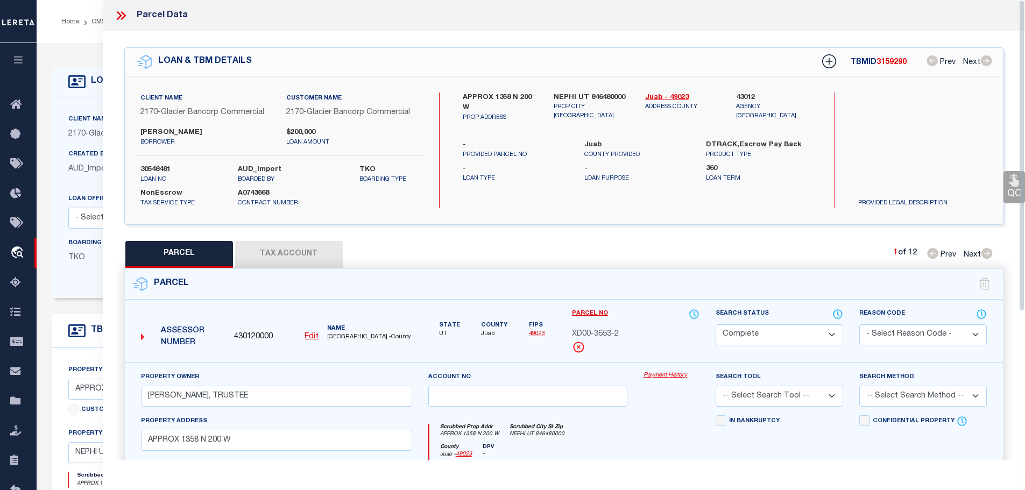
click at [271, 251] on button "Tax Account" at bounding box center [289, 254] width 108 height 27
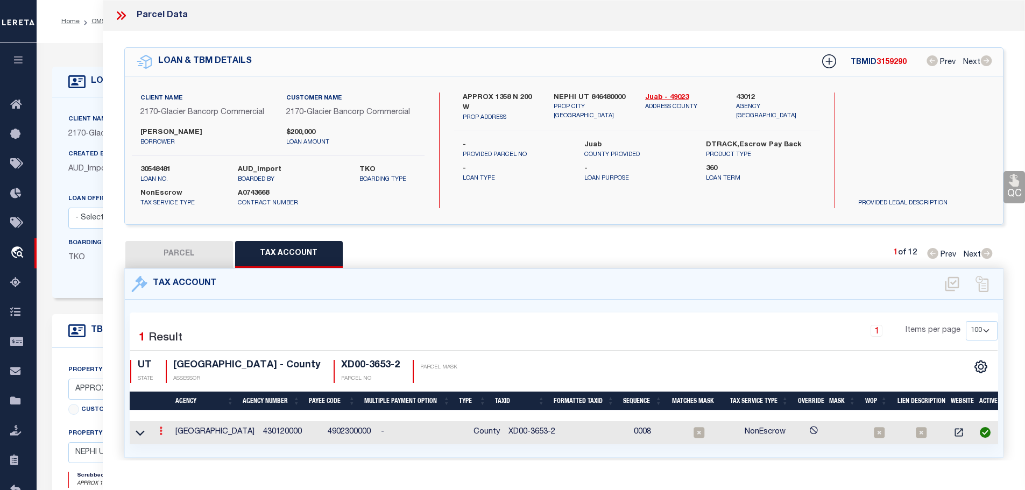
click at [162, 429] on icon at bounding box center [160, 431] width 3 height 9
click at [173, 444] on icon "" at bounding box center [172, 447] width 8 height 8
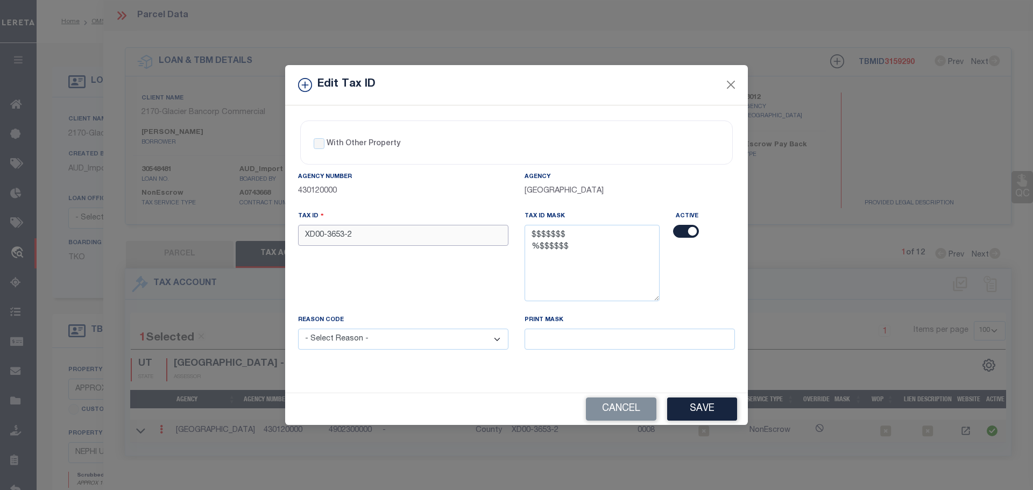
click at [432, 234] on input "XD00-3653-2" at bounding box center [403, 235] width 210 height 21
click at [380, 336] on select "- Select Reason - 099 - Other (Provide additional detail) ACT - Agency Changed …" at bounding box center [403, 339] width 210 height 21
click at [298, 329] on select "- Select Reason - 099 - Other (Provide additional detail) ACT - Agency Changed …" at bounding box center [403, 339] width 210 height 21
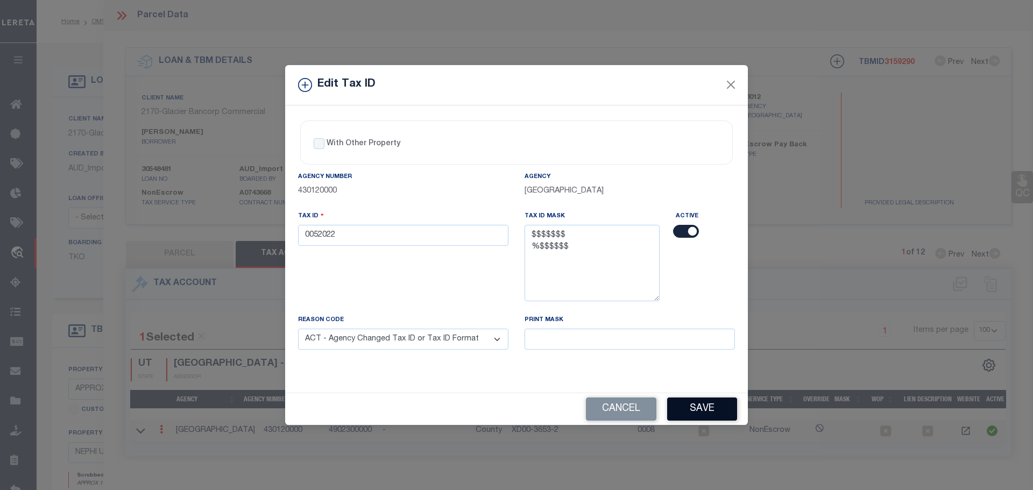
click at [709, 409] on button "Save" at bounding box center [702, 408] width 70 height 23
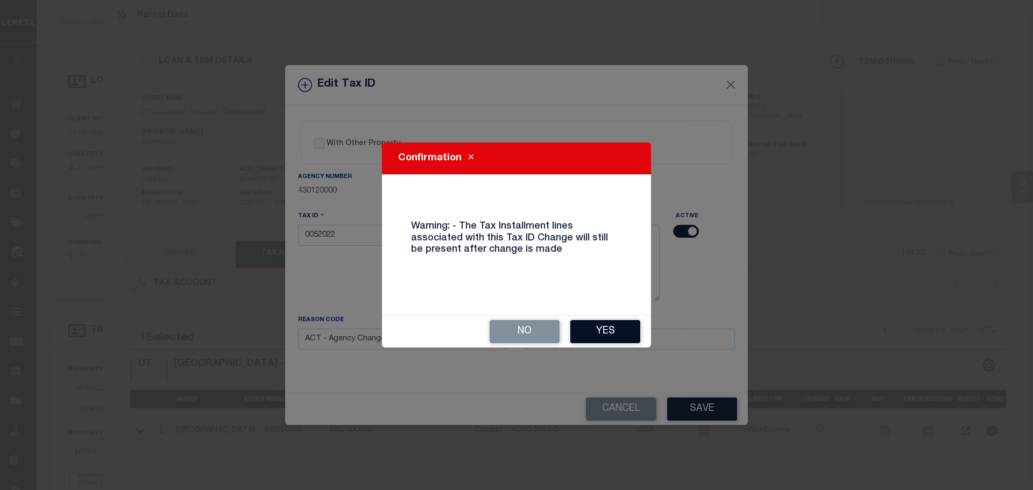
click at [616, 338] on button "Yes" at bounding box center [605, 331] width 70 height 23
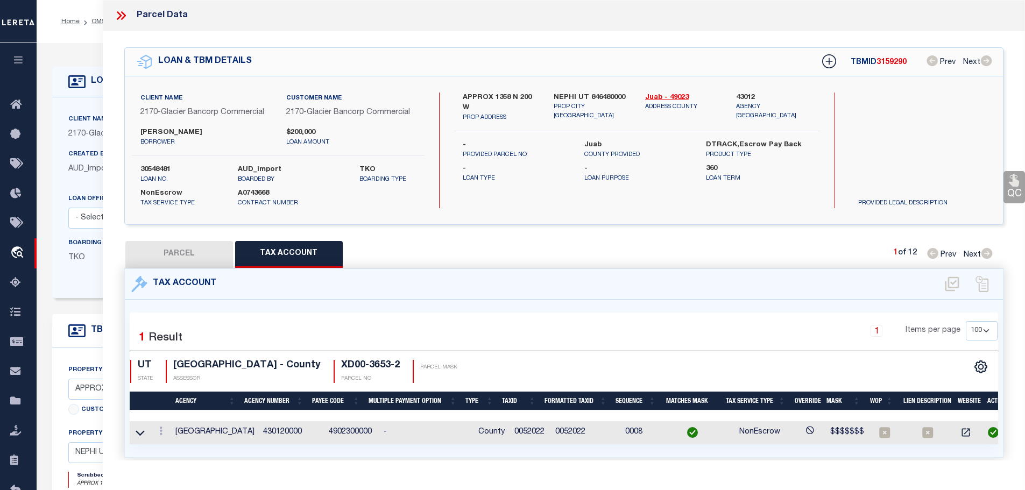
click at [123, 16] on icon at bounding box center [121, 16] width 14 height 14
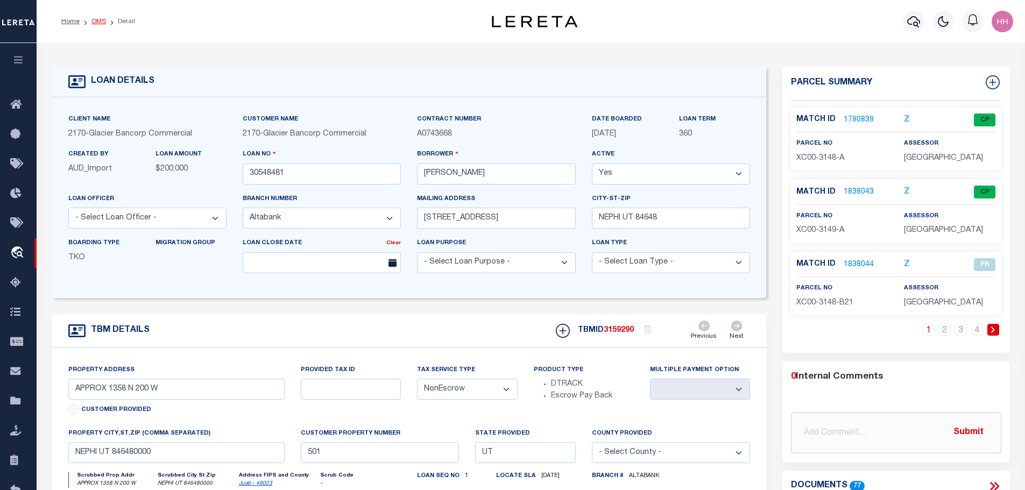
click at [97, 18] on link "OMS" at bounding box center [98, 21] width 15 height 6
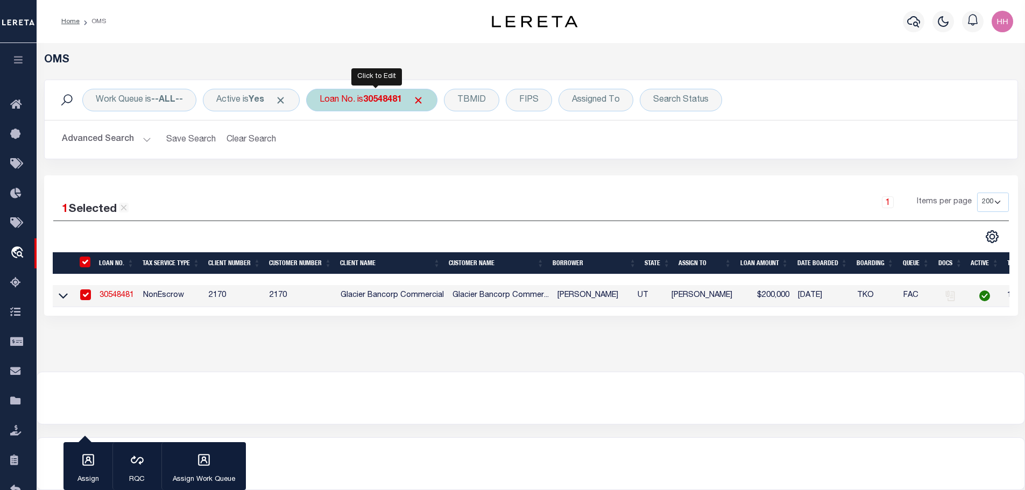
click at [389, 97] on b "30548481" at bounding box center [382, 100] width 39 height 9
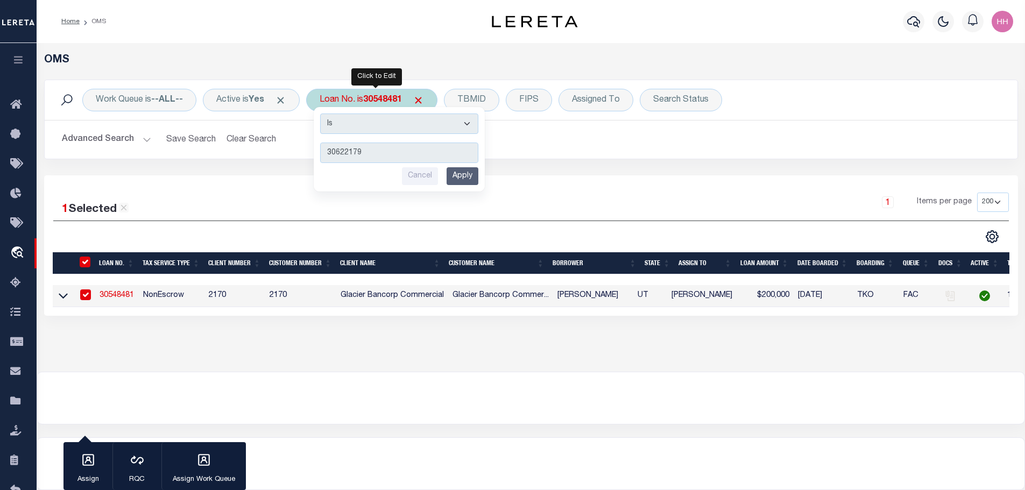
click at [465, 177] on input "Apply" at bounding box center [462, 176] width 32 height 18
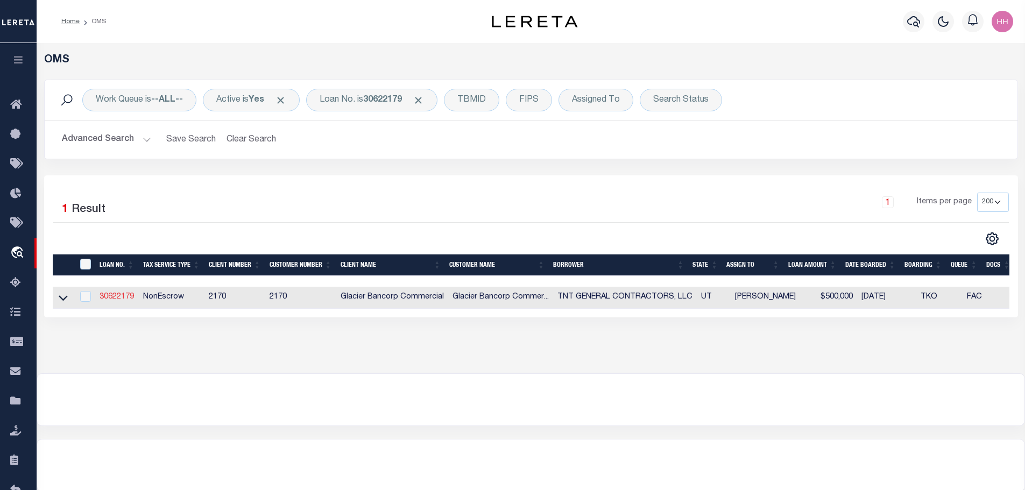
click at [114, 293] on link "30622179" at bounding box center [116, 297] width 34 height 8
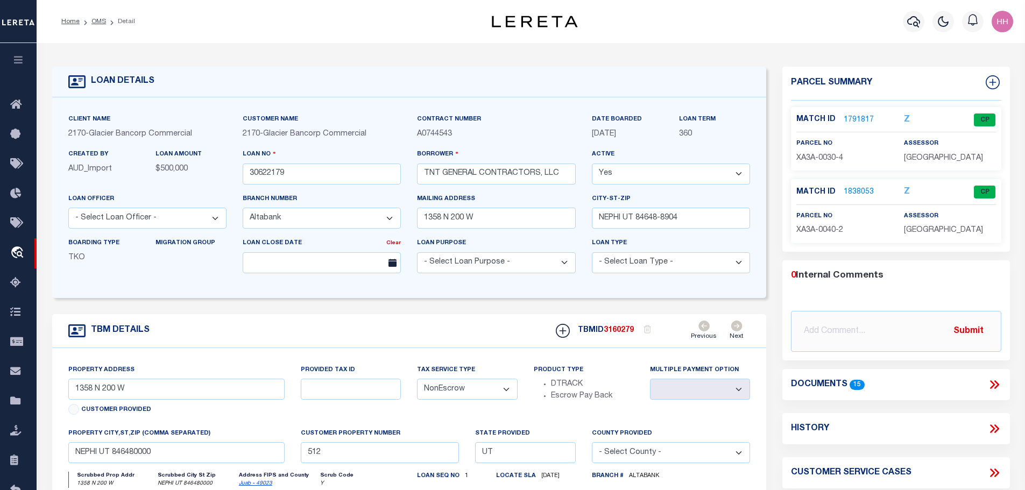
click at [826, 230] on span "XA3A-0040-2" at bounding box center [819, 230] width 47 height 8
copy div "XA3A-0040-2"
click at [859, 188] on link "1838053" at bounding box center [858, 192] width 30 height 11
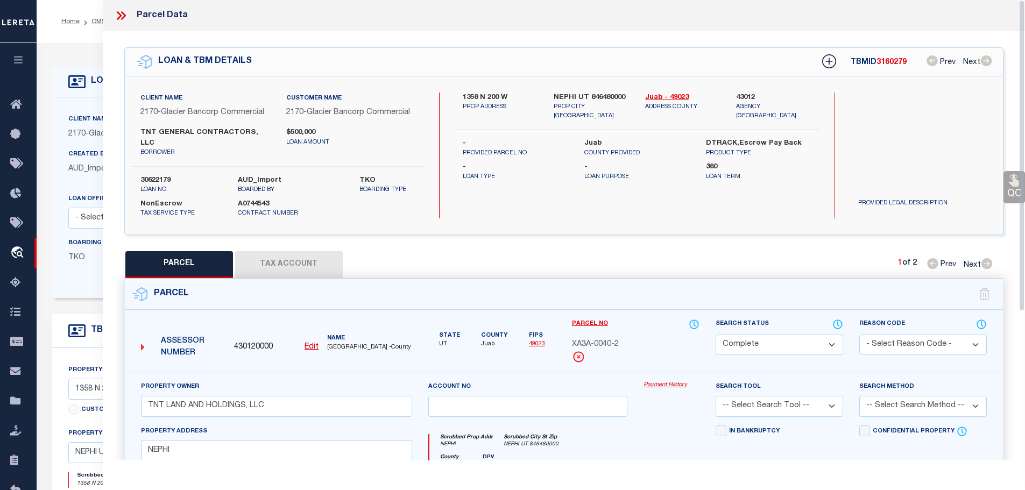
click at [274, 251] on button "Tax Account" at bounding box center [289, 264] width 108 height 27
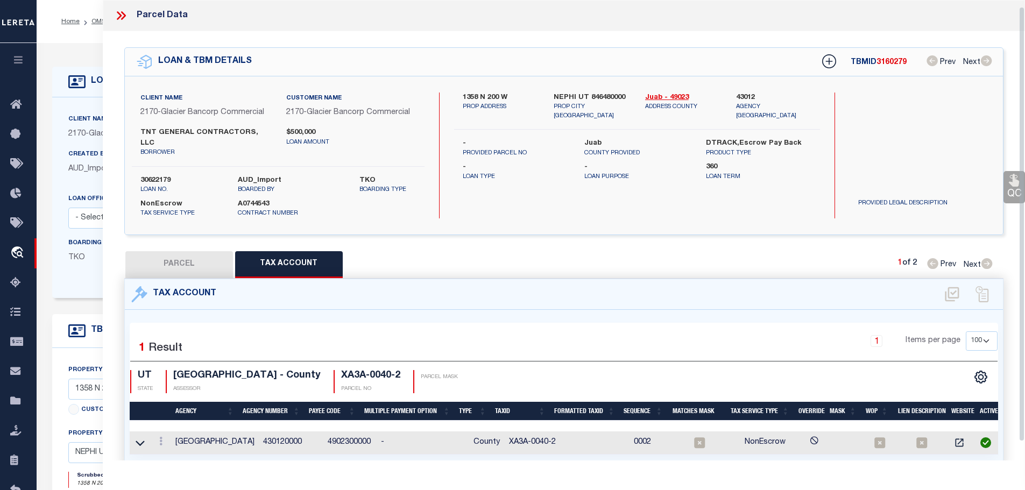
scroll to position [7, 0]
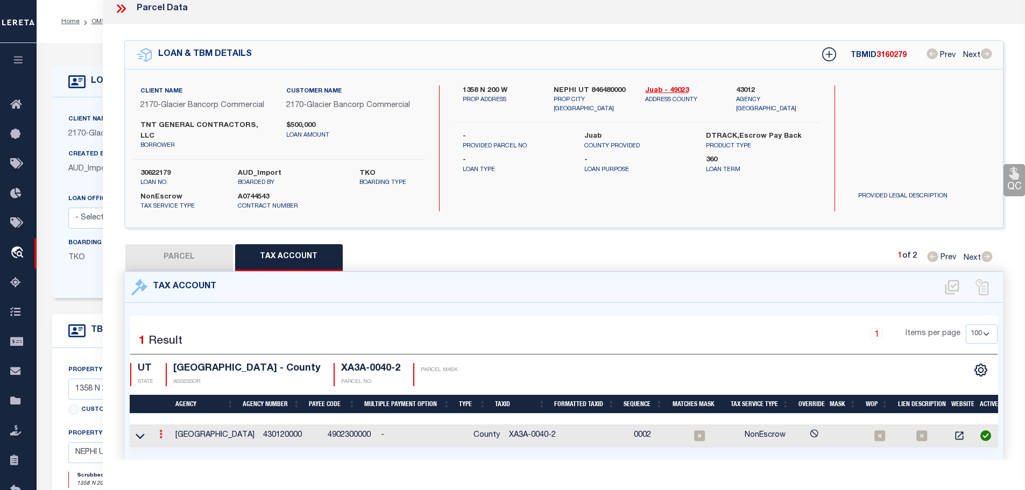
click at [160, 430] on icon at bounding box center [160, 434] width 3 height 9
click at [173, 446] on icon "" at bounding box center [172, 450] width 8 height 8
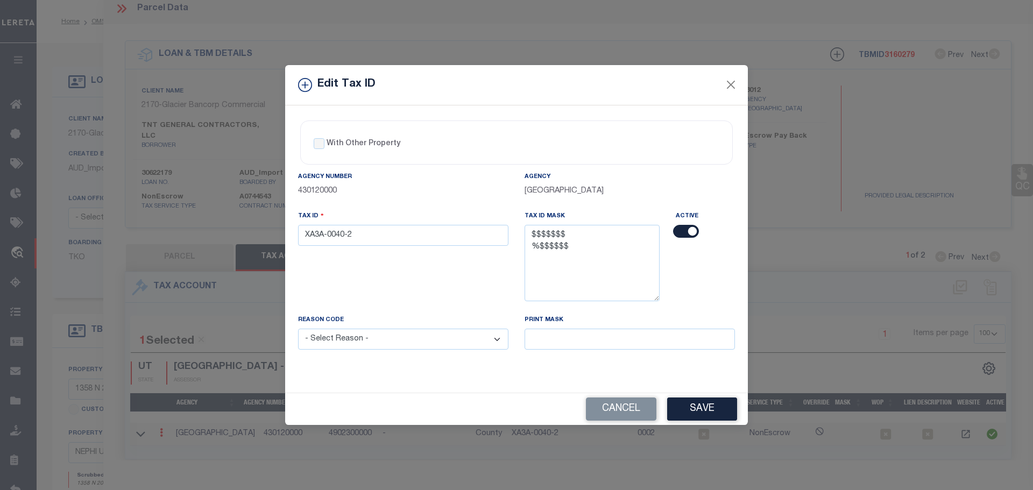
click at [392, 223] on div "Tax ID XA3A-0040-2" at bounding box center [403, 227] width 210 height 35
click at [388, 233] on input "XA3A-0040-2" at bounding box center [403, 235] width 210 height 21
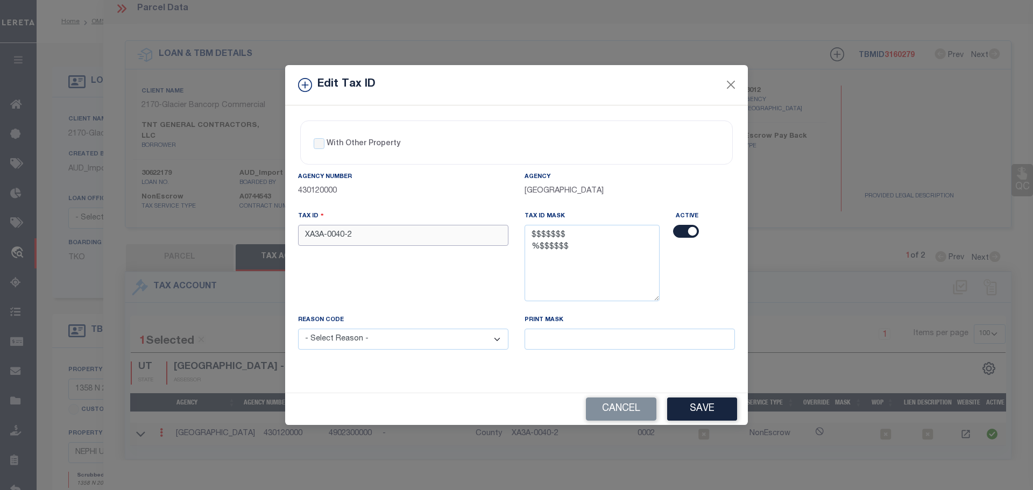
click at [388, 233] on input "XA3A-0040-2" at bounding box center [403, 235] width 210 height 21
click at [410, 338] on select "- Select Reason - 099 - Other (Provide additional detail) ACT - Agency Changed …" at bounding box center [403, 339] width 210 height 21
click at [298, 329] on select "- Select Reason - 099 - Other (Provide additional detail) ACT - Agency Changed …" at bounding box center [403, 339] width 210 height 21
click at [708, 414] on button "Save" at bounding box center [702, 408] width 70 height 23
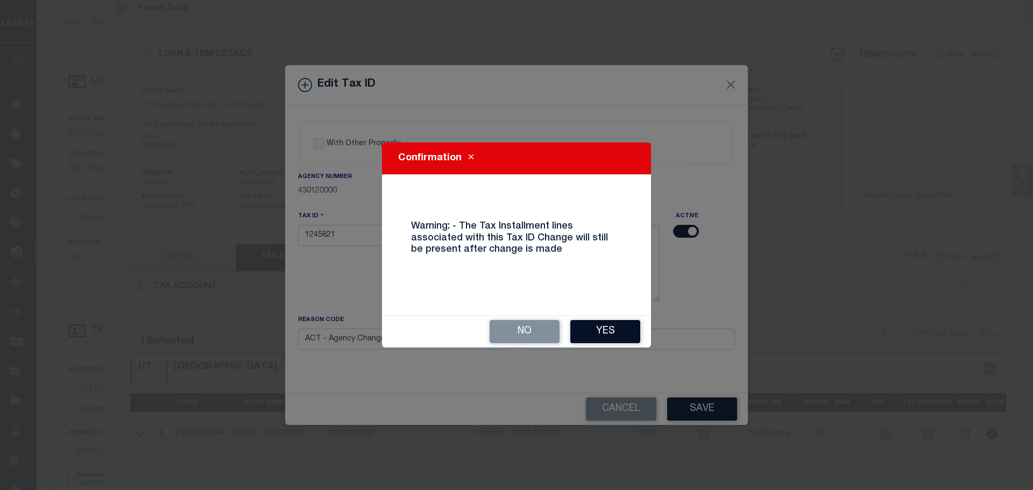
click at [607, 326] on button "Yes" at bounding box center [605, 331] width 70 height 23
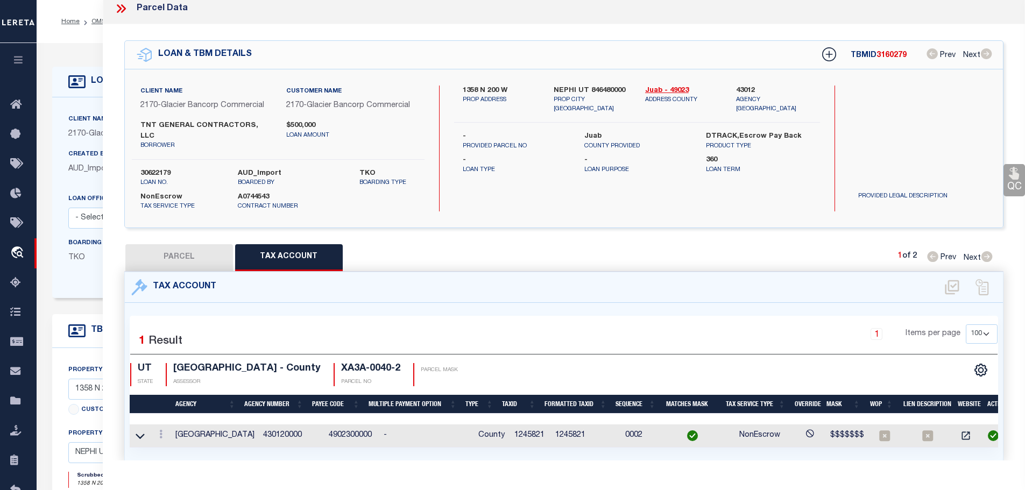
click at [123, 9] on icon at bounding box center [121, 9] width 14 height 14
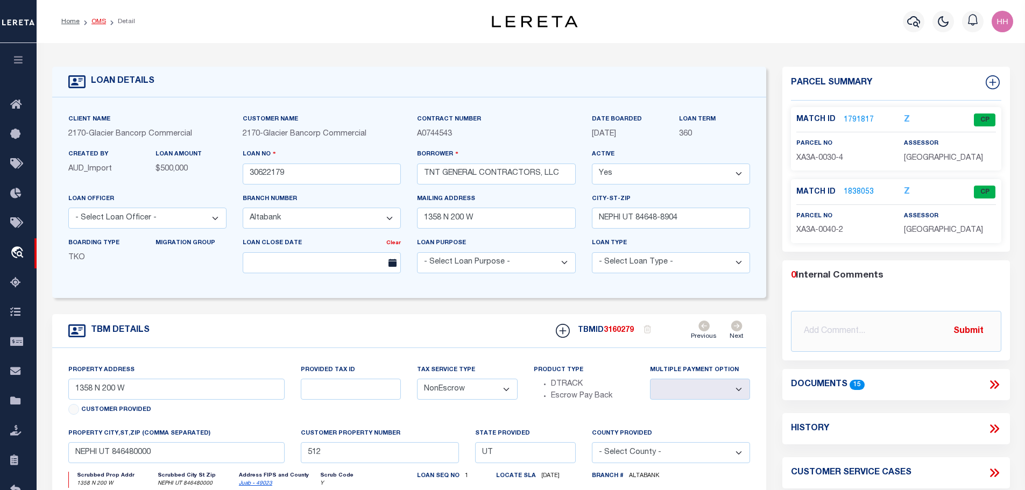
click at [97, 21] on link "OMS" at bounding box center [98, 21] width 15 height 6
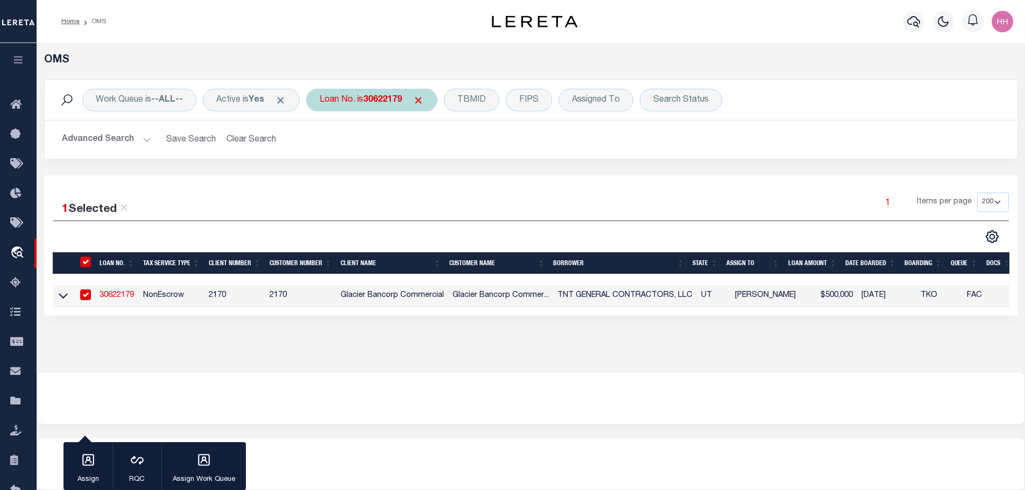
click at [402, 98] on b "30622179" at bounding box center [382, 100] width 39 height 9
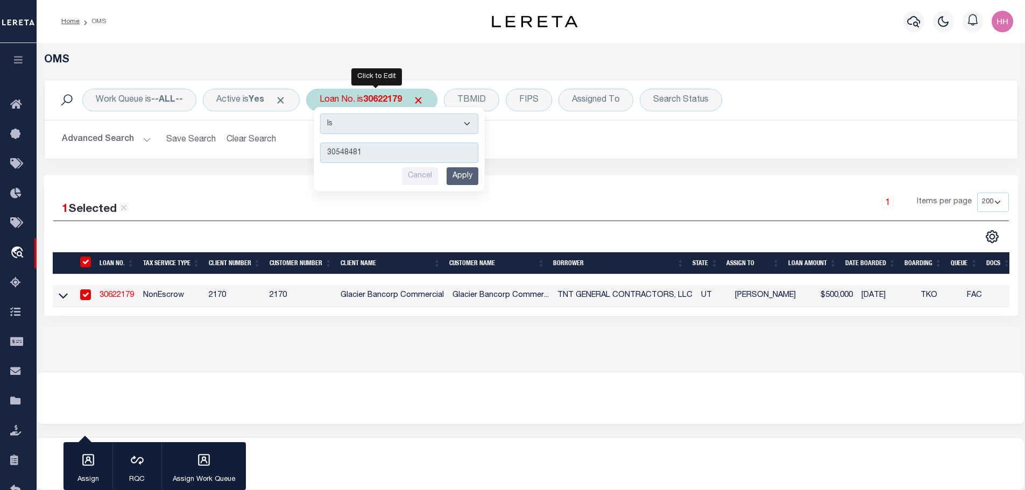
click at [462, 174] on input "Apply" at bounding box center [462, 176] width 32 height 18
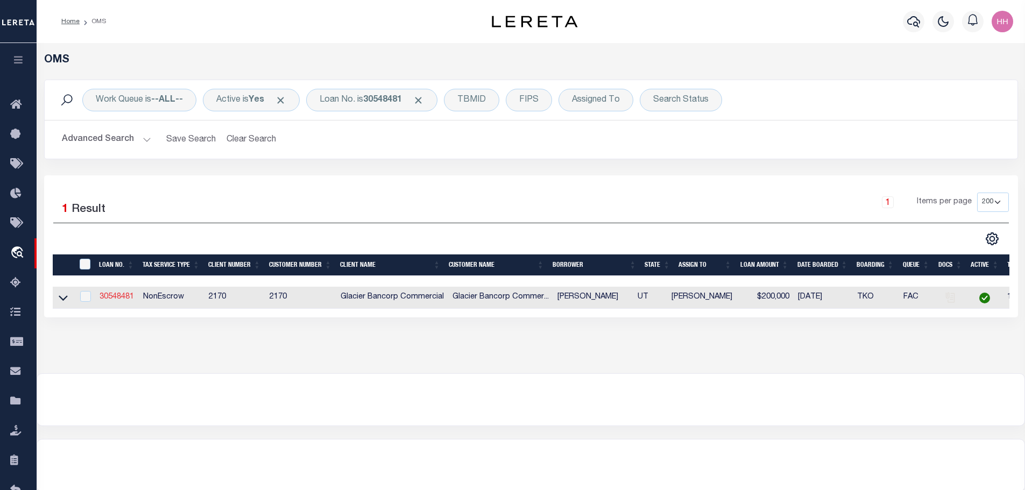
click at [119, 300] on link "30548481" at bounding box center [116, 297] width 34 height 8
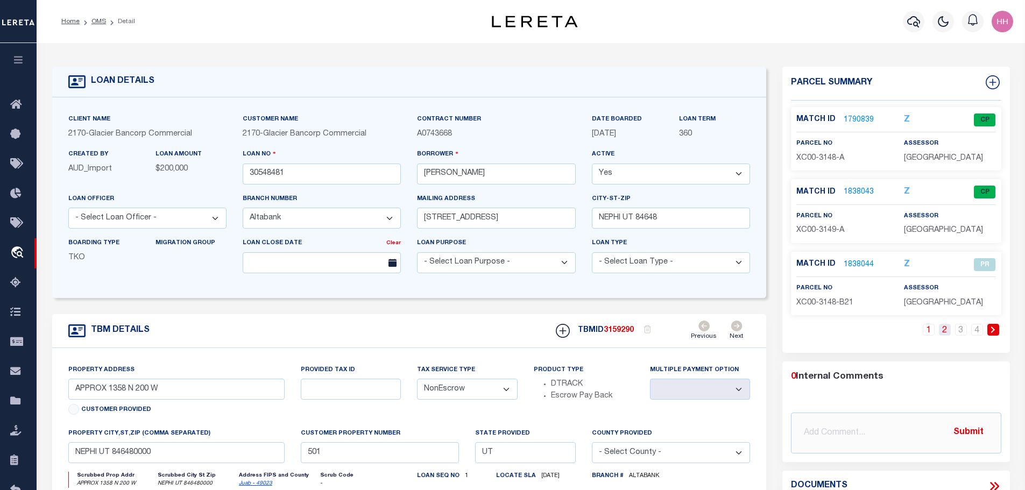
click at [946, 330] on link "2" at bounding box center [945, 330] width 12 height 12
click at [858, 116] on link "1838045" at bounding box center [858, 120] width 30 height 11
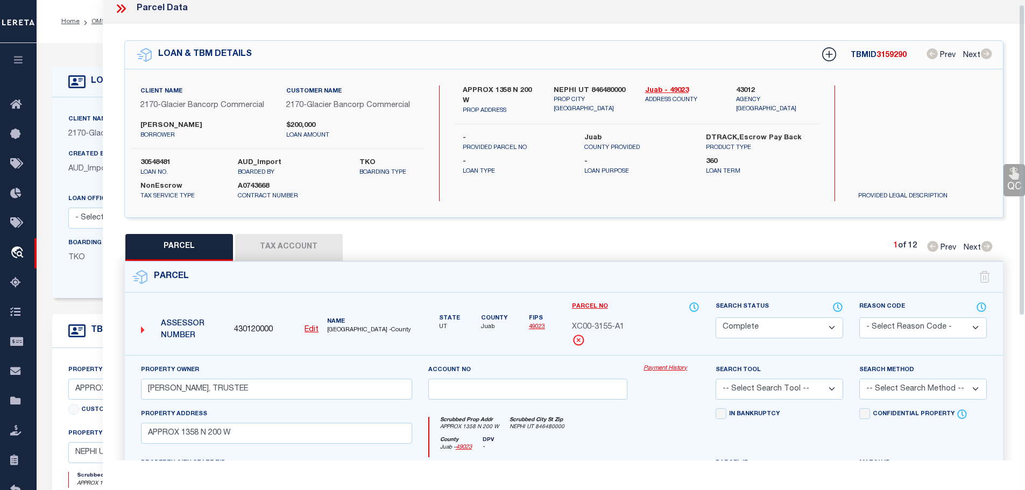
click at [585, 322] on span "XC00-3155-A1" at bounding box center [598, 328] width 52 height 12
click at [588, 325] on span "XC00-3155-A1" at bounding box center [598, 328] width 52 height 12
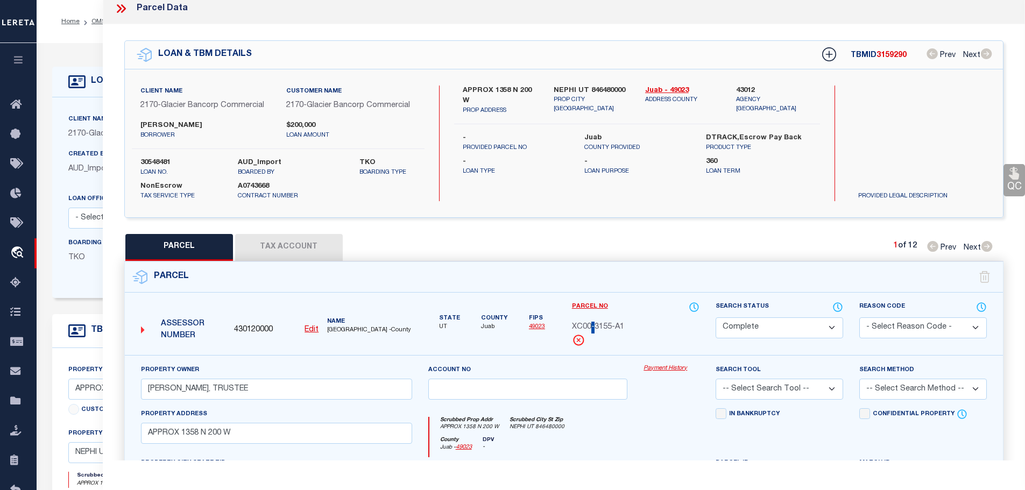
click at [588, 325] on span "XC00-3155-A1" at bounding box center [598, 328] width 52 height 12
copy div "XC00-3155-A1"
click at [278, 244] on button "Tax Account" at bounding box center [289, 247] width 108 height 27
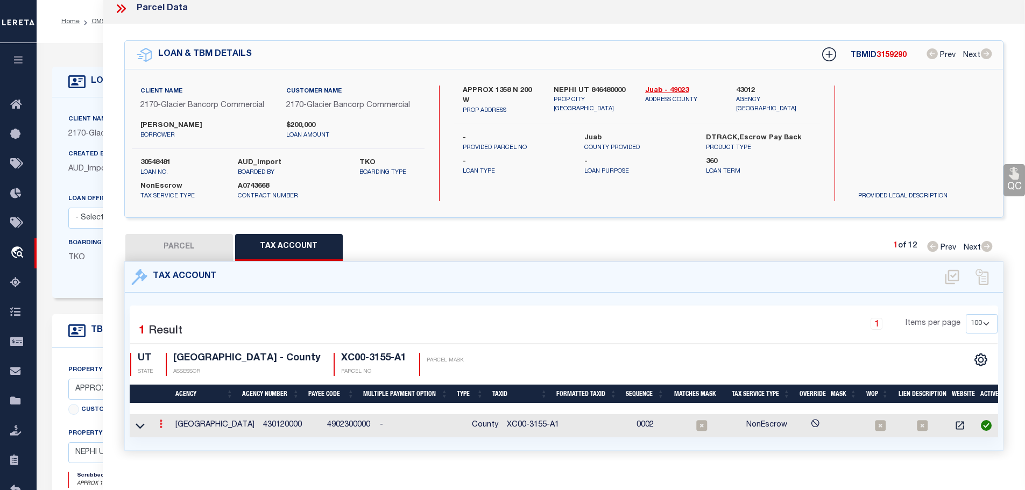
click at [162, 421] on icon at bounding box center [160, 424] width 3 height 9
click at [169, 439] on icon "" at bounding box center [172, 440] width 8 height 8
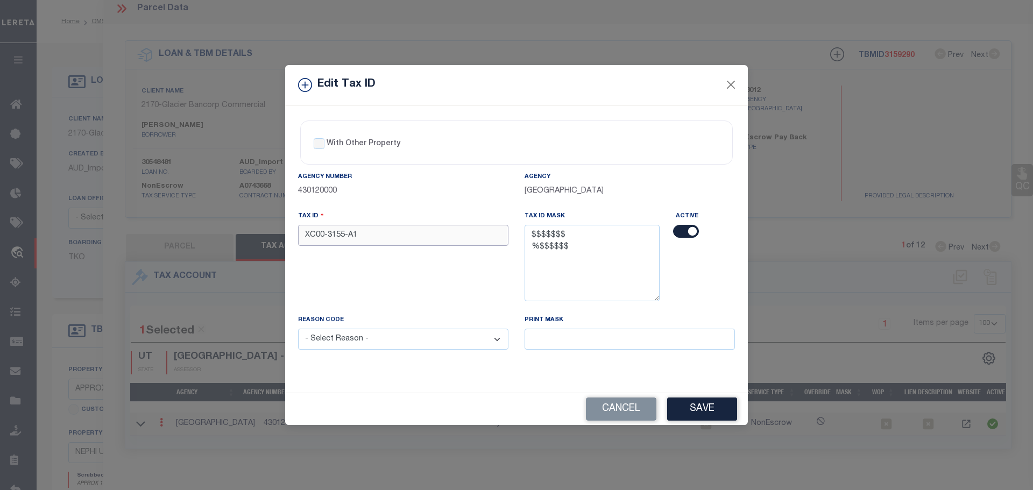
click at [353, 240] on input "XC00-3155-A1" at bounding box center [403, 235] width 210 height 21
click at [387, 336] on select "- Select Reason - 099 - Other (Provide additional detail) ACT - Agency Changed …" at bounding box center [403, 339] width 210 height 21
click at [298, 329] on select "- Select Reason - 099 - Other (Provide additional detail) ACT - Agency Changed …" at bounding box center [403, 339] width 210 height 21
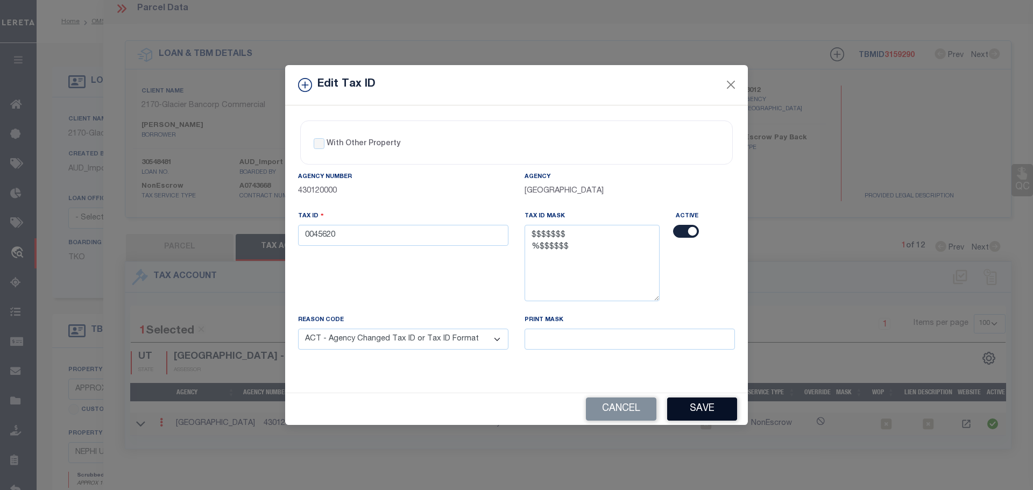
click at [721, 410] on button "Save" at bounding box center [702, 408] width 70 height 23
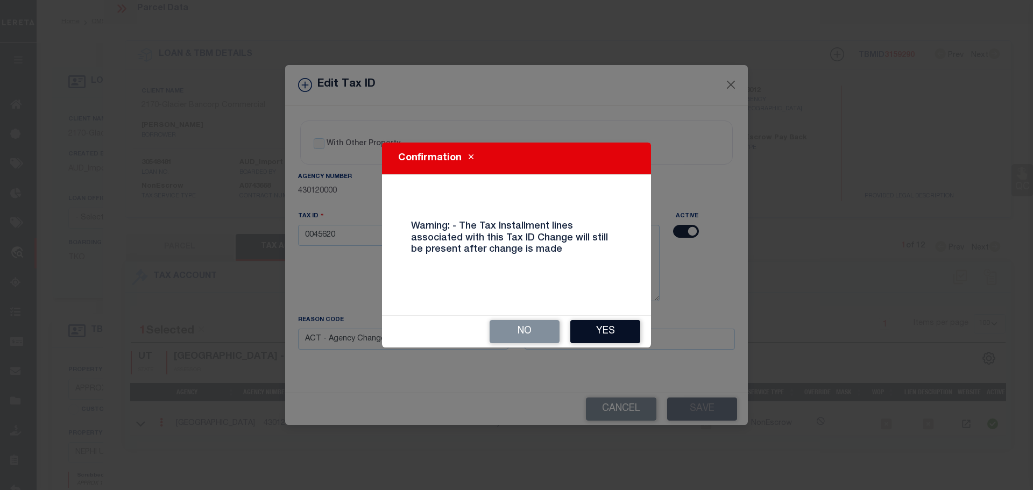
click at [590, 335] on button "Yes" at bounding box center [605, 331] width 70 height 23
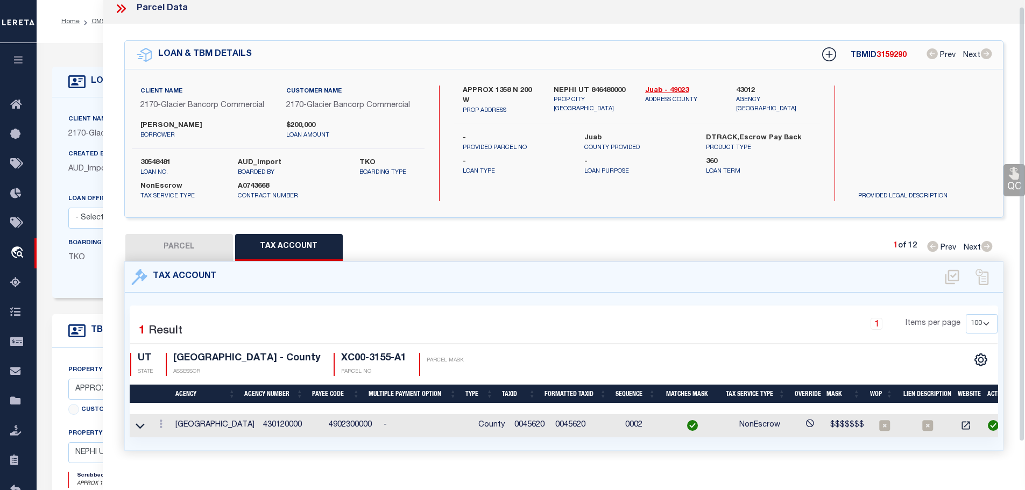
click at [118, 5] on icon at bounding box center [121, 9] width 14 height 14
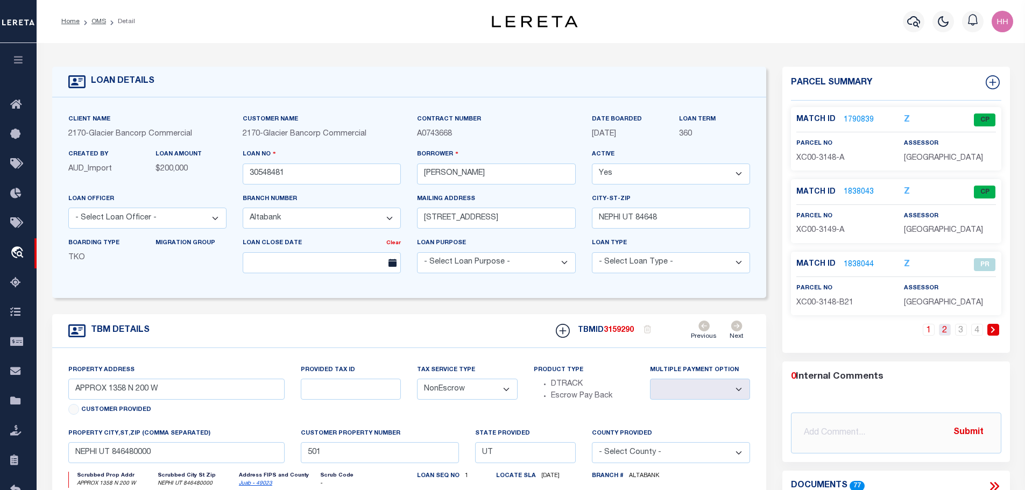
click at [950, 331] on link "2" at bounding box center [945, 330] width 12 height 12
click at [820, 304] on span "XC00-3159-A2" at bounding box center [822, 303] width 52 height 8
copy div "XC00-3159-A2"
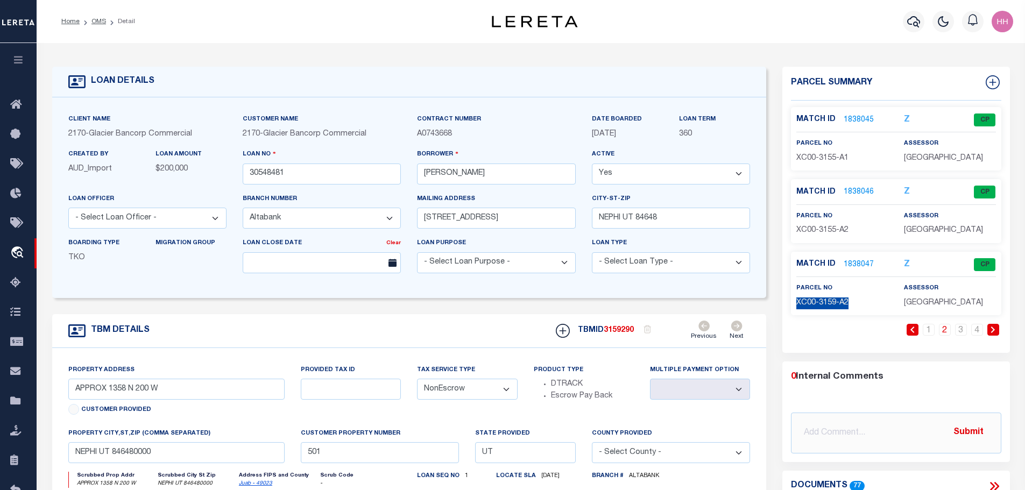
click at [854, 265] on link "1838047" at bounding box center [858, 264] width 30 height 11
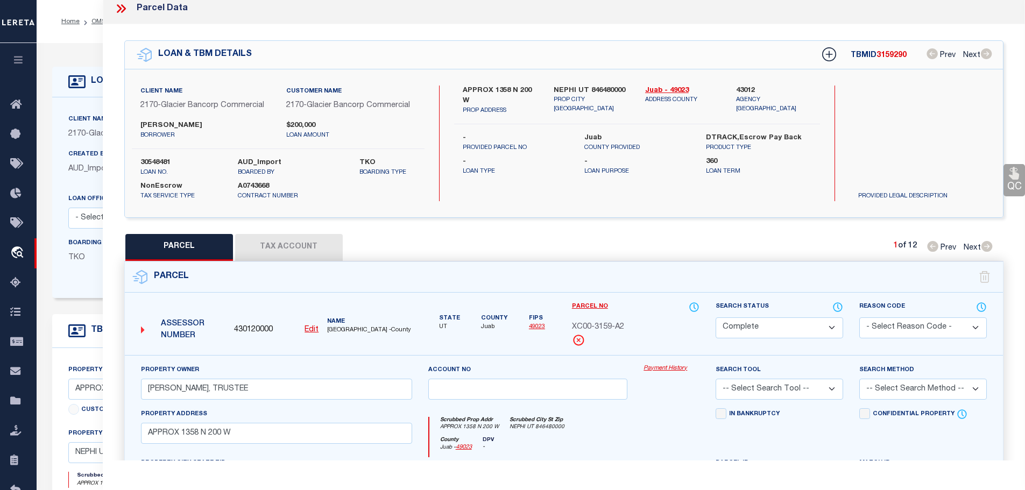
click at [275, 235] on button "Tax Account" at bounding box center [289, 247] width 108 height 27
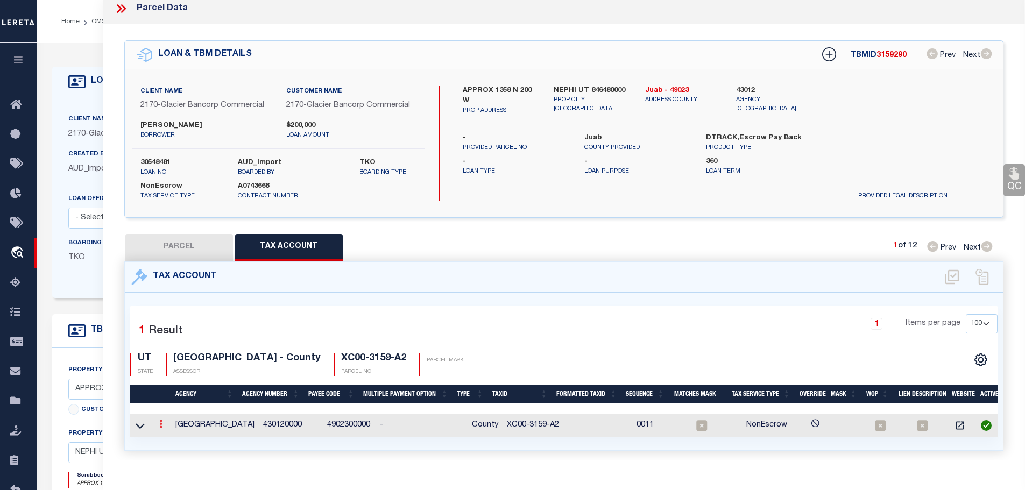
click at [162, 422] on icon at bounding box center [160, 424] width 3 height 9
click at [175, 436] on icon "" at bounding box center [172, 440] width 8 height 8
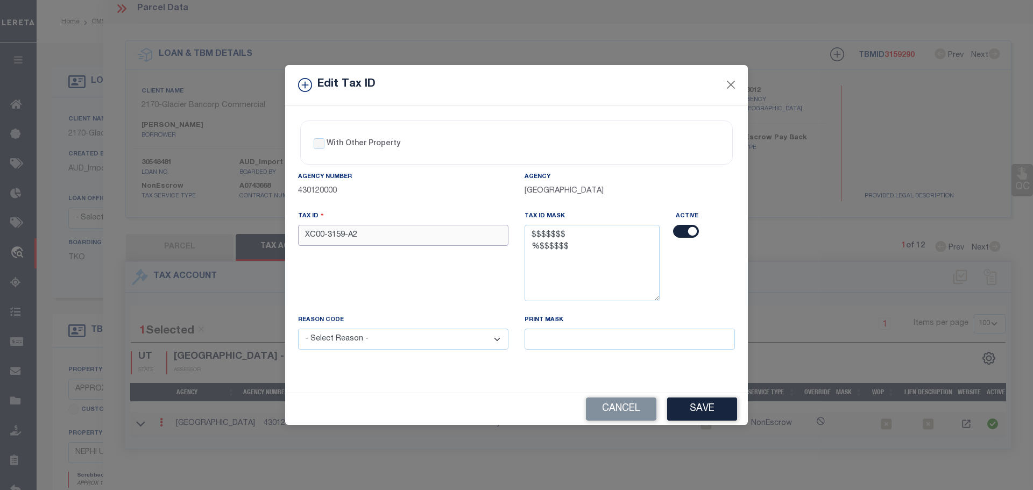
click at [369, 238] on input "XC00-3159-A2" at bounding box center [403, 235] width 210 height 21
click at [396, 343] on select "- Select Reason - 099 - Other (Provide additional detail) ACT - Agency Changed …" at bounding box center [403, 339] width 210 height 21
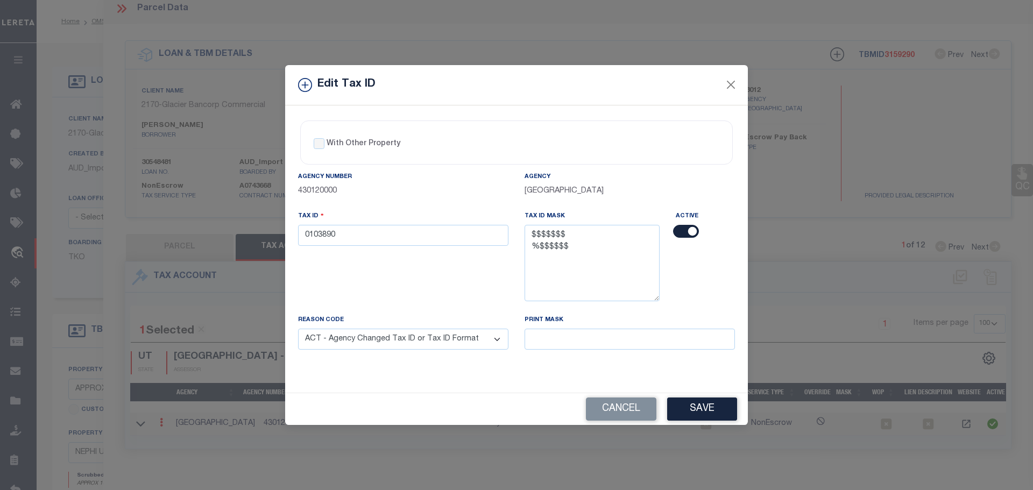
click at [298, 329] on select "- Select Reason - 099 - Other (Provide additional detail) ACT - Agency Changed …" at bounding box center [403, 339] width 210 height 21
click at [689, 407] on button "Save" at bounding box center [702, 408] width 70 height 23
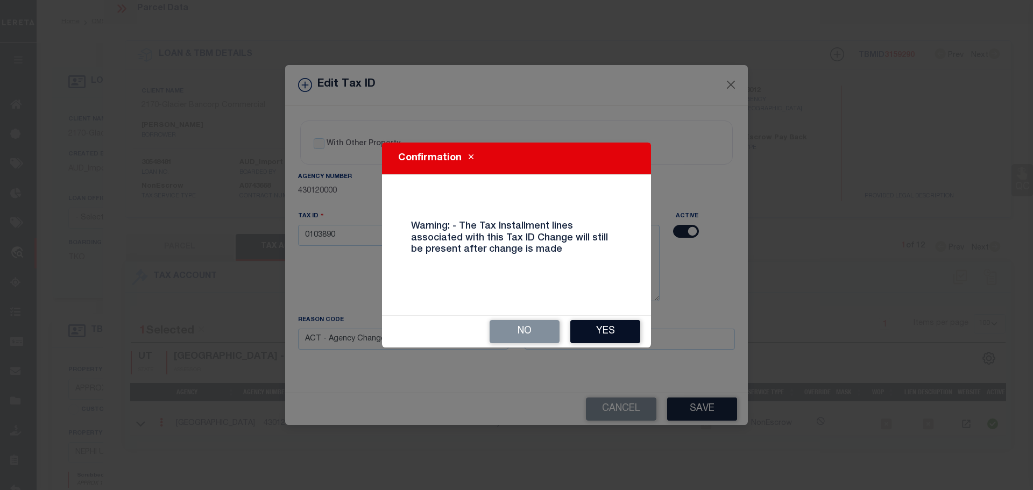
click at [615, 333] on button "Yes" at bounding box center [605, 331] width 70 height 23
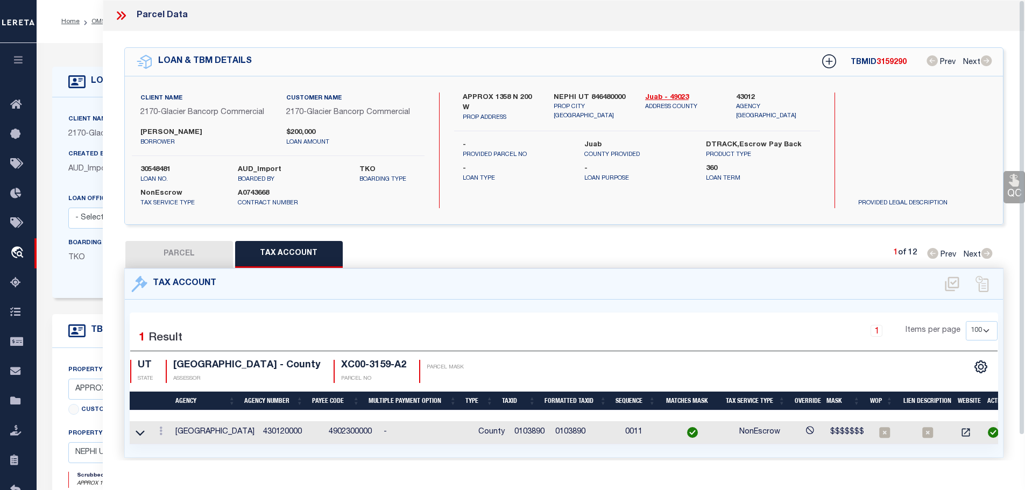
click at [117, 17] on icon at bounding box center [121, 16] width 14 height 14
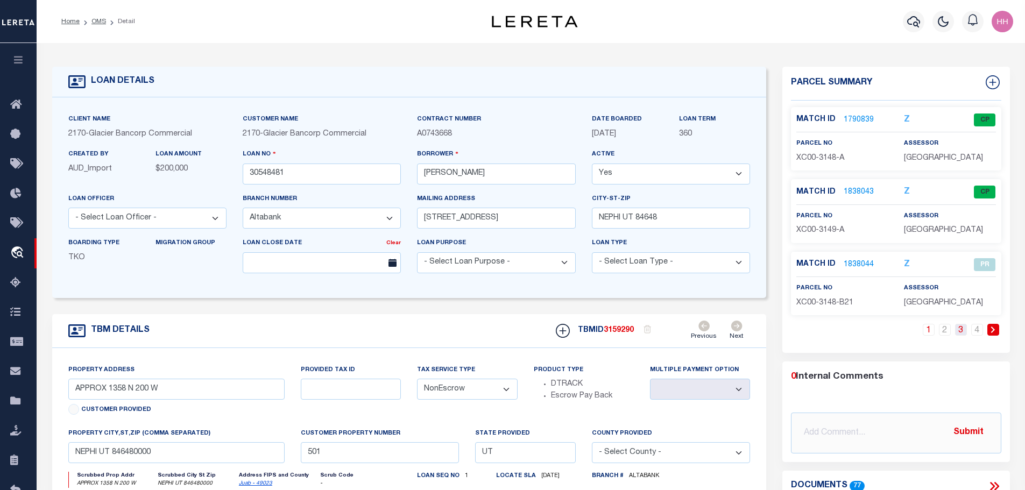
click at [962, 330] on link "3" at bounding box center [961, 330] width 12 height 12
click at [945, 329] on link "2" at bounding box center [945, 330] width 12 height 12
click at [823, 155] on span "XC00-3155-A1" at bounding box center [822, 158] width 52 height 8
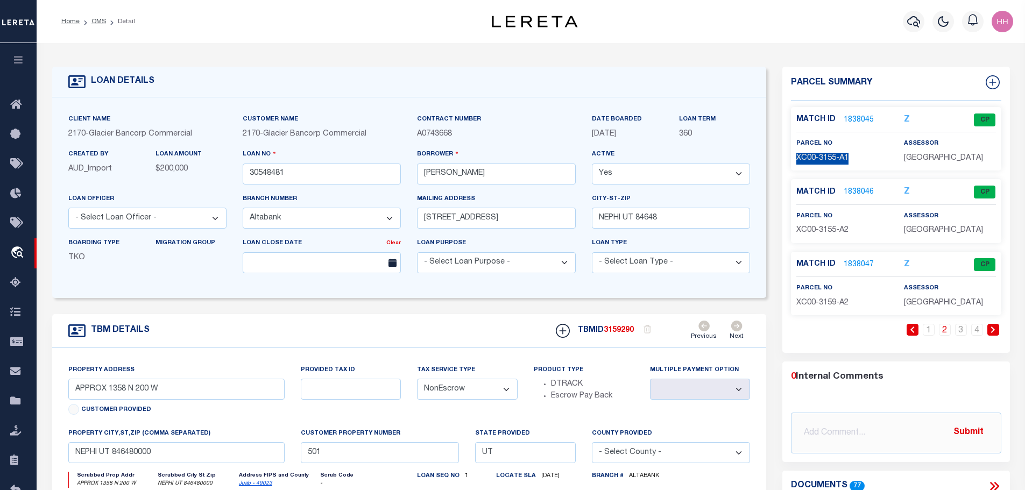
copy div "XC00-3155-A1"
click at [852, 118] on link "1838045" at bounding box center [858, 120] width 30 height 11
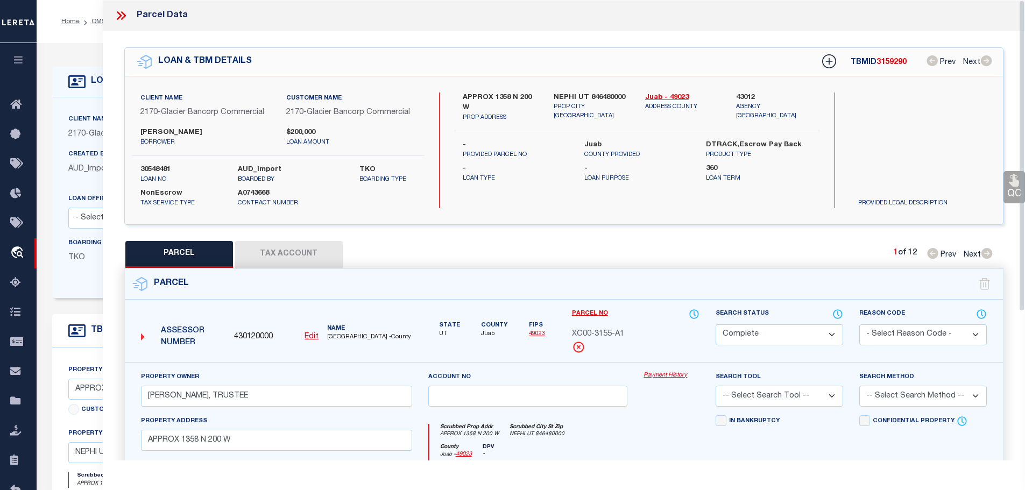
click at [301, 254] on button "Tax Account" at bounding box center [289, 254] width 108 height 27
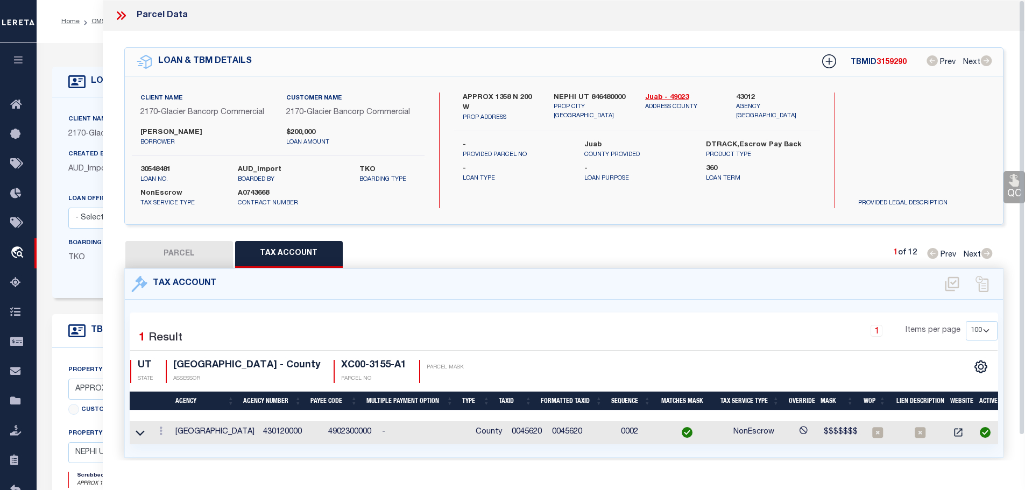
click at [121, 16] on icon at bounding box center [119, 15] width 5 height 9
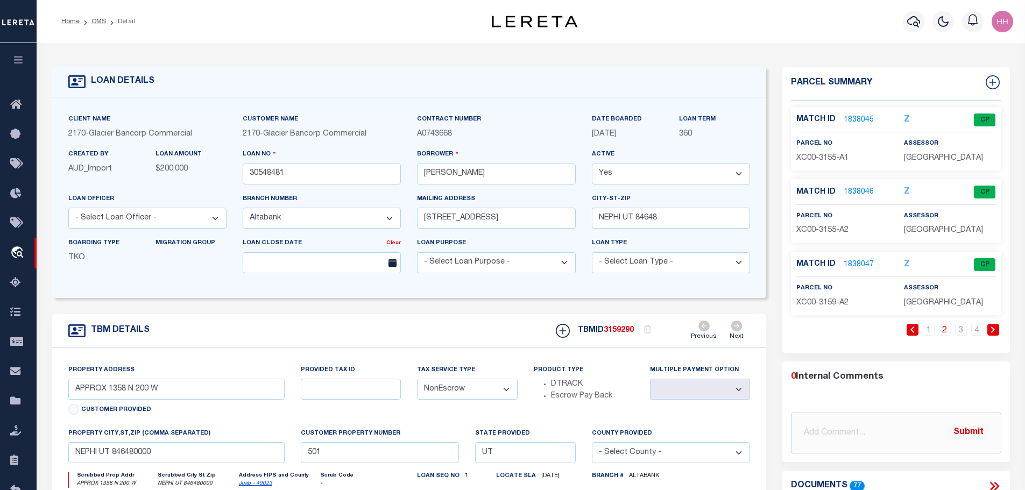
click at [850, 267] on link "1838047" at bounding box center [858, 264] width 30 height 11
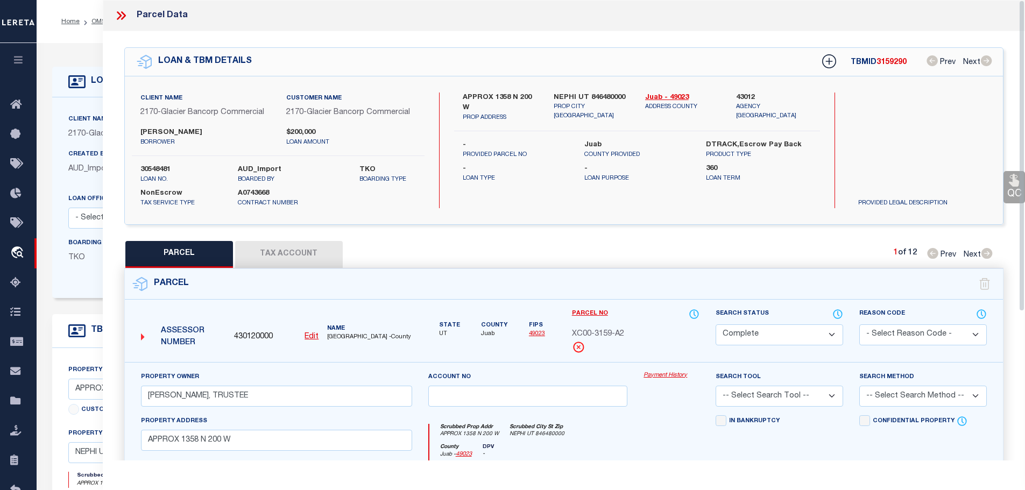
click at [271, 247] on button "Tax Account" at bounding box center [289, 254] width 108 height 27
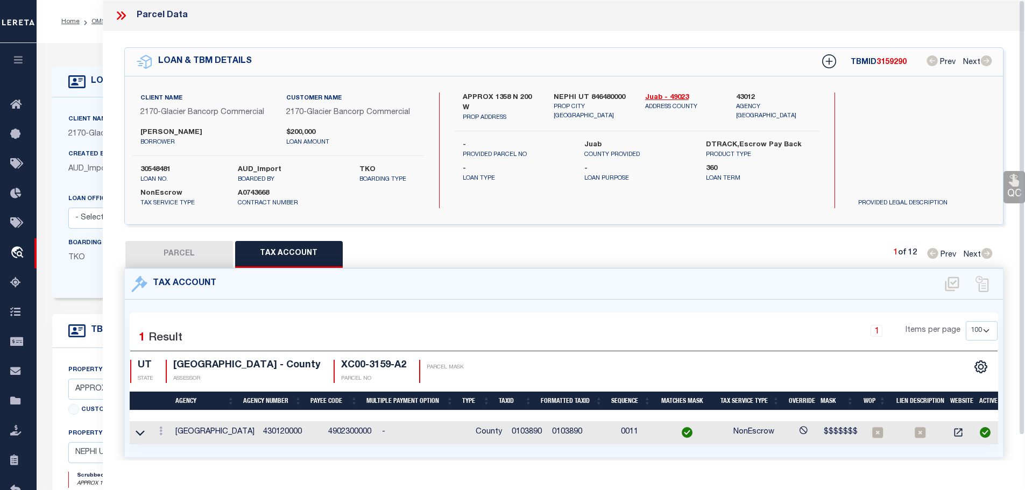
click at [120, 17] on icon at bounding box center [119, 15] width 5 height 9
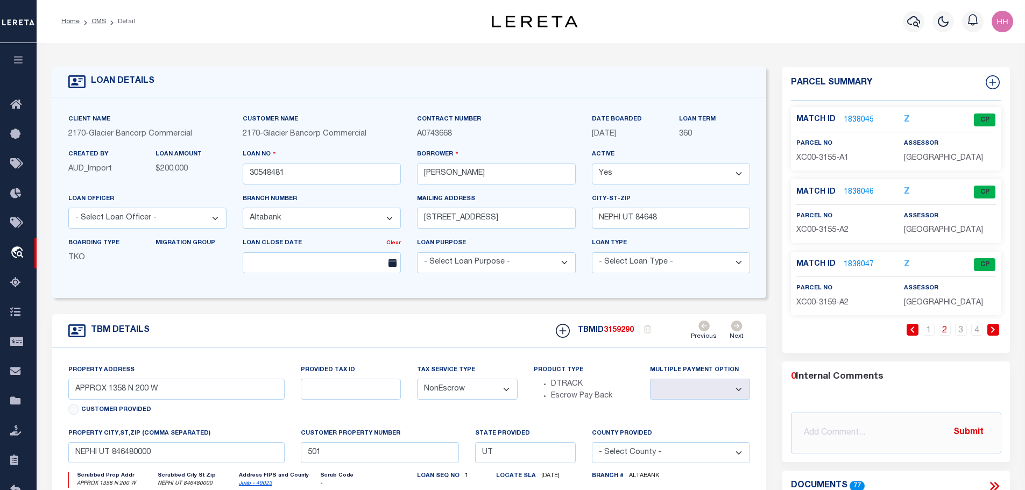
click at [945, 330] on link "2" at bounding box center [945, 330] width 12 height 12
click at [959, 330] on link "3" at bounding box center [961, 330] width 12 height 12
click at [814, 154] on span "XD00-3650" at bounding box center [815, 158] width 39 height 8
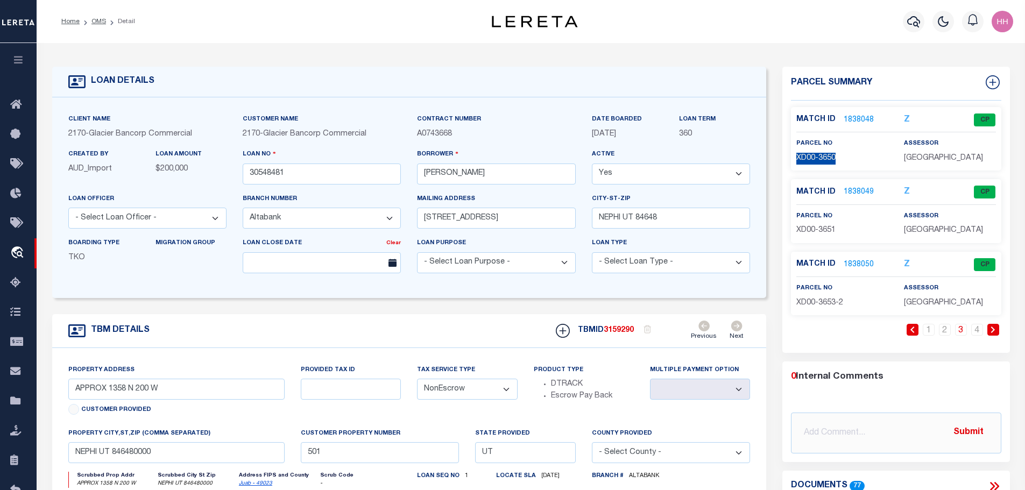
copy div "XD00-3650"
click at [856, 118] on link "1838048" at bounding box center [858, 120] width 30 height 11
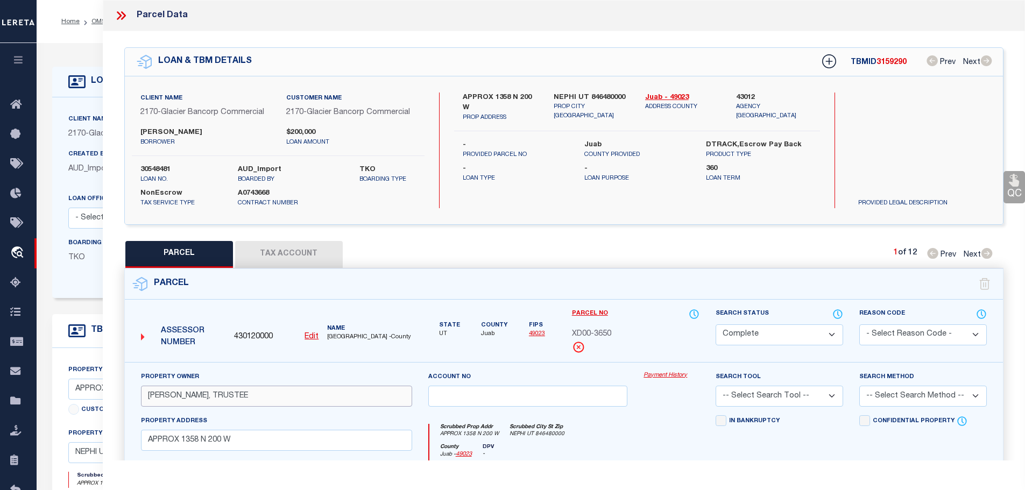
click at [166, 395] on input "MCWILLIAMS, JIMMIE L, TRUSTEE" at bounding box center [276, 396] width 271 height 21
click at [305, 249] on button "Tax Account" at bounding box center [289, 254] width 108 height 27
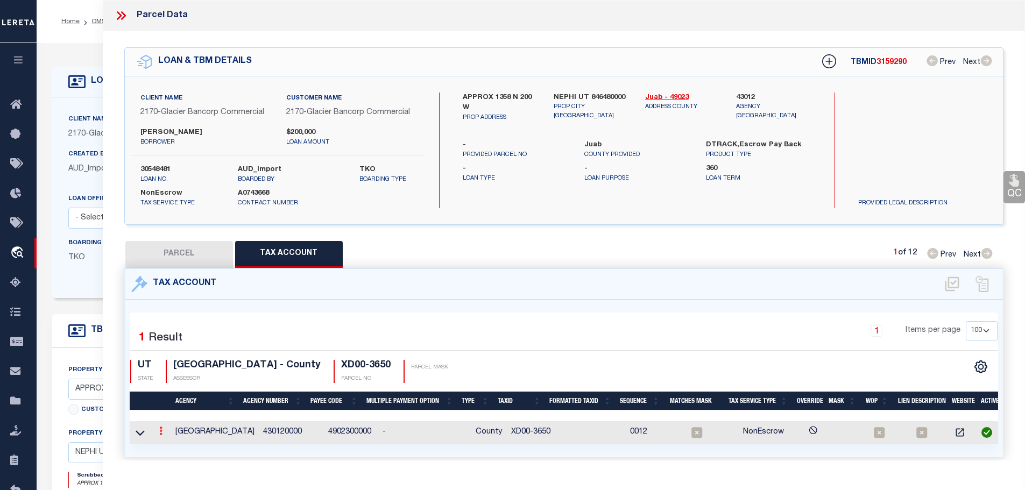
click at [162, 431] on icon at bounding box center [160, 431] width 3 height 9
click at [173, 447] on icon "" at bounding box center [172, 447] width 8 height 8
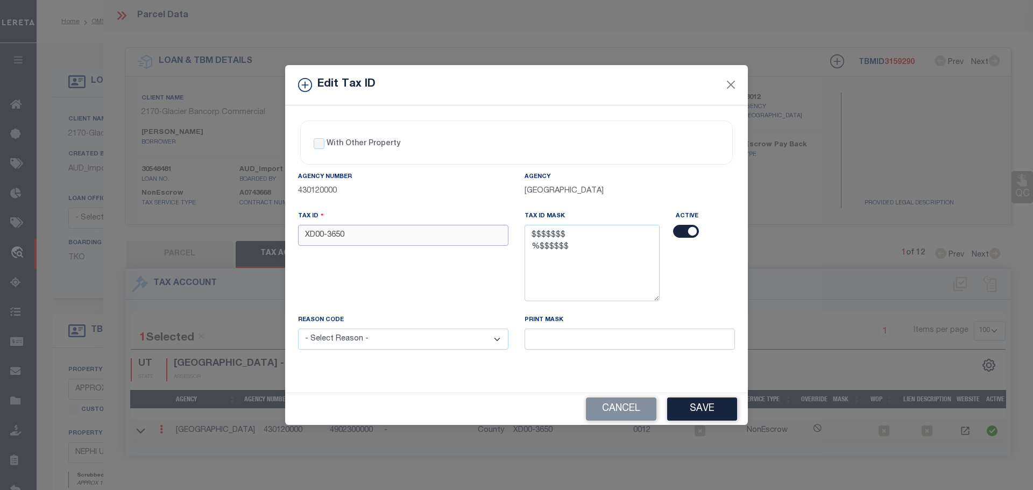
click at [376, 232] on input "XD00-3650" at bounding box center [403, 235] width 210 height 21
click at [411, 349] on select "- Select Reason - 099 - Other (Provide additional detail) ACT - Agency Changed …" at bounding box center [403, 339] width 210 height 21
click at [298, 329] on select "- Select Reason - 099 - Other (Provide additional detail) ACT - Agency Changed …" at bounding box center [403, 339] width 210 height 21
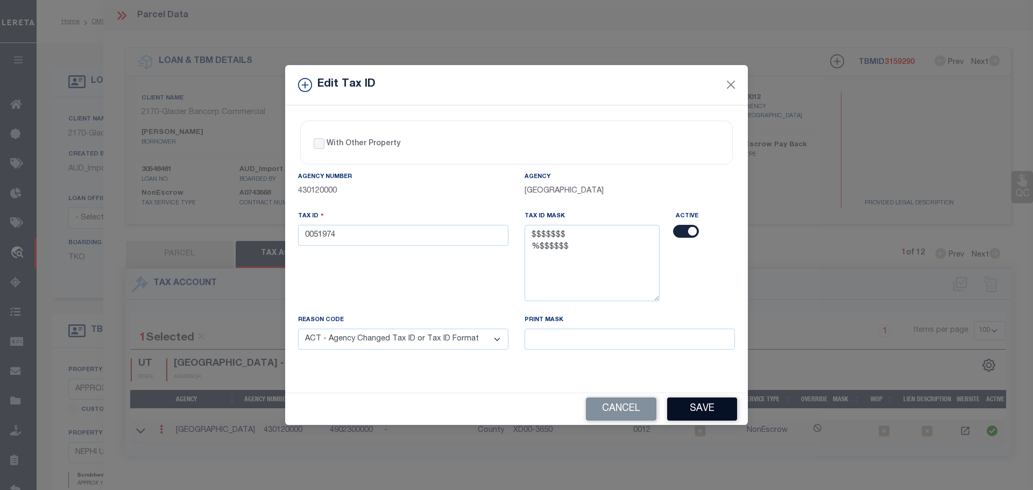
click at [715, 402] on button "Save" at bounding box center [702, 408] width 70 height 23
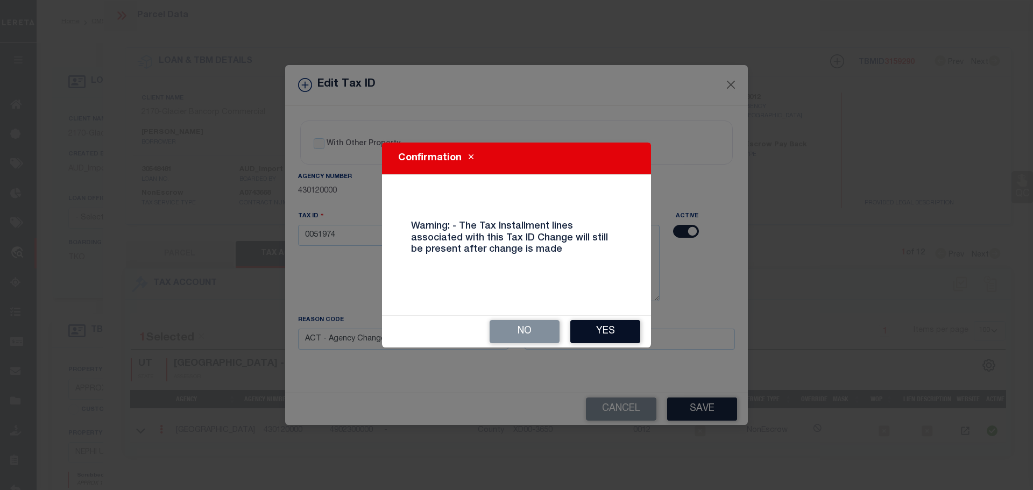
click at [617, 329] on button "Yes" at bounding box center [605, 331] width 70 height 23
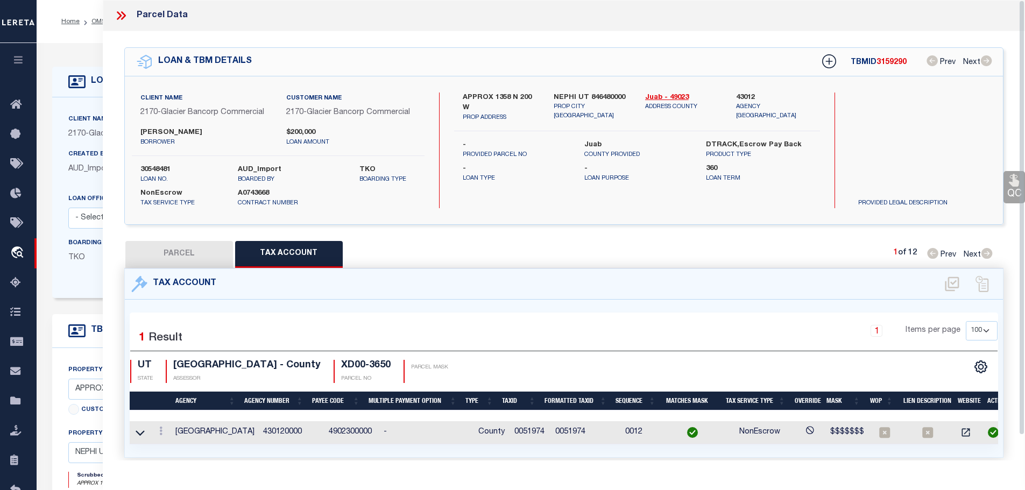
click at [118, 15] on icon at bounding box center [121, 16] width 14 height 14
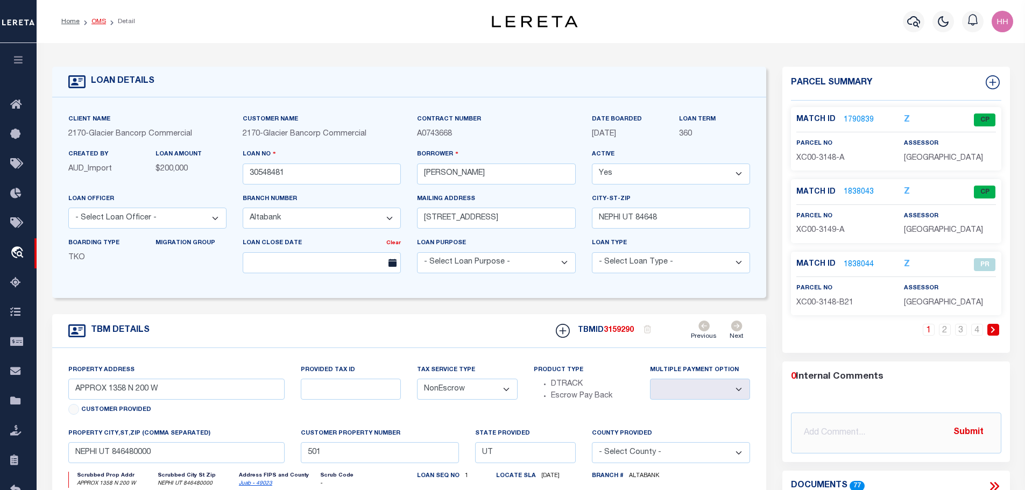
click at [95, 20] on link "OMS" at bounding box center [98, 21] width 15 height 6
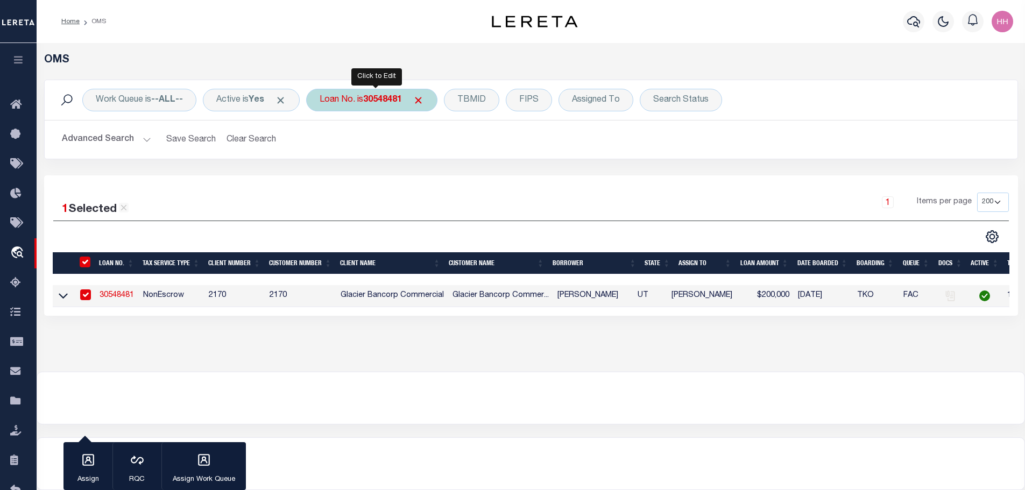
click at [375, 100] on b "30548481" at bounding box center [382, 100] width 39 height 9
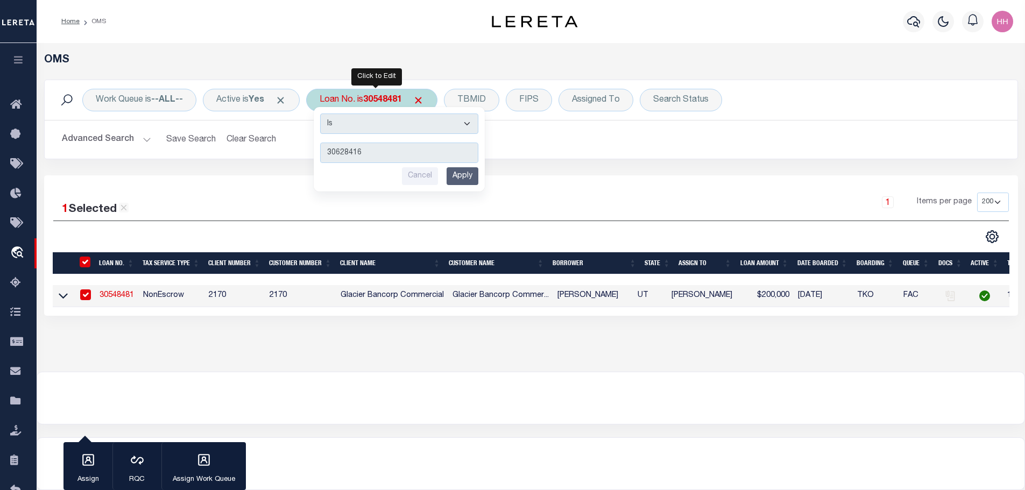
click at [473, 177] on input "Apply" at bounding box center [462, 176] width 32 height 18
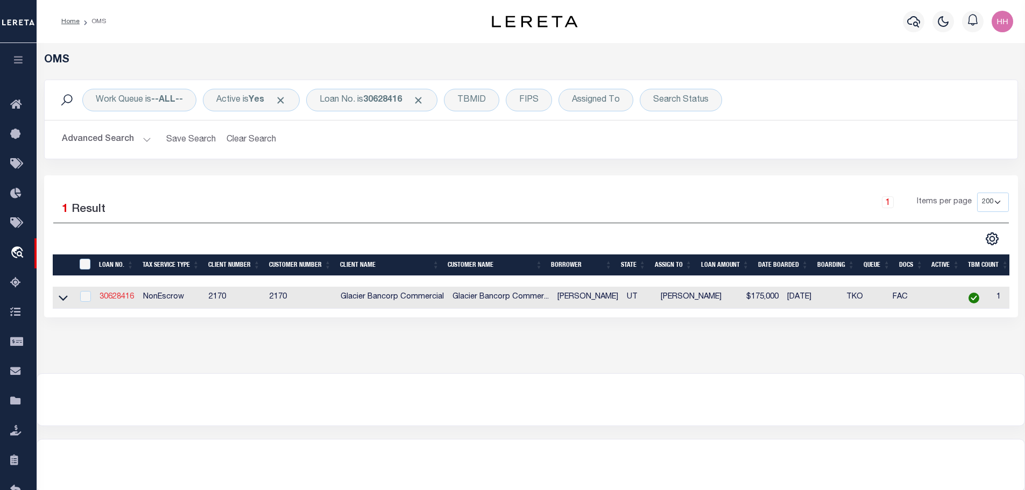
click at [122, 296] on link "30628416" at bounding box center [116, 297] width 34 height 8
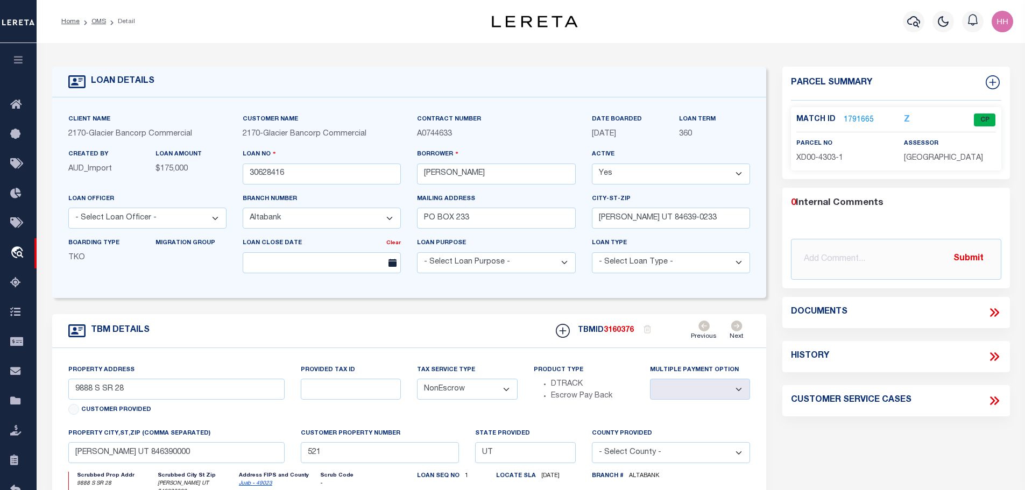
click at [850, 120] on link "1791665" at bounding box center [858, 120] width 30 height 11
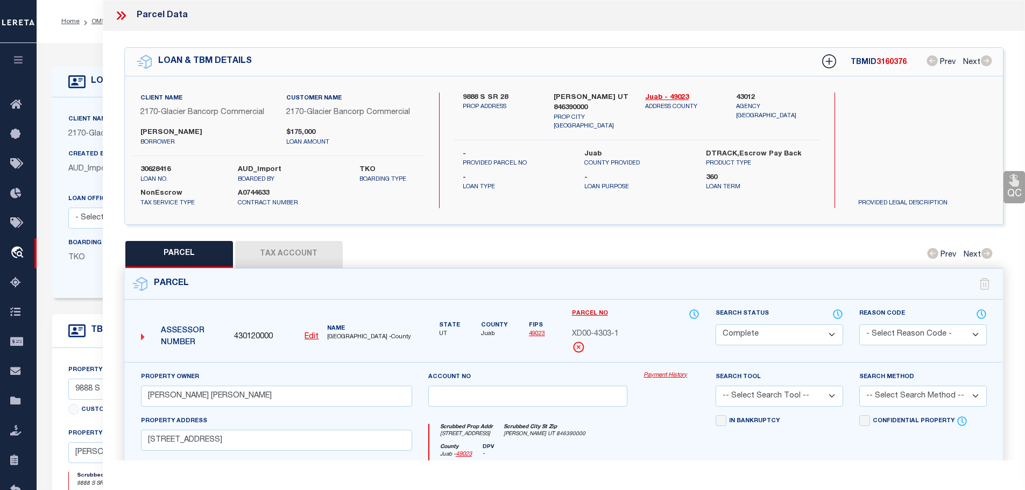
click at [262, 255] on button "Tax Account" at bounding box center [289, 254] width 108 height 27
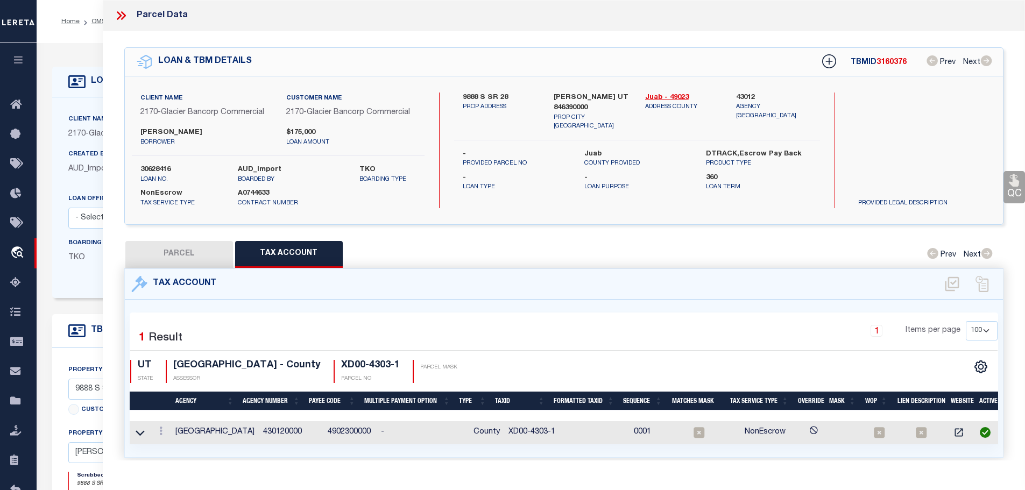
click at [531, 426] on td "XD00-4303-1" at bounding box center [532, 432] width 57 height 23
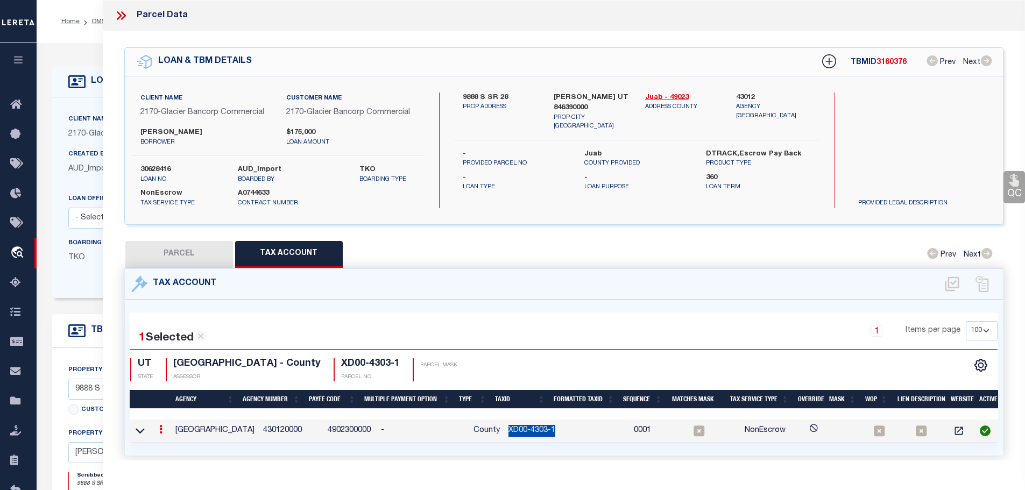
click at [531, 426] on td "XD00-4303-1" at bounding box center [532, 431] width 57 height 23
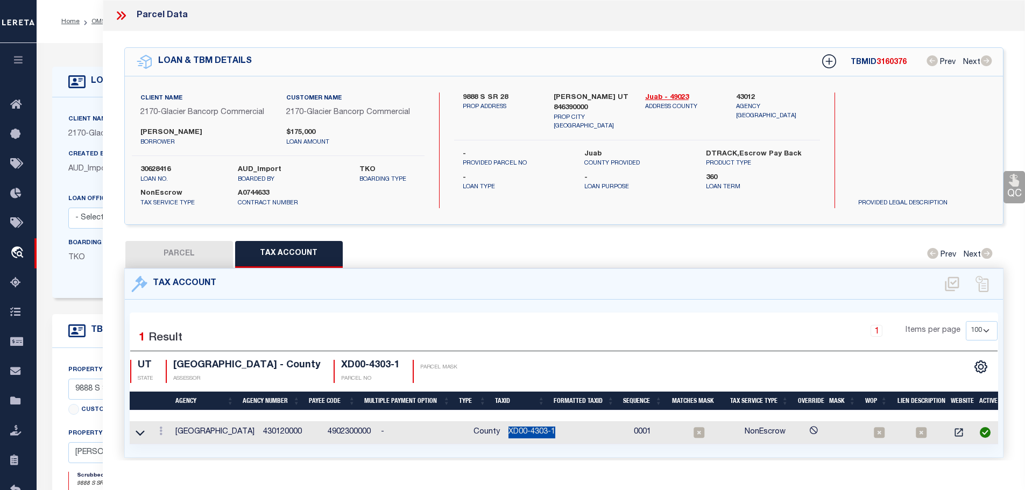
copy td "XD00-4303-1"
click at [162, 429] on icon at bounding box center [160, 431] width 3 height 9
click at [175, 445] on icon "" at bounding box center [172, 447] width 8 height 8
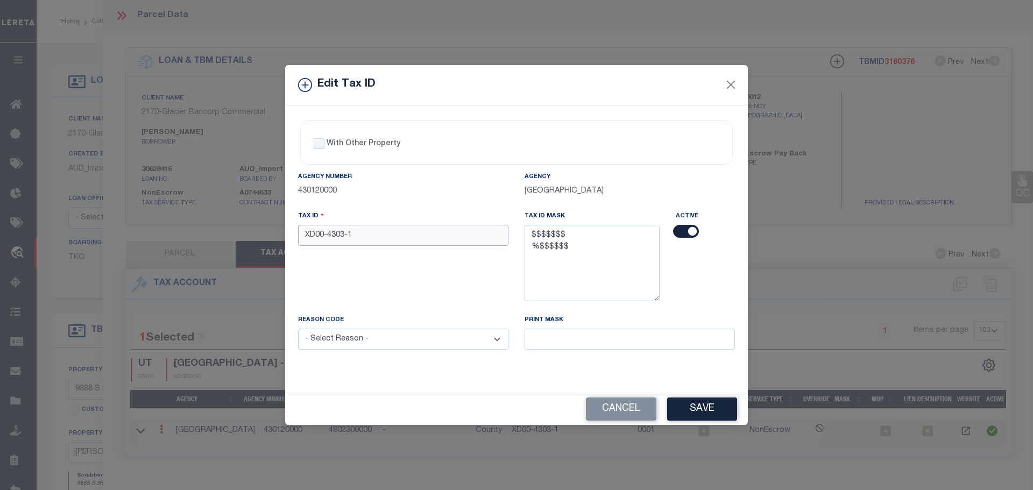
click at [351, 240] on input "XD00-4303-1" at bounding box center [403, 235] width 210 height 21
click at [378, 325] on div "Reason Code - Select Reason - 099 - Other (Provide additional detail) ACT - Age…" at bounding box center [403, 331] width 210 height 35
click at [378, 340] on select "- Select Reason - 099 - Other (Provide additional detail) ACT - Agency Changed …" at bounding box center [403, 339] width 210 height 21
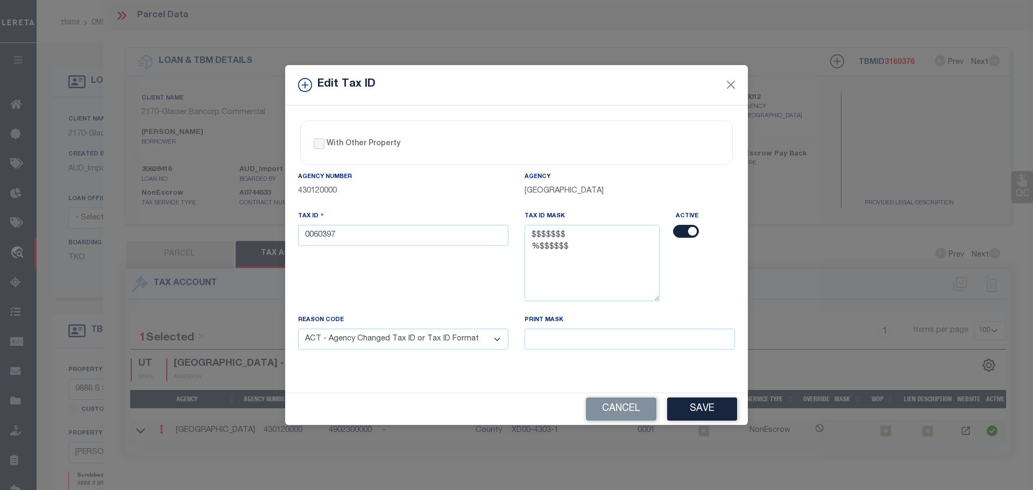
click at [298, 329] on select "- Select Reason - 099 - Other (Provide additional detail) ACT - Agency Changed …" at bounding box center [403, 339] width 210 height 21
click at [706, 421] on button "Save" at bounding box center [702, 408] width 70 height 23
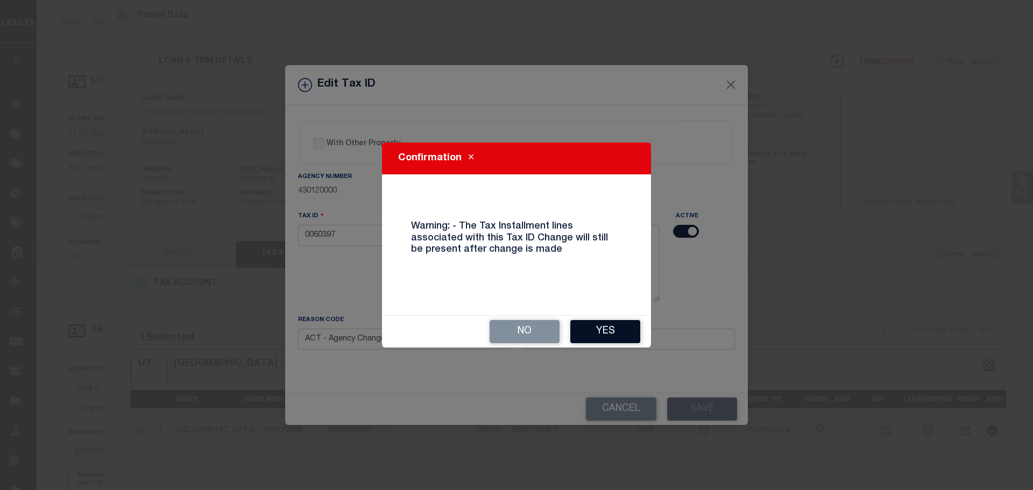
click at [587, 327] on button "Yes" at bounding box center [605, 331] width 70 height 23
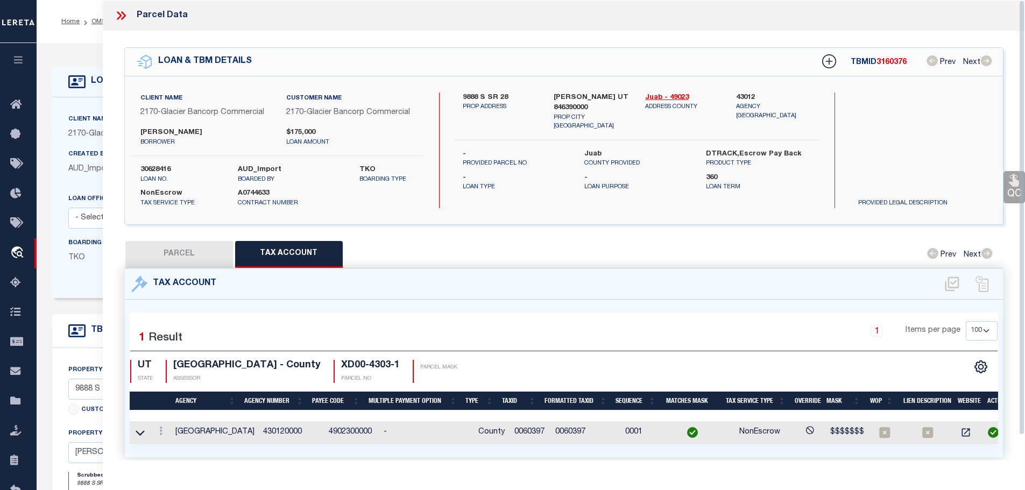
click at [119, 13] on icon at bounding box center [119, 15] width 5 height 9
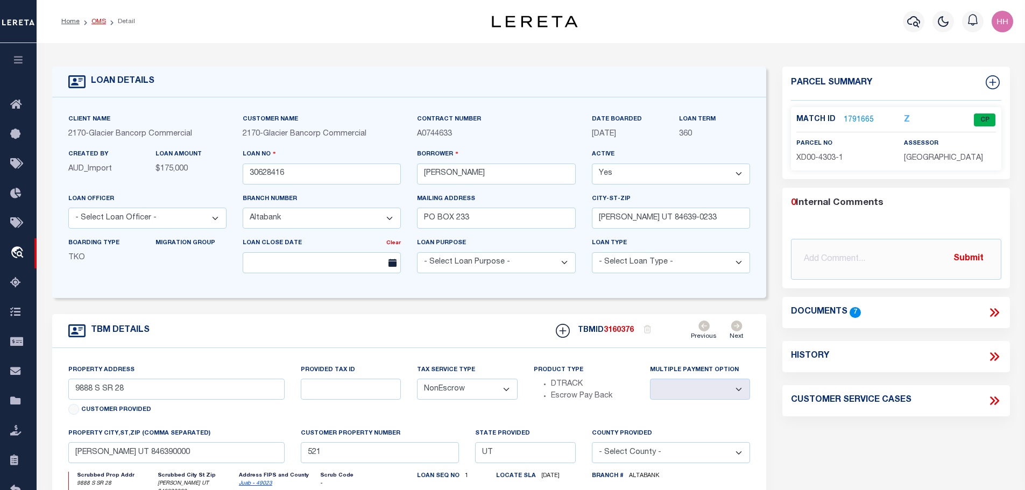
click at [94, 22] on link "OMS" at bounding box center [98, 21] width 15 height 6
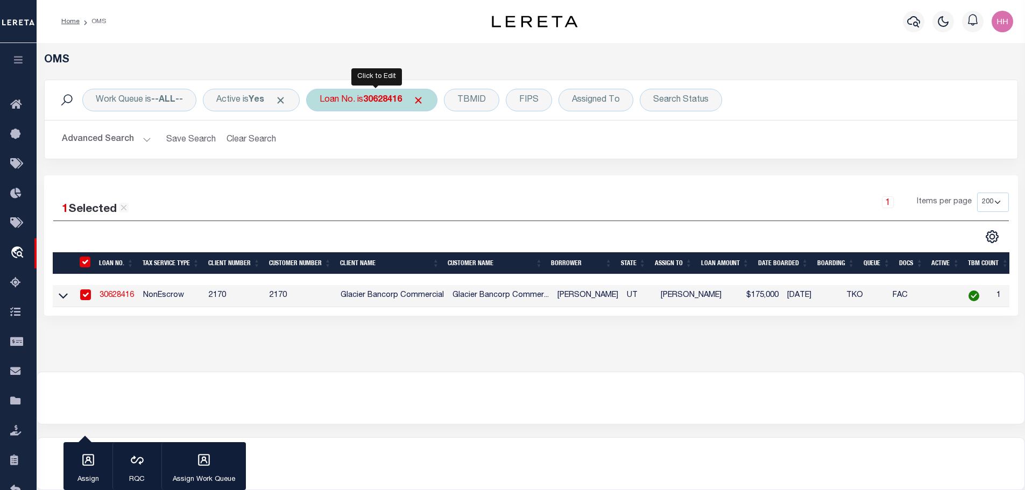
click at [395, 102] on b "30628416" at bounding box center [382, 100] width 39 height 9
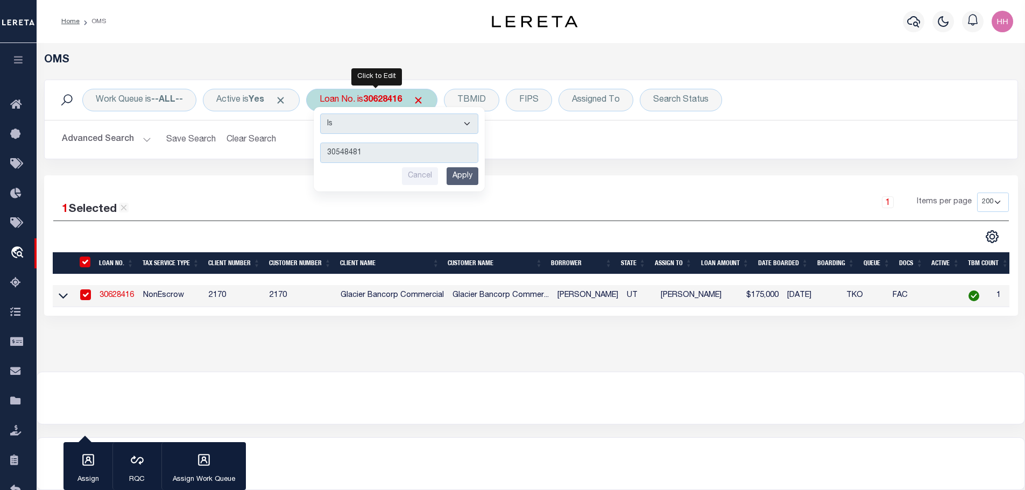
click at [467, 179] on input "Apply" at bounding box center [462, 176] width 32 height 18
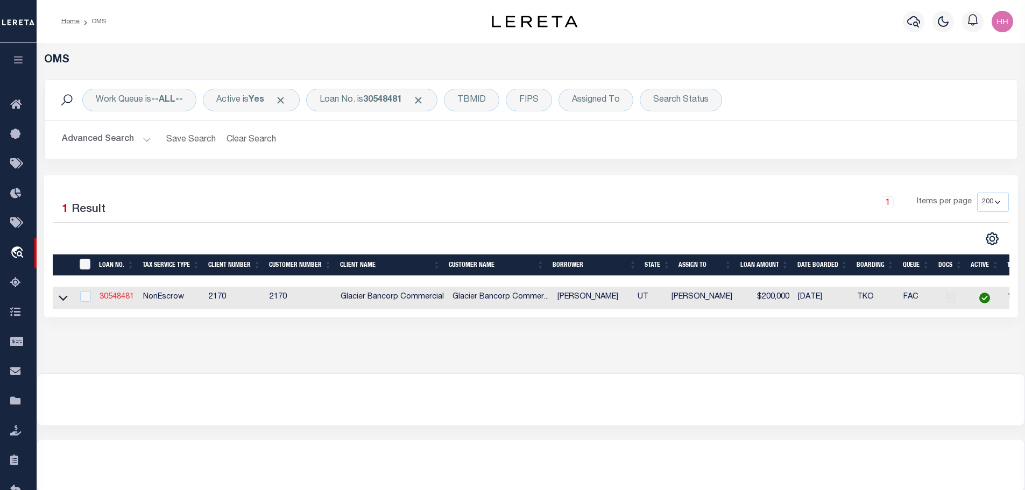
click at [122, 295] on link "30548481" at bounding box center [116, 297] width 34 height 8
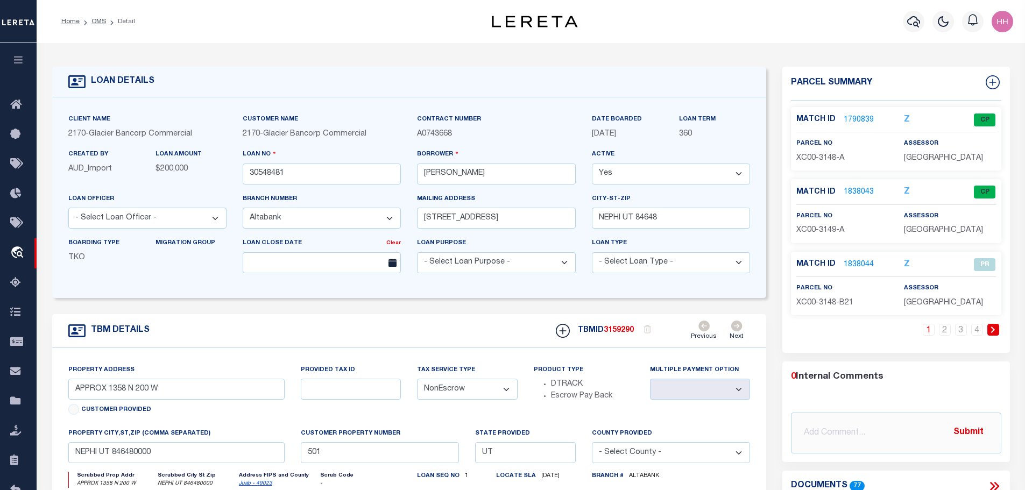
click at [820, 303] on span "XC00-3148-B21" at bounding box center [824, 303] width 57 height 8
click at [942, 327] on link "2" at bounding box center [945, 330] width 12 height 12
click at [959, 328] on link "3" at bounding box center [961, 330] width 12 height 12
click at [981, 329] on link "4" at bounding box center [977, 330] width 12 height 12
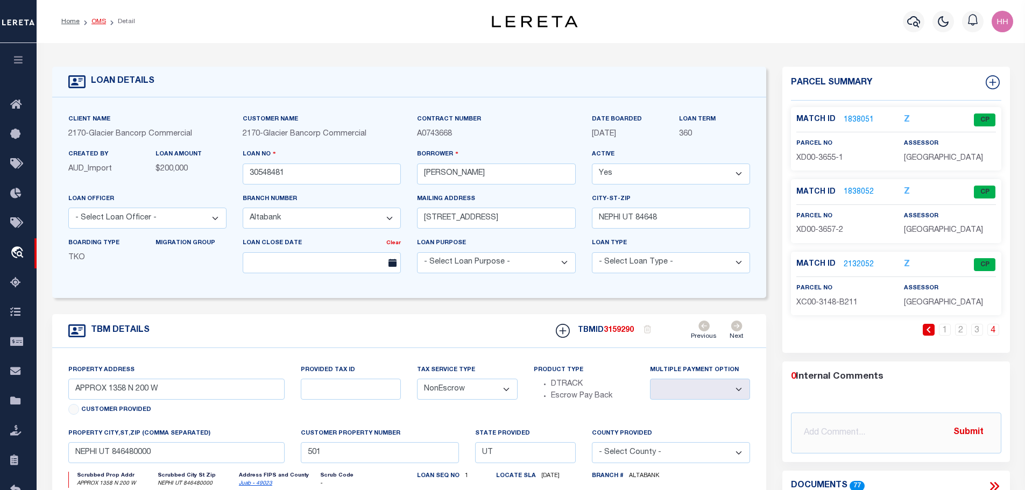
click at [94, 21] on link "OMS" at bounding box center [98, 21] width 15 height 6
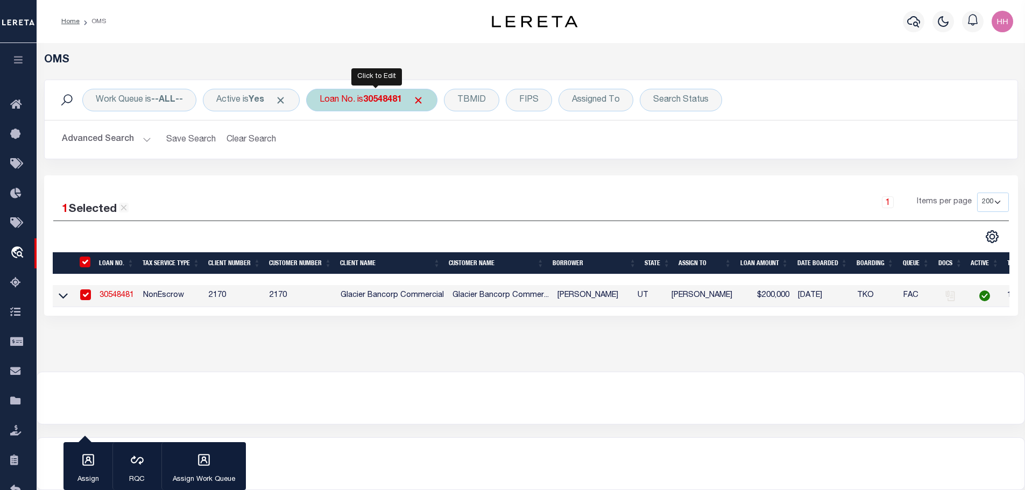
click at [392, 99] on b "30548481" at bounding box center [382, 100] width 39 height 9
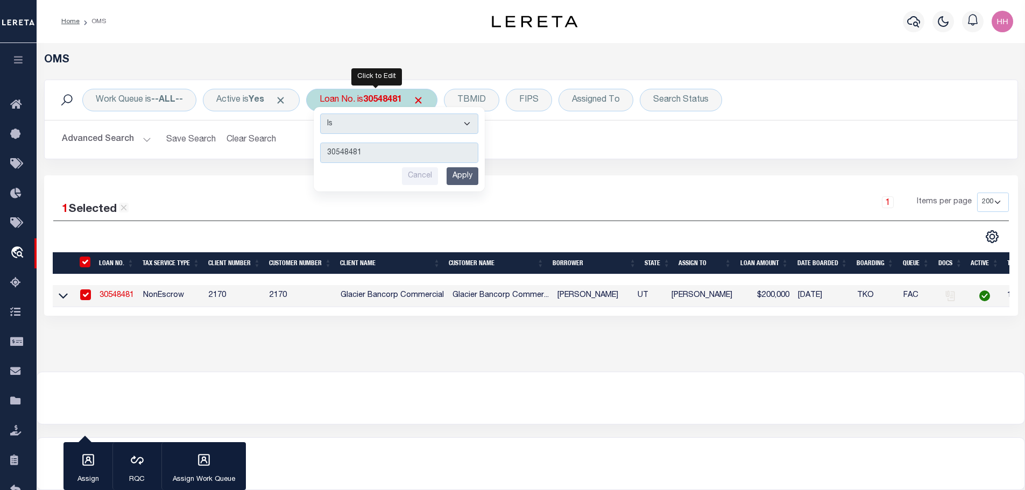
click at [464, 171] on input "Apply" at bounding box center [462, 176] width 32 height 18
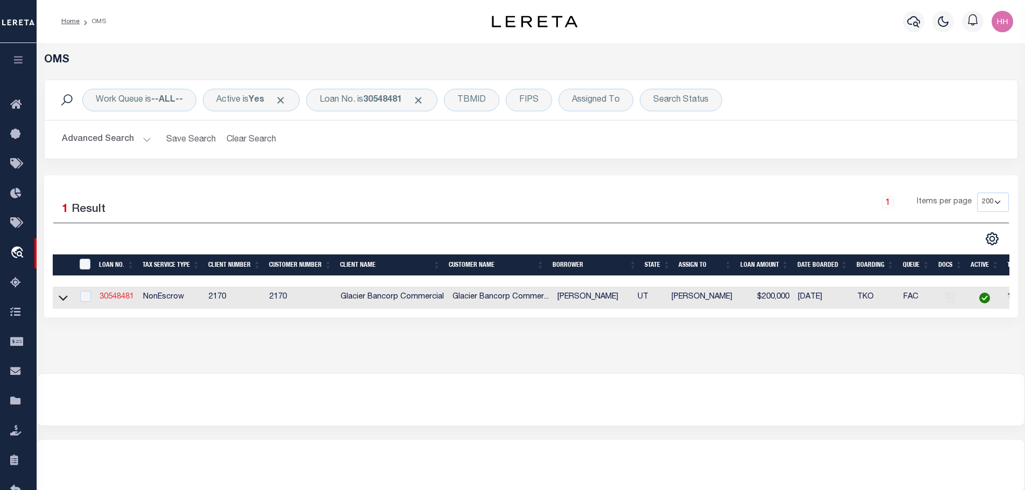
click at [112, 293] on link "30548481" at bounding box center [116, 297] width 34 height 8
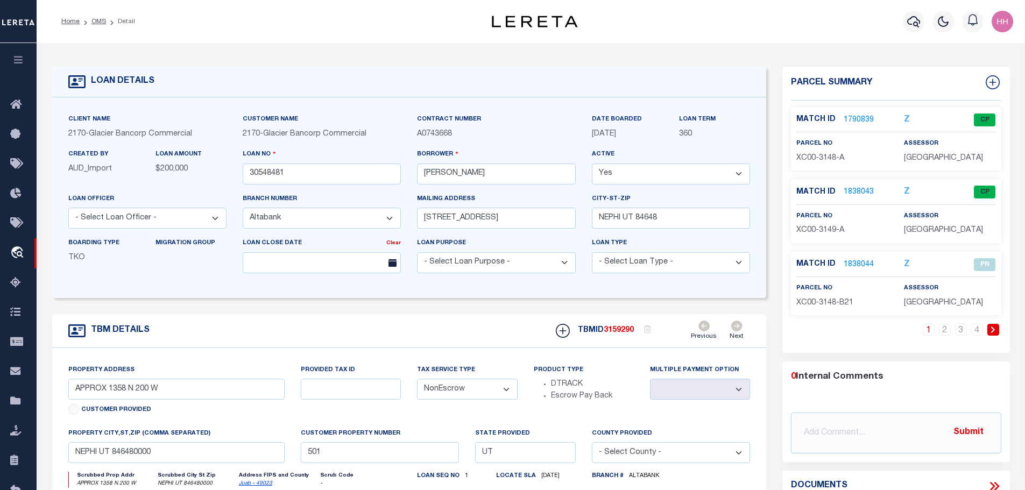
click at [845, 189] on link "1838043" at bounding box center [858, 192] width 30 height 11
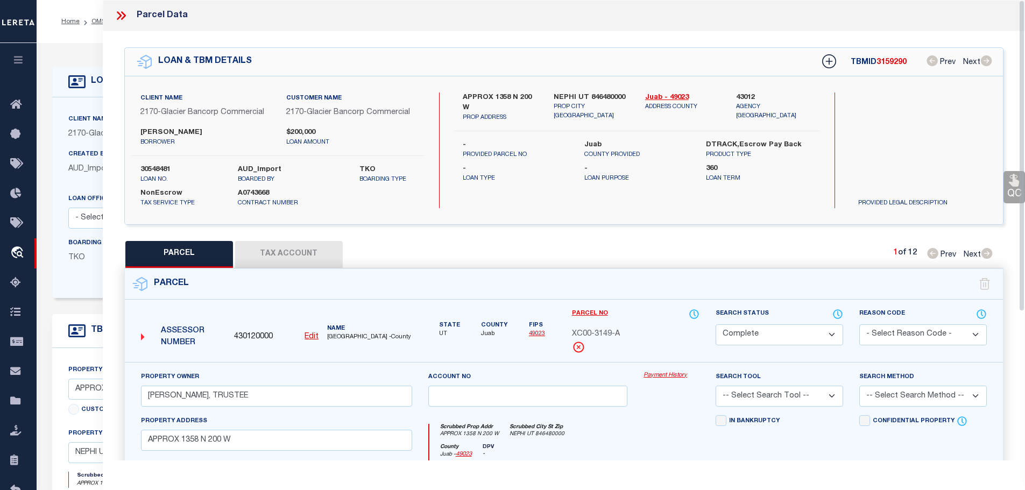
click at [315, 248] on button "Tax Account" at bounding box center [289, 254] width 108 height 27
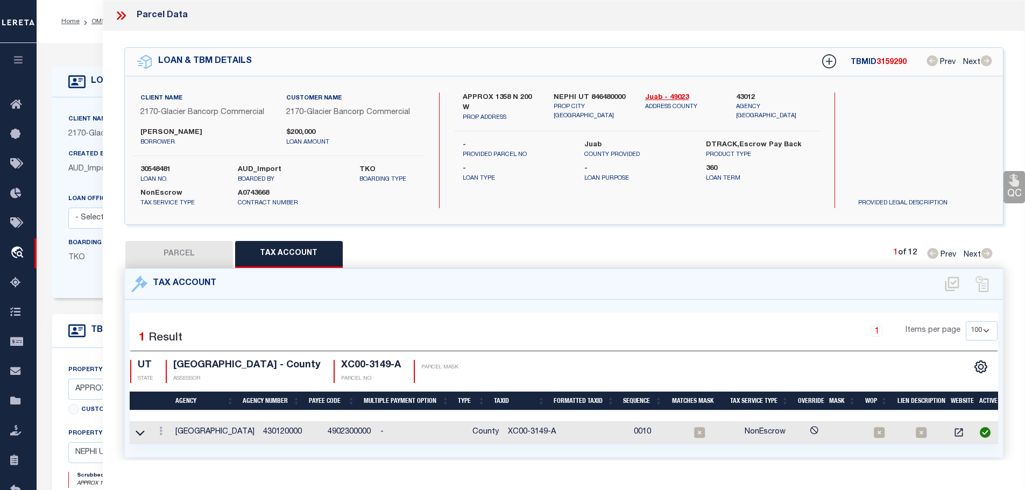
click at [513, 425] on td "XC00-3149-A" at bounding box center [532, 432] width 58 height 23
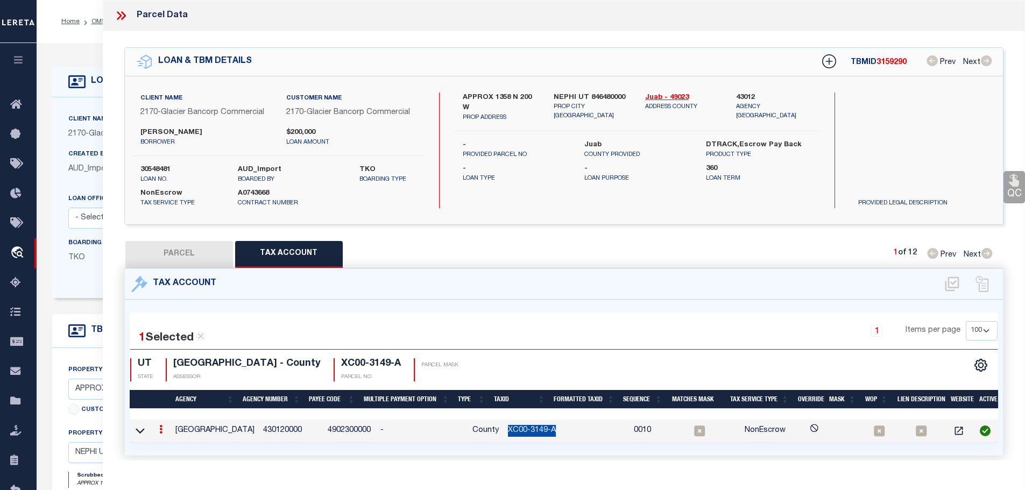
copy td "XC00-3149-A"
click at [162, 428] on icon at bounding box center [160, 429] width 3 height 9
click at [172, 442] on icon "" at bounding box center [172, 445] width 8 height 8
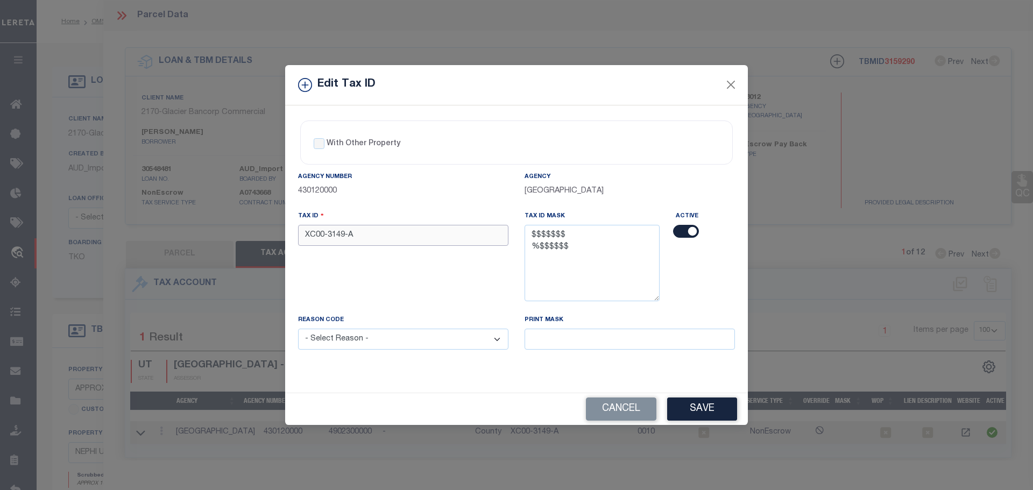
click at [436, 236] on input "XC00-3149-A" at bounding box center [403, 235] width 210 height 21
click at [463, 343] on select "- Select Reason - 099 - Other (Provide additional detail) ACT - Agency Changed …" at bounding box center [403, 339] width 210 height 21
click at [298, 329] on select "- Select Reason - 099 - Other (Provide additional detail) ACT - Agency Changed …" at bounding box center [403, 339] width 210 height 21
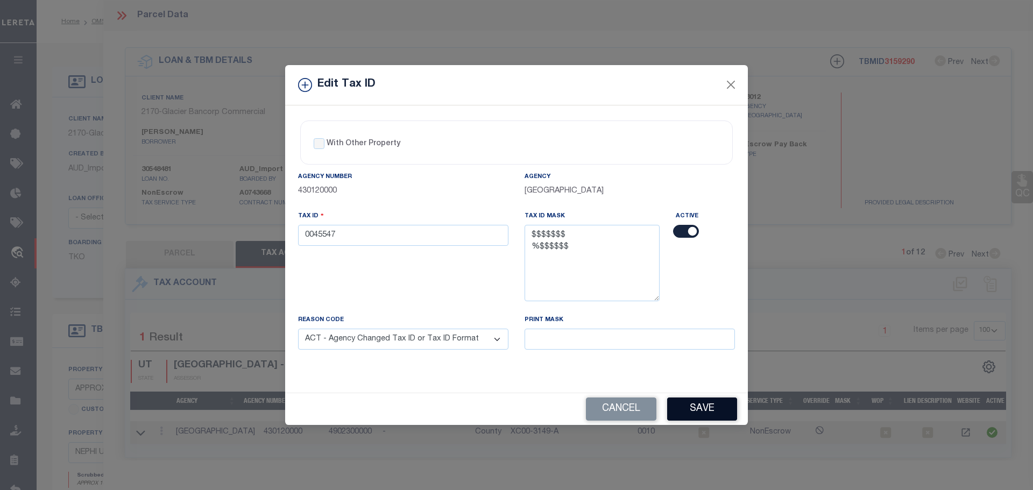
click at [719, 418] on button "Save" at bounding box center [702, 408] width 70 height 23
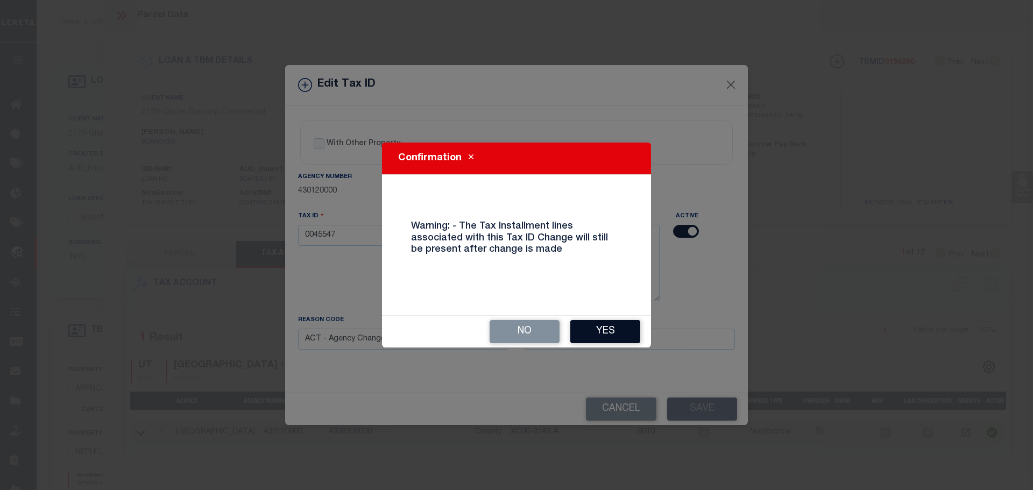
click at [599, 331] on button "Yes" at bounding box center [605, 331] width 70 height 23
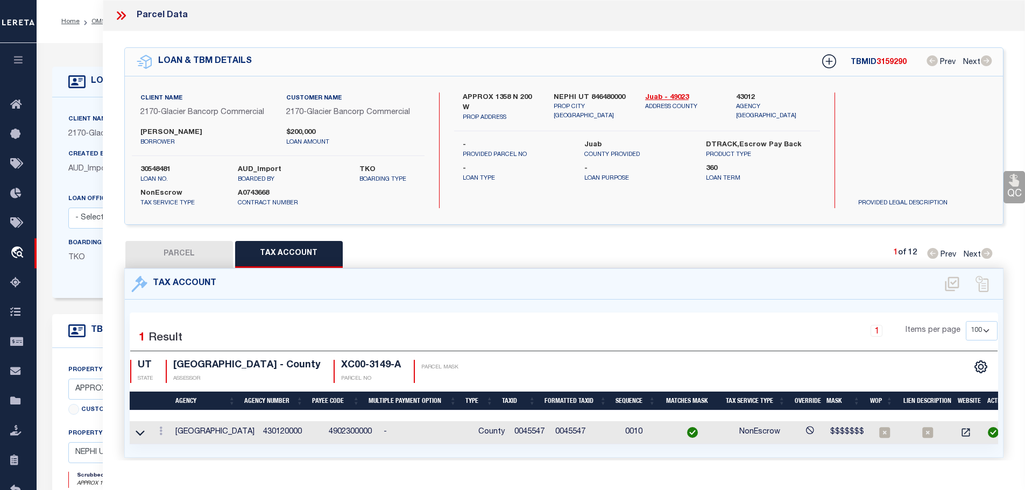
click at [118, 18] on icon at bounding box center [119, 15] width 5 height 9
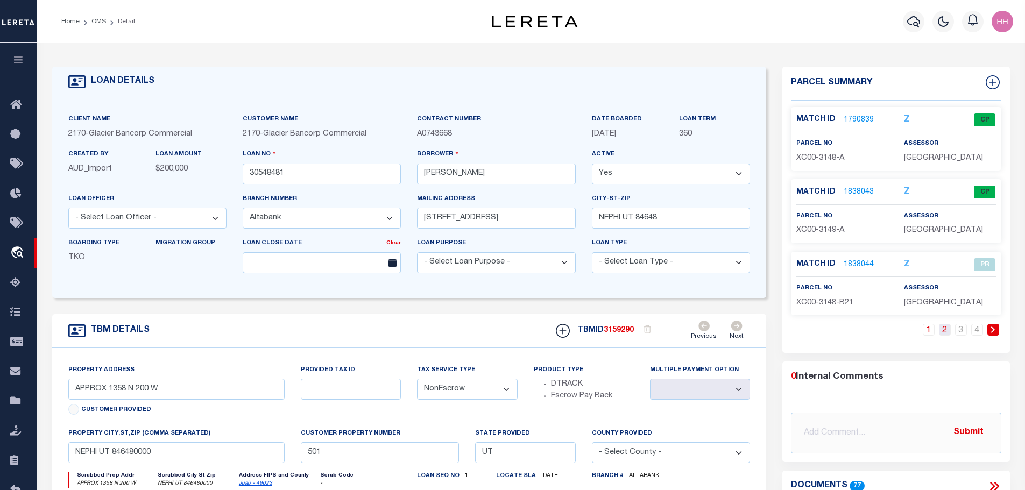
click at [947, 332] on link "2" at bounding box center [945, 330] width 12 height 12
click at [965, 332] on link "3" at bounding box center [961, 330] width 12 height 12
click at [983, 330] on link "4" at bounding box center [977, 330] width 12 height 12
click at [976, 331] on link "3" at bounding box center [977, 330] width 12 height 12
click at [929, 327] on link "1" at bounding box center [928, 330] width 12 height 12
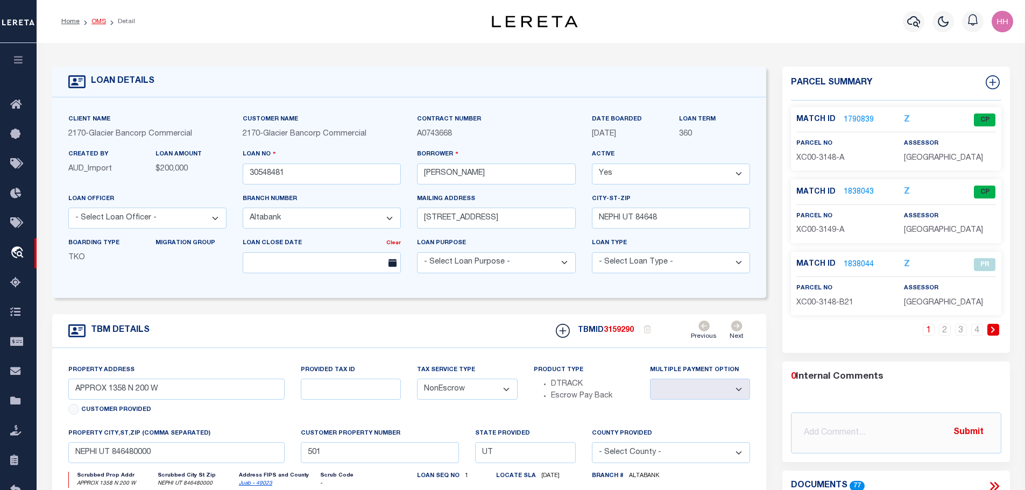
click at [91, 23] on link "OMS" at bounding box center [98, 21] width 15 height 6
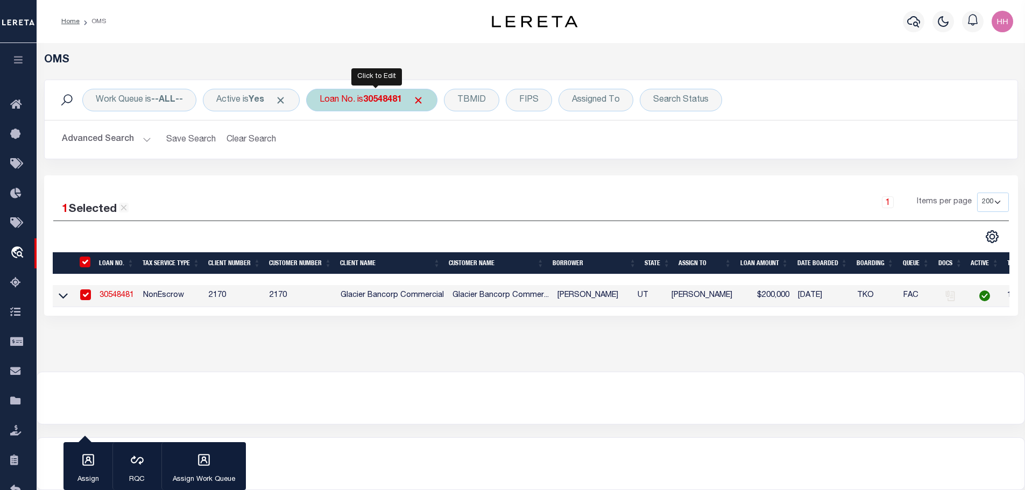
click at [402, 99] on b "30548481" at bounding box center [382, 100] width 39 height 9
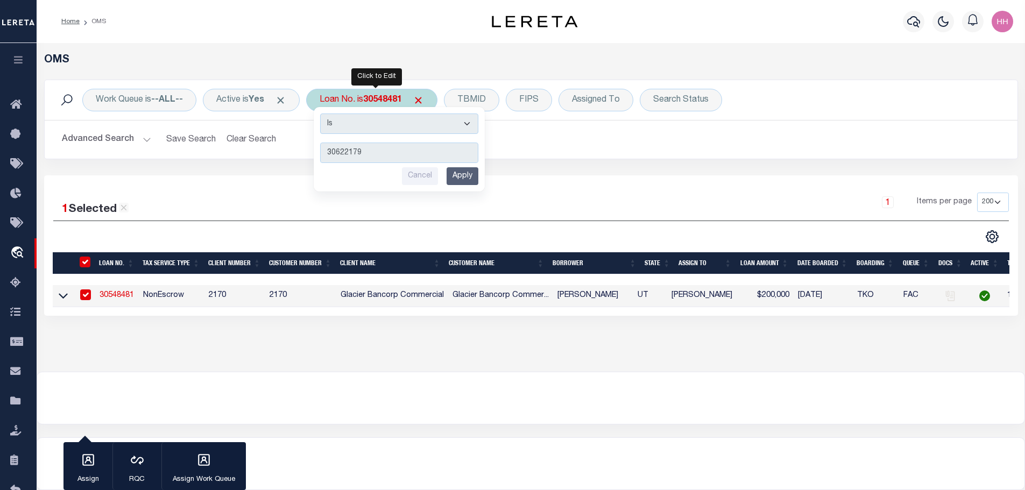
click at [467, 177] on input "Apply" at bounding box center [462, 176] width 32 height 18
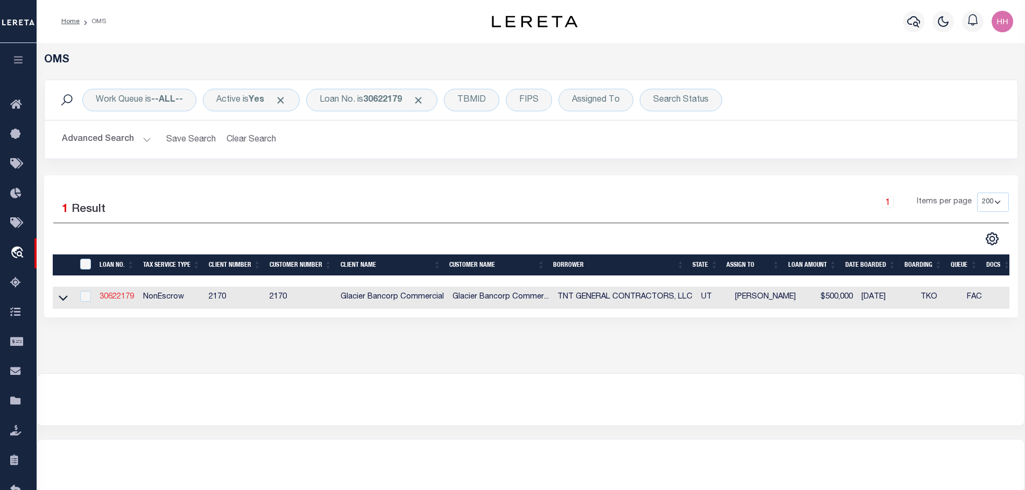
click at [110, 293] on link "30622179" at bounding box center [116, 297] width 34 height 8
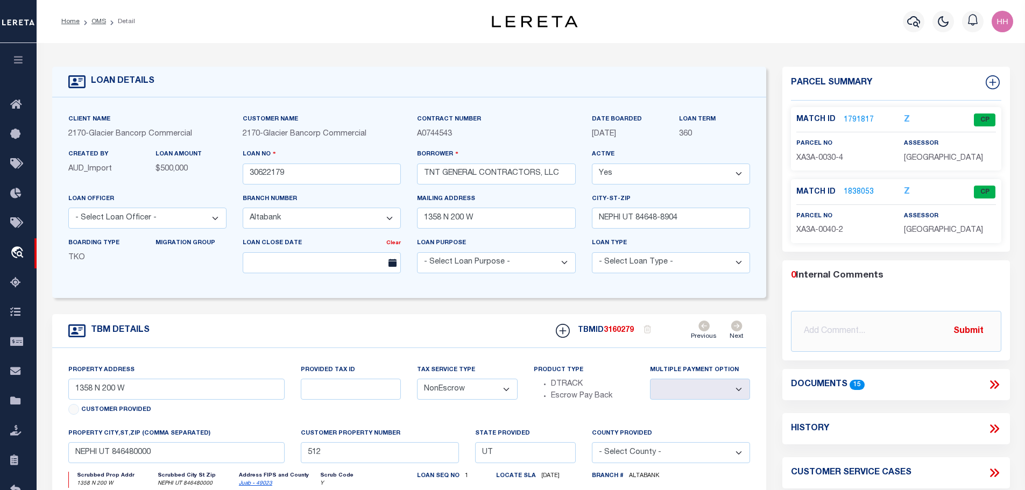
click at [816, 161] on p "XA3A-0030-4" at bounding box center [841, 159] width 91 height 12
click at [853, 115] on link "1791817" at bounding box center [858, 120] width 30 height 11
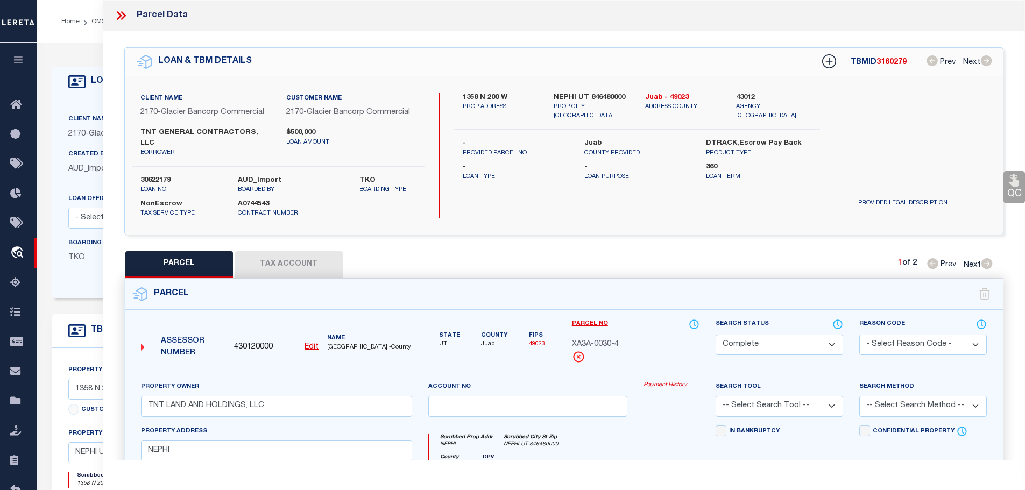
click at [302, 251] on button "Tax Account" at bounding box center [289, 264] width 108 height 27
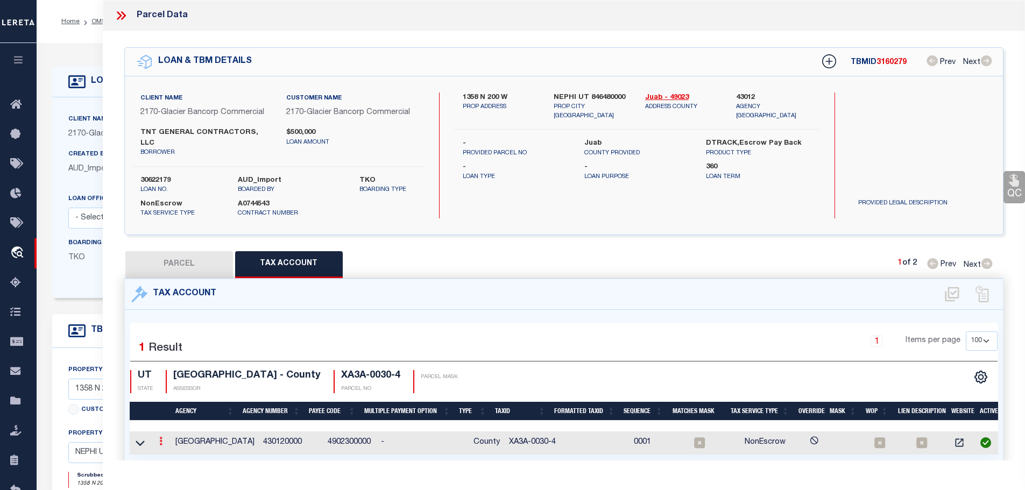
click at [159, 438] on link at bounding box center [161, 442] width 12 height 9
click at [175, 453] on icon "" at bounding box center [172, 457] width 8 height 8
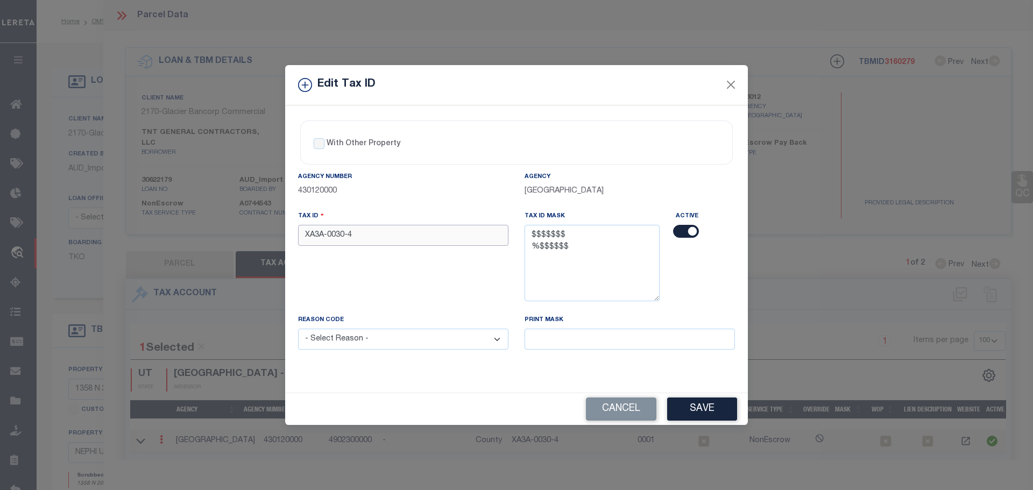
click at [349, 235] on input "XA3A-0030-4" at bounding box center [403, 235] width 210 height 21
click at [414, 340] on select "- Select Reason - 099 - Other (Provide additional detail) ACT - Agency Changed …" at bounding box center [403, 339] width 210 height 21
click at [298, 329] on select "- Select Reason - 099 - Other (Provide additional detail) ACT - Agency Changed …" at bounding box center [403, 339] width 210 height 21
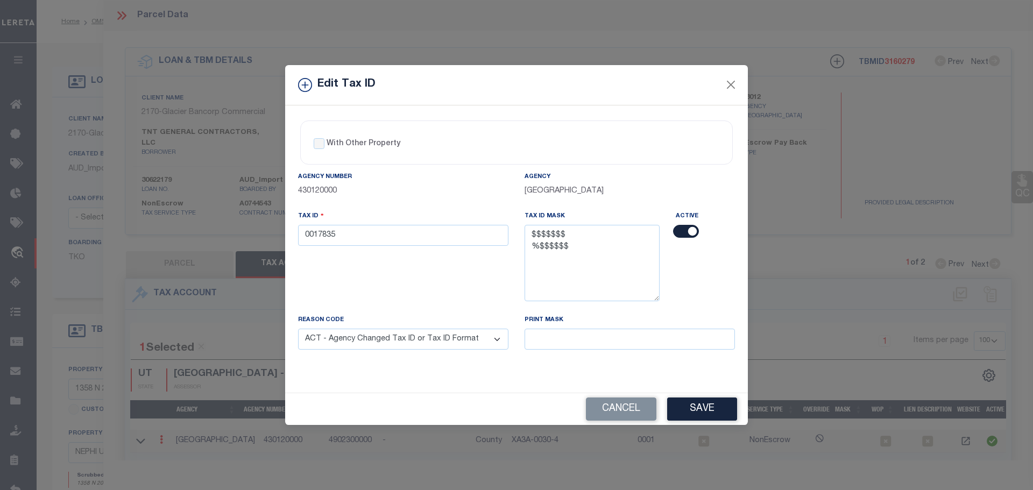
click at [702, 409] on button "Save" at bounding box center [702, 408] width 70 height 23
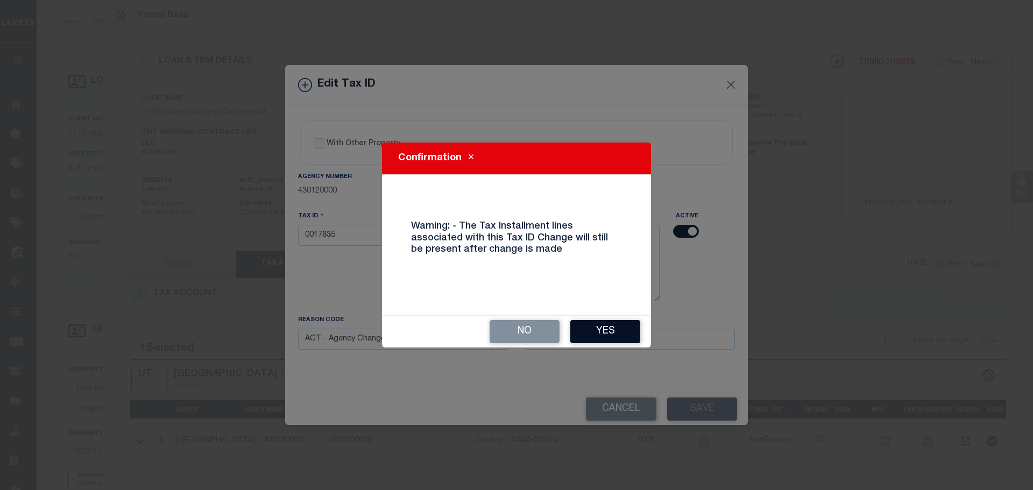
click at [608, 334] on button "Yes" at bounding box center [605, 331] width 70 height 23
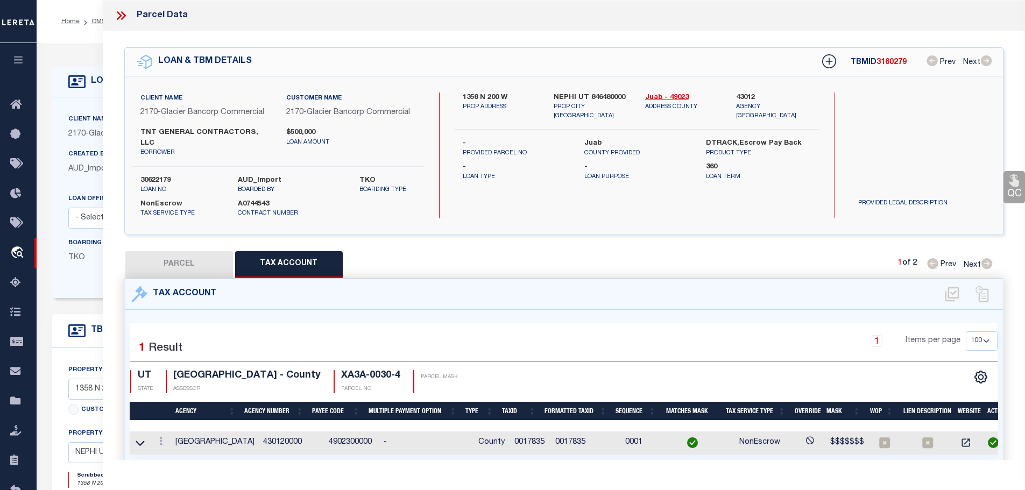
click at [120, 15] on icon at bounding box center [121, 16] width 14 height 14
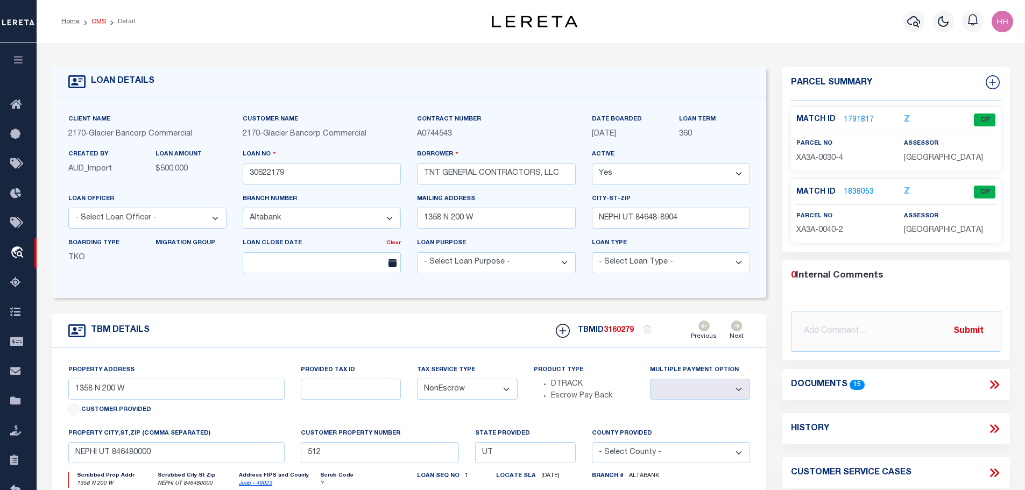
click at [91, 20] on link "OMS" at bounding box center [98, 21] width 15 height 6
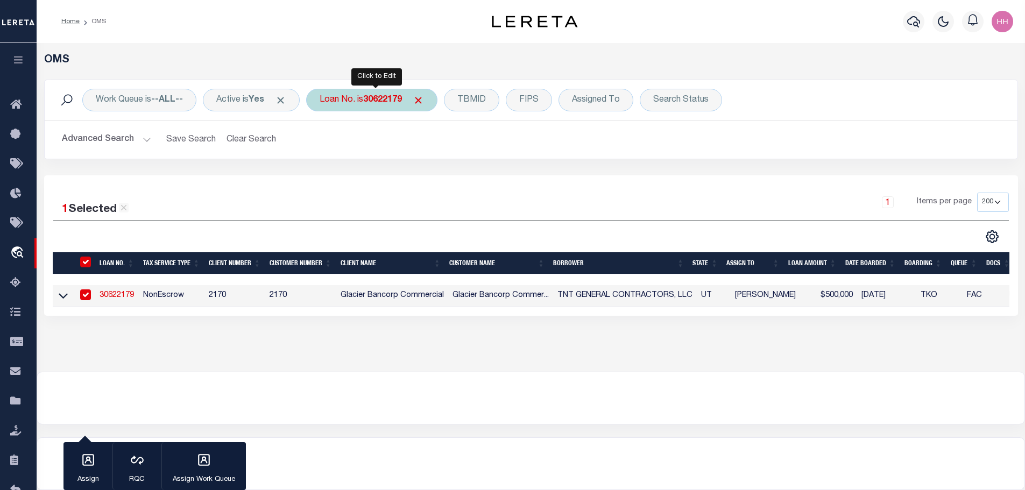
click at [379, 98] on b "30622179" at bounding box center [382, 100] width 39 height 9
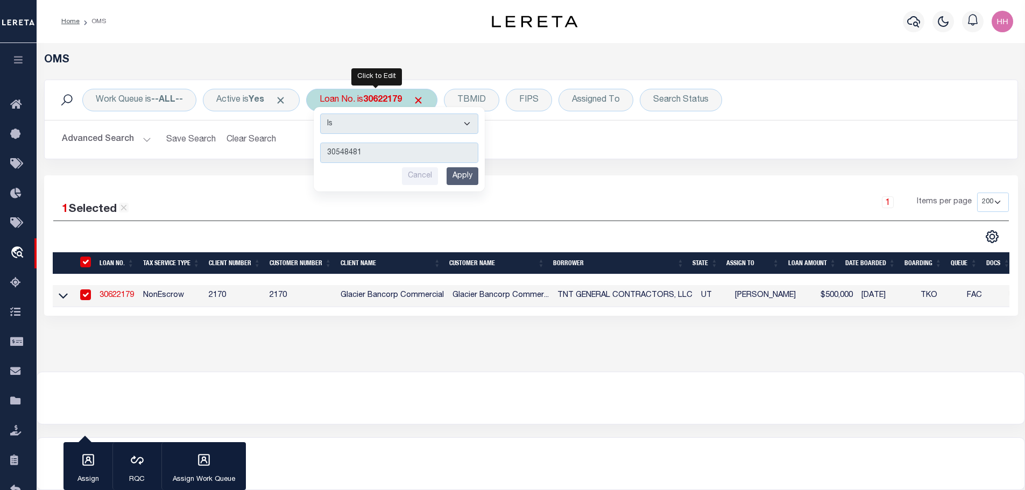
click at [461, 180] on input "Apply" at bounding box center [462, 176] width 32 height 18
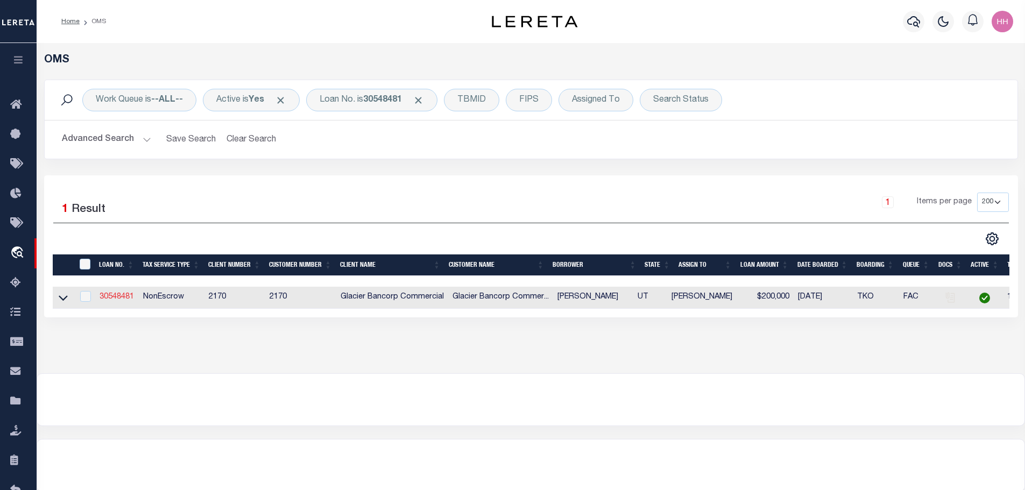
click at [126, 296] on link "30548481" at bounding box center [116, 297] width 34 height 8
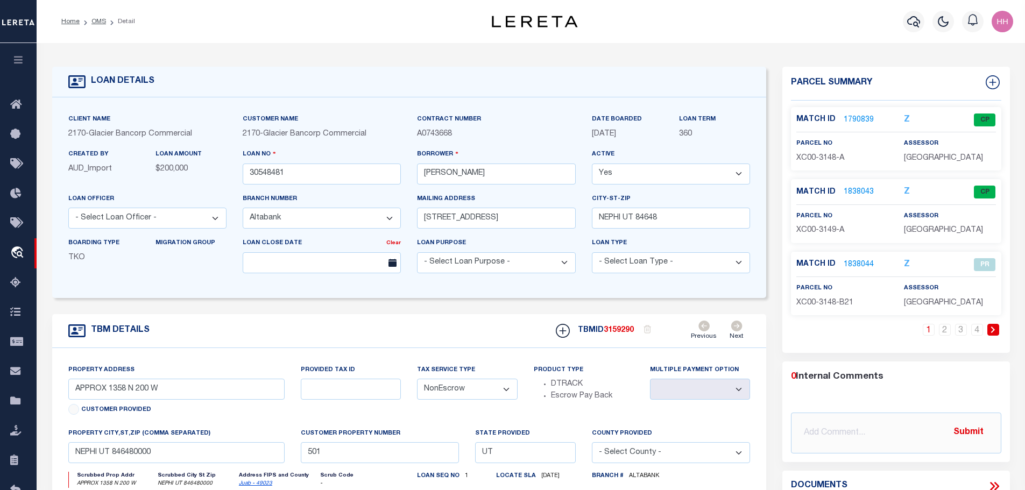
click at [855, 116] on link "1790839" at bounding box center [858, 120] width 30 height 11
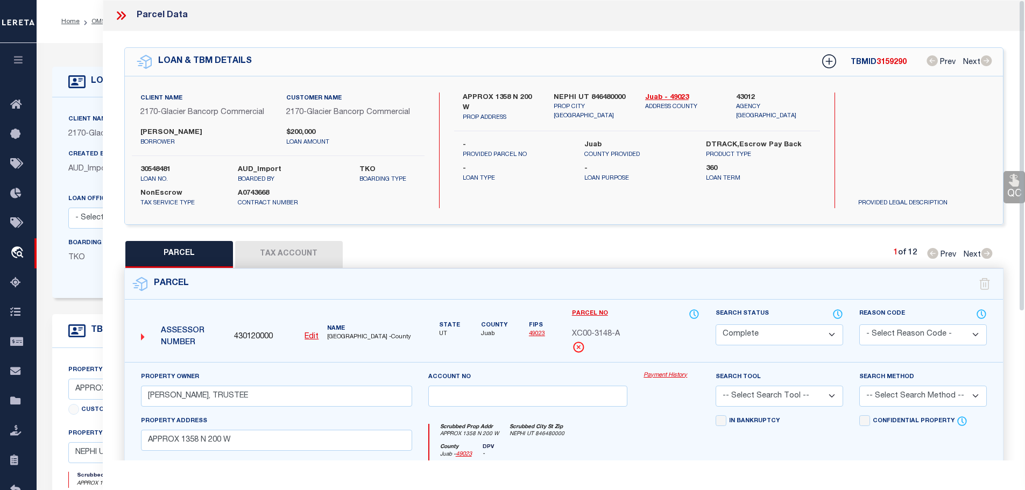
click at [285, 251] on button "Tax Account" at bounding box center [289, 254] width 108 height 27
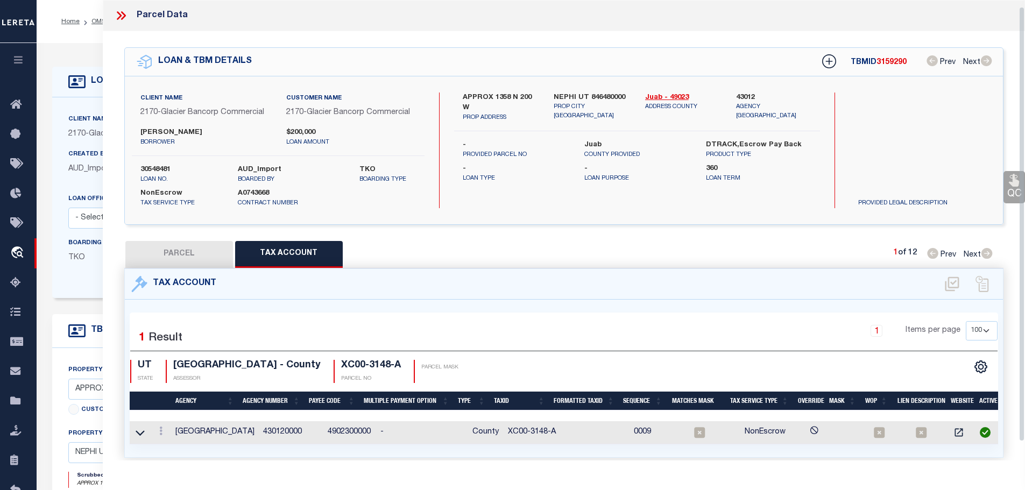
scroll to position [7, 0]
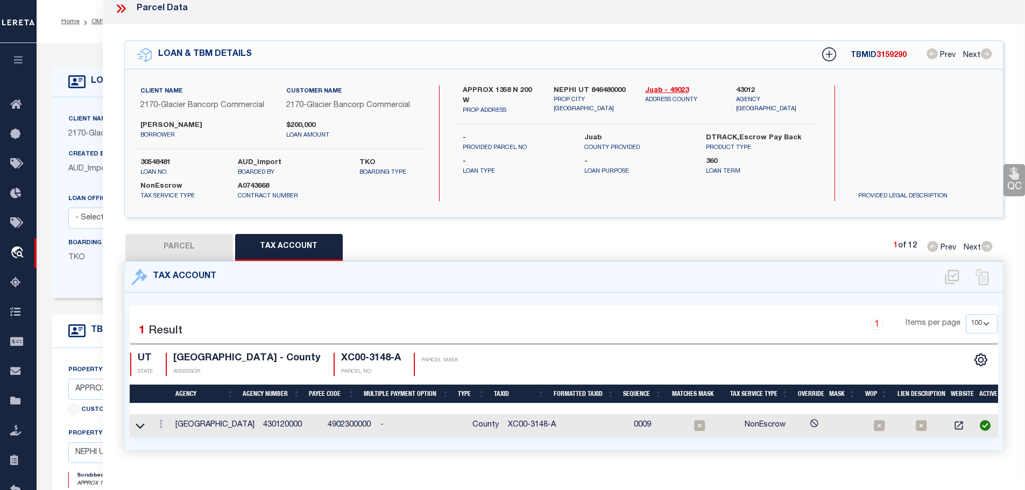
click at [522, 421] on td "XC00-3148-A" at bounding box center [532, 425] width 58 height 23
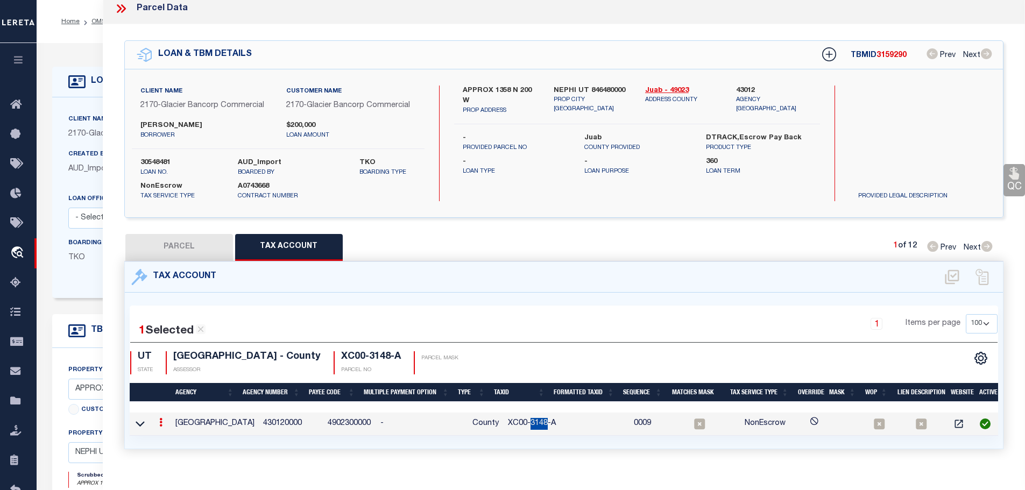
click at [522, 421] on td "XC00-3148-A" at bounding box center [532, 424] width 58 height 23
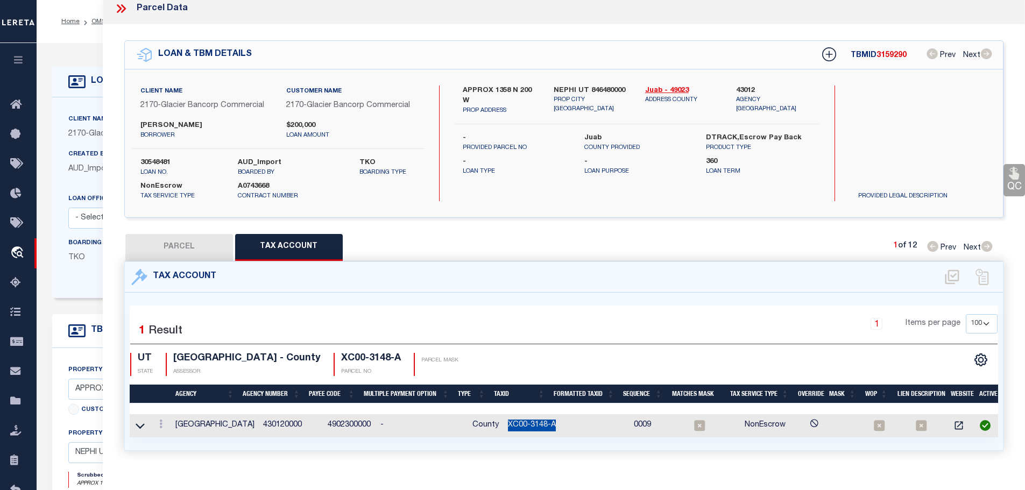
click at [522, 421] on td "XC00-3148-A" at bounding box center [532, 425] width 58 height 23
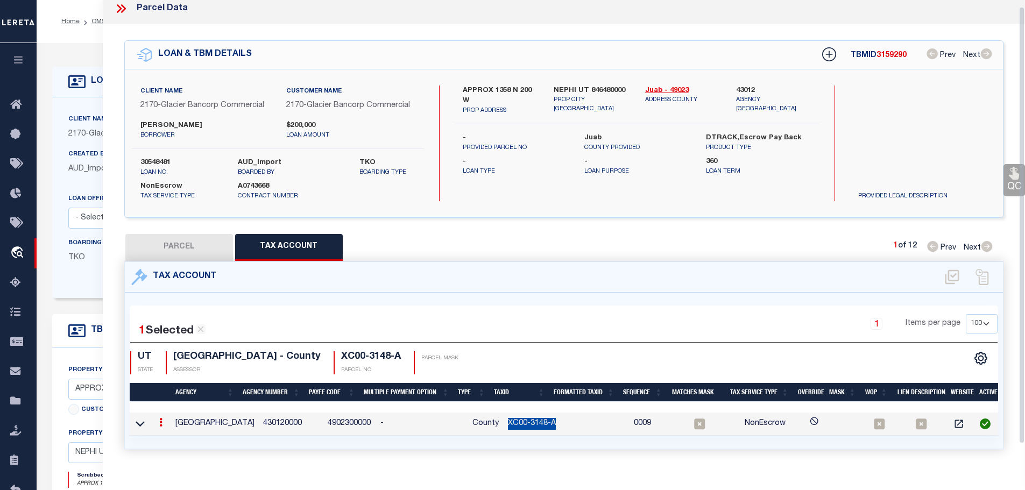
click at [160, 423] on icon at bounding box center [160, 422] width 3 height 9
click at [174, 434] on icon "" at bounding box center [172, 438] width 8 height 8
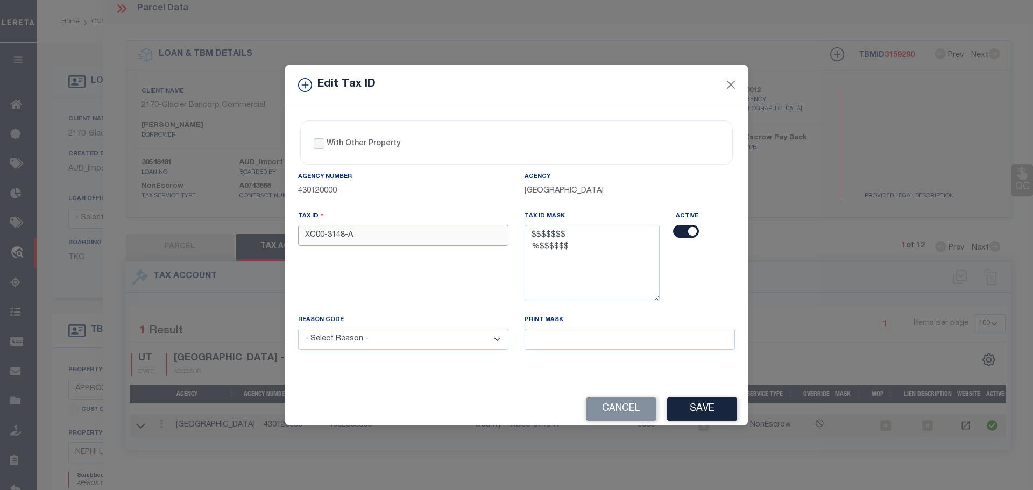
click at [410, 234] on input "XC00-3148-A" at bounding box center [403, 235] width 210 height 21
click at [435, 346] on select "- Select Reason - 099 - Other (Provide additional detail) ACT - Agency Changed …" at bounding box center [403, 339] width 210 height 21
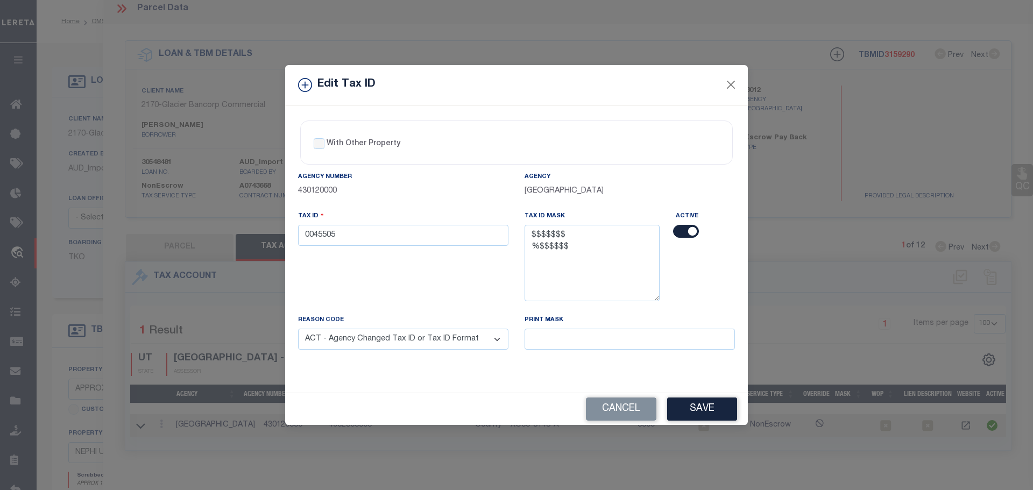
click at [298, 329] on select "- Select Reason - 099 - Other (Provide additional detail) ACT - Agency Changed …" at bounding box center [403, 339] width 210 height 21
click at [704, 403] on button "Save" at bounding box center [702, 408] width 70 height 23
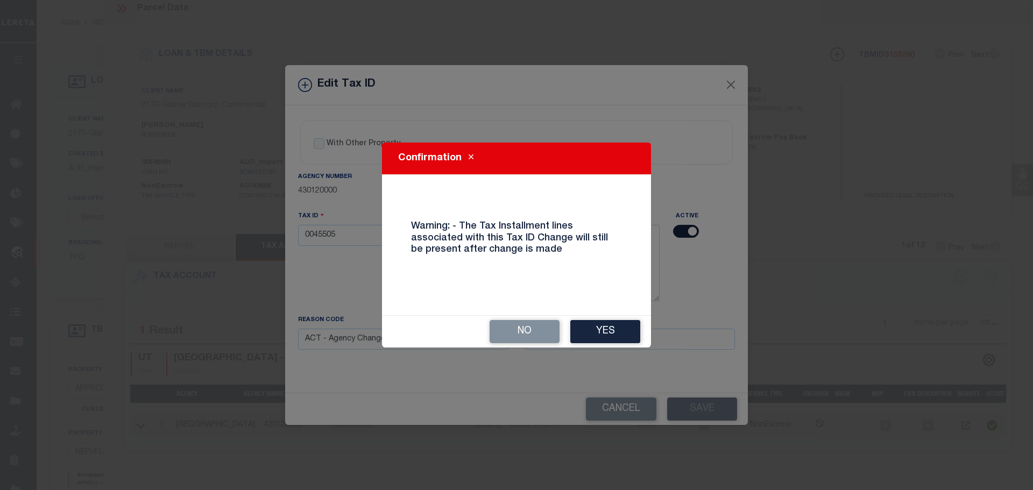
click at [607, 328] on button "Yes" at bounding box center [605, 331] width 70 height 23
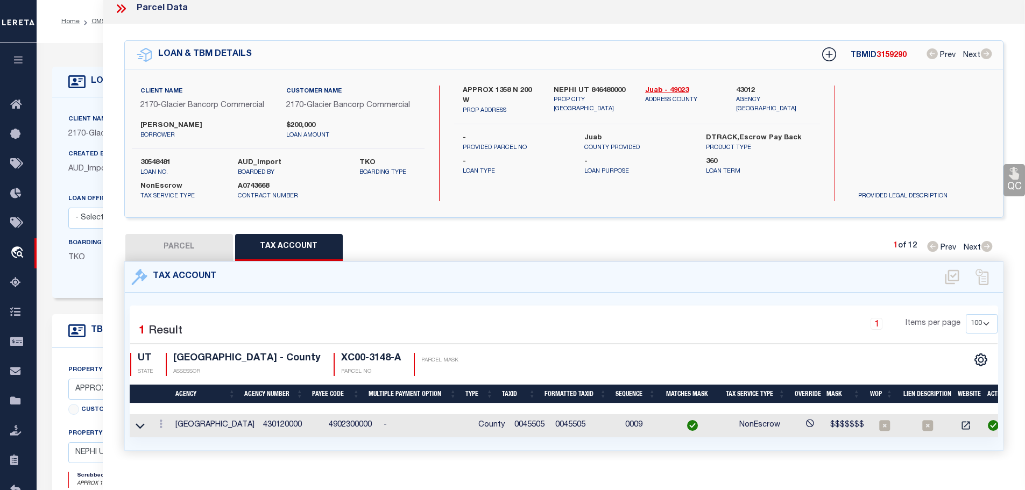
click at [114, 1] on div "Parcel Data" at bounding box center [564, 8] width 922 height 31
click at [118, 10] on icon at bounding box center [121, 9] width 14 height 14
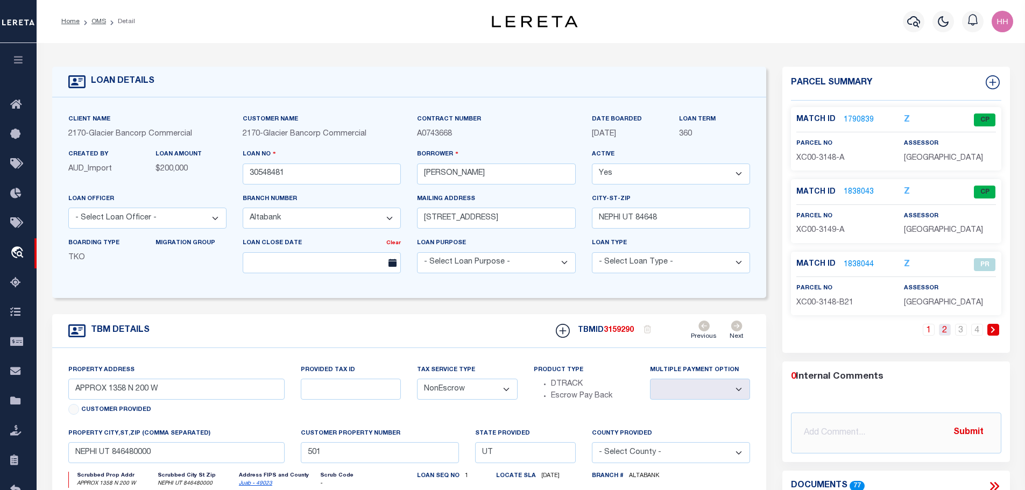
click at [948, 329] on link "2" at bounding box center [945, 330] width 12 height 12
click at [959, 331] on link "3" at bounding box center [961, 330] width 12 height 12
click at [978, 331] on link "4" at bounding box center [977, 330] width 12 height 12
click at [812, 157] on span "XD00-3655-1" at bounding box center [819, 158] width 47 height 8
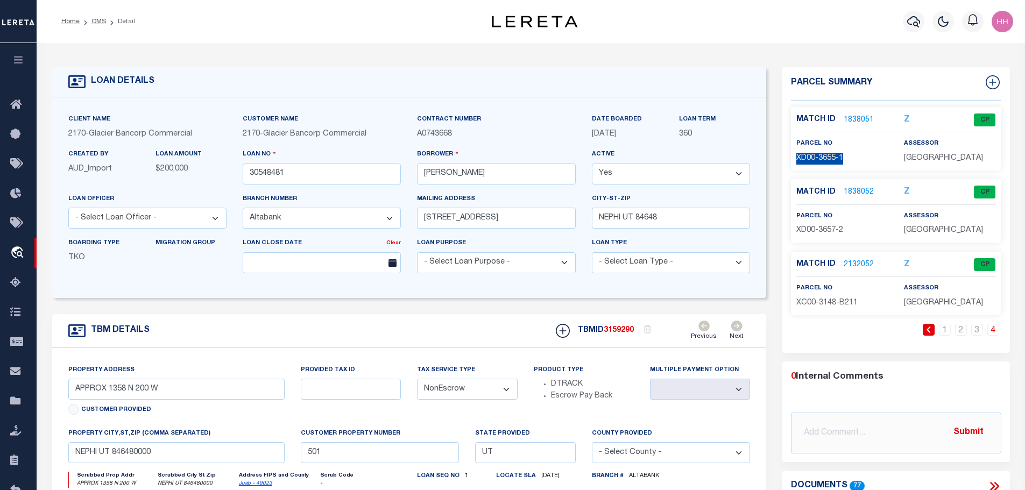
click at [812, 157] on span "XD00-3655-1" at bounding box center [819, 158] width 47 height 8
click at [855, 118] on link "1838051" at bounding box center [858, 120] width 30 height 11
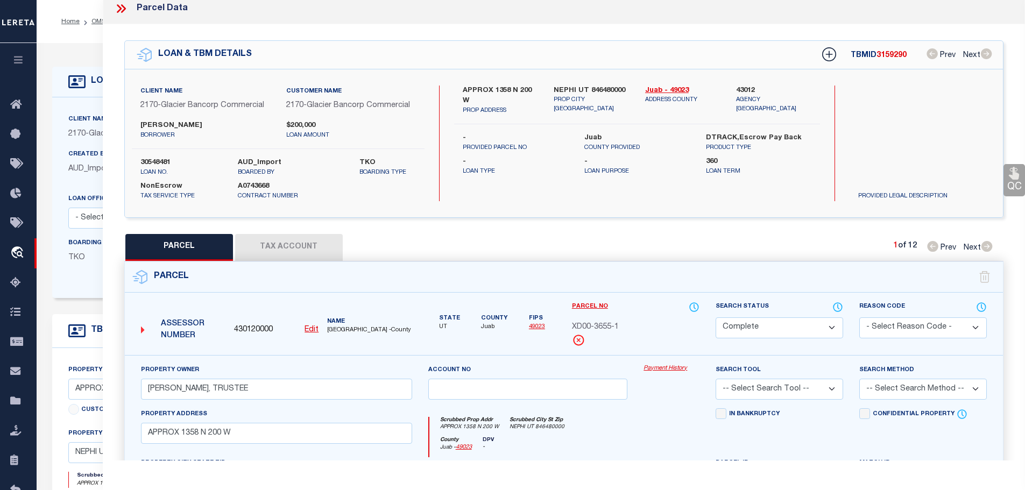
click at [289, 237] on button "Tax Account" at bounding box center [289, 247] width 108 height 27
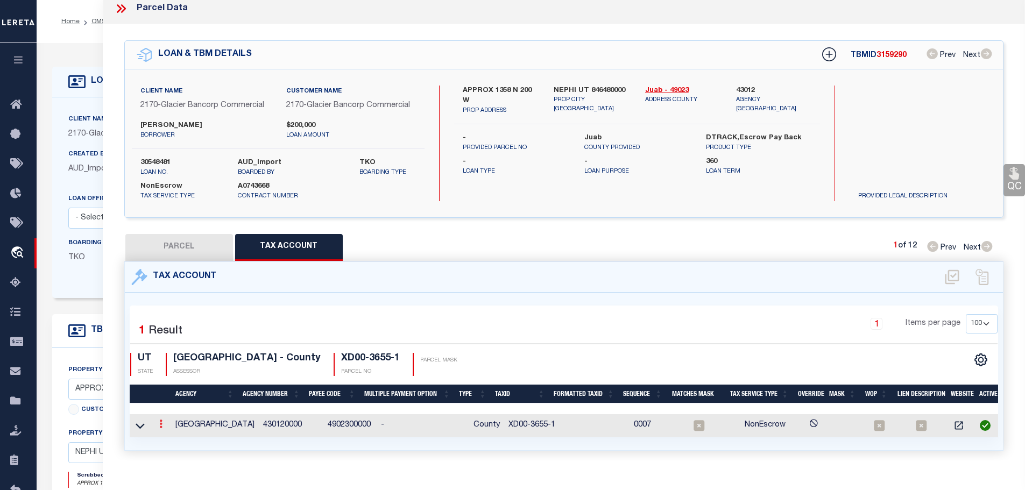
click at [162, 420] on icon at bounding box center [160, 424] width 3 height 9
click at [176, 436] on icon "" at bounding box center [172, 440] width 8 height 8
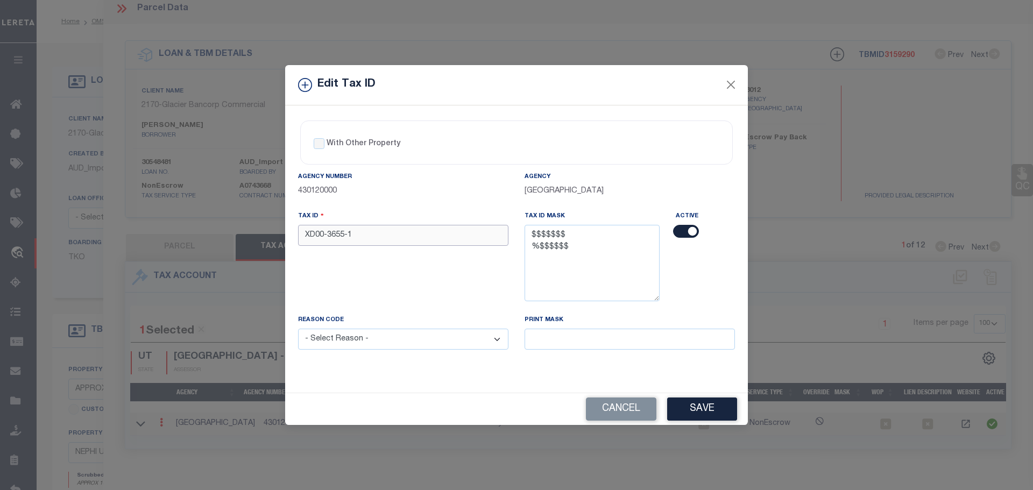
click at [431, 236] on input "XD00-3655-1" at bounding box center [403, 235] width 210 height 21
click at [472, 335] on select "- Select Reason - 099 - Other (Provide additional detail) ACT - Agency Changed …" at bounding box center [403, 339] width 210 height 21
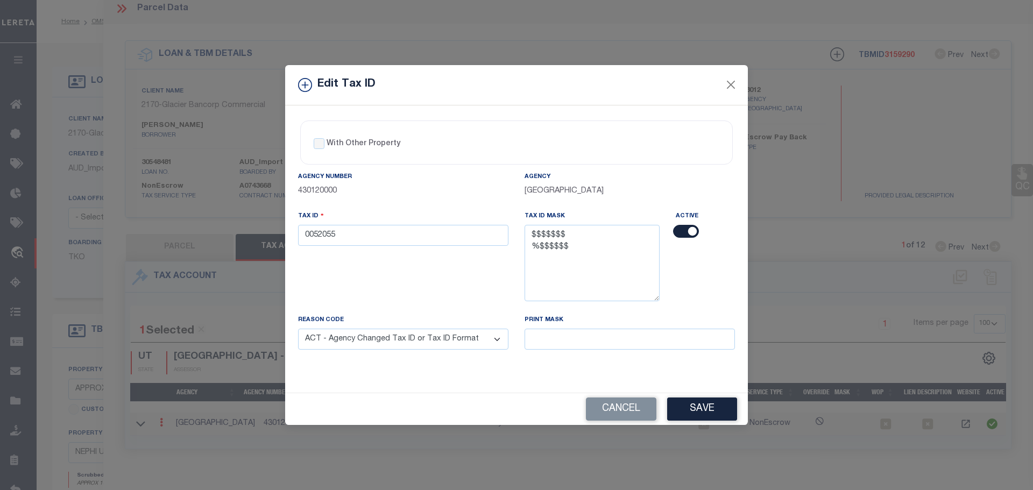
click at [298, 329] on select "- Select Reason - 099 - Other (Provide additional detail) ACT - Agency Changed …" at bounding box center [403, 339] width 210 height 21
click at [679, 408] on button "Save" at bounding box center [702, 408] width 70 height 23
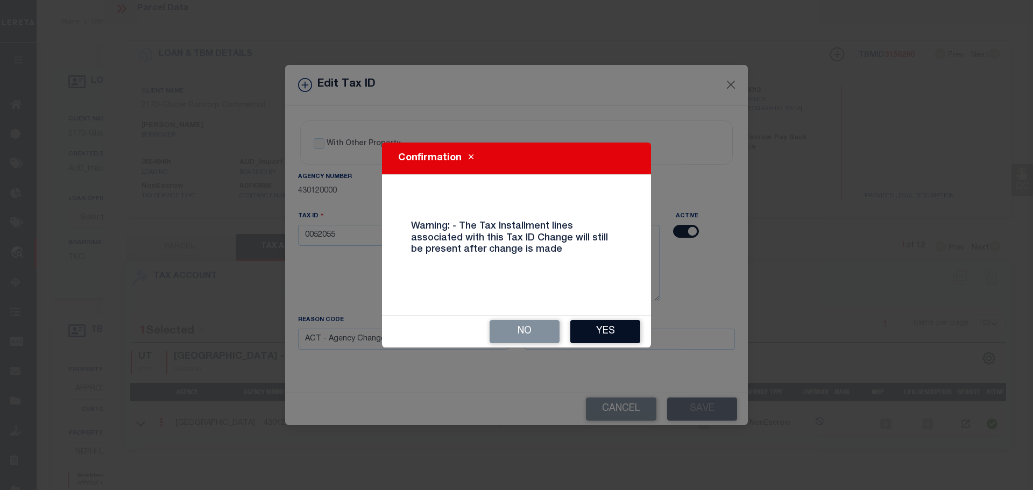
click at [608, 329] on button "Yes" at bounding box center [605, 331] width 70 height 23
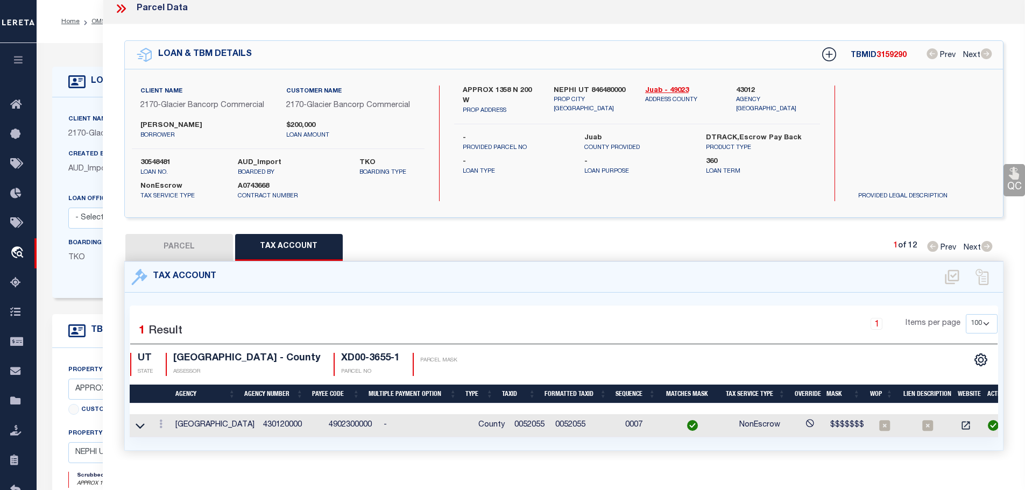
click at [118, 5] on icon at bounding box center [119, 8] width 5 height 9
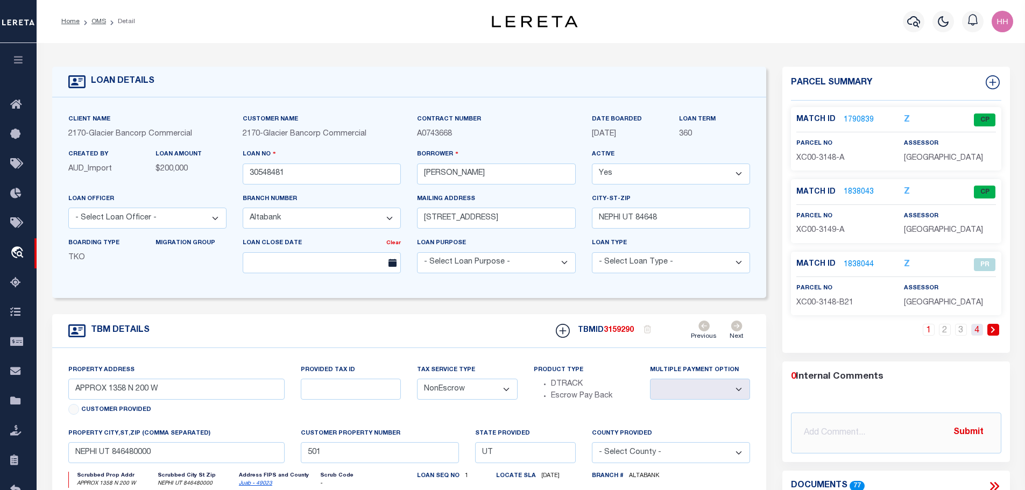
click at [976, 330] on link "4" at bounding box center [977, 330] width 12 height 12
click at [961, 333] on link "2" at bounding box center [961, 330] width 12 height 12
click at [964, 331] on link "3" at bounding box center [961, 330] width 12 height 12
click at [856, 188] on link "1838049" at bounding box center [858, 192] width 30 height 11
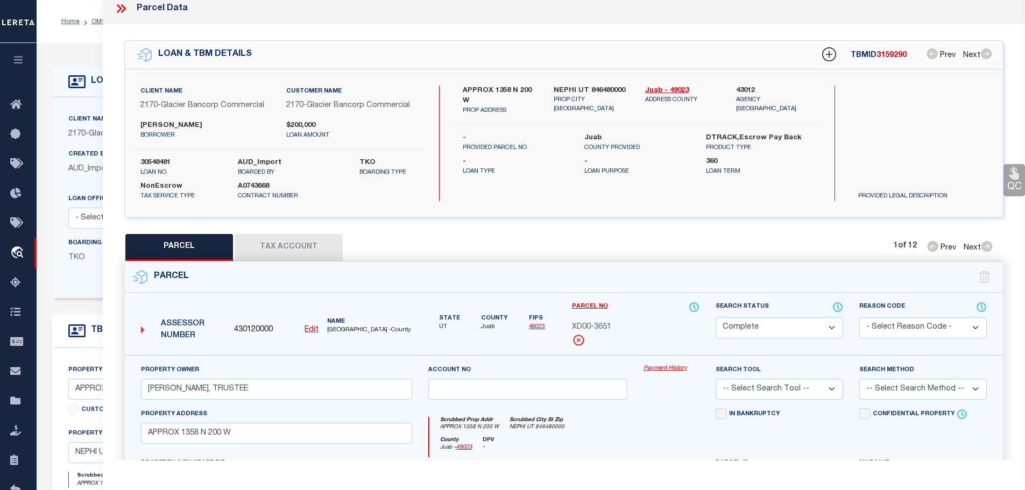
click at [292, 244] on button "Tax Account" at bounding box center [289, 247] width 108 height 27
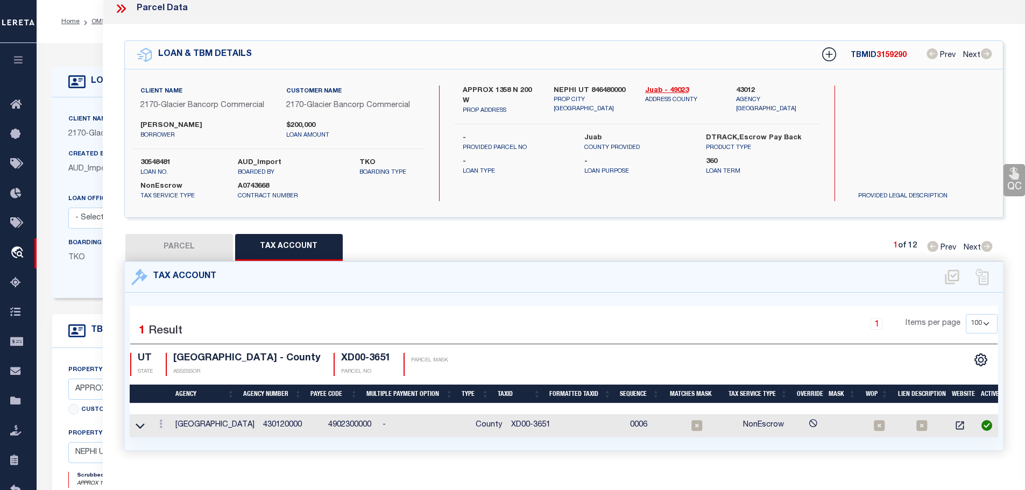
click at [520, 422] on td "XD00-3651" at bounding box center [532, 425] width 50 height 23
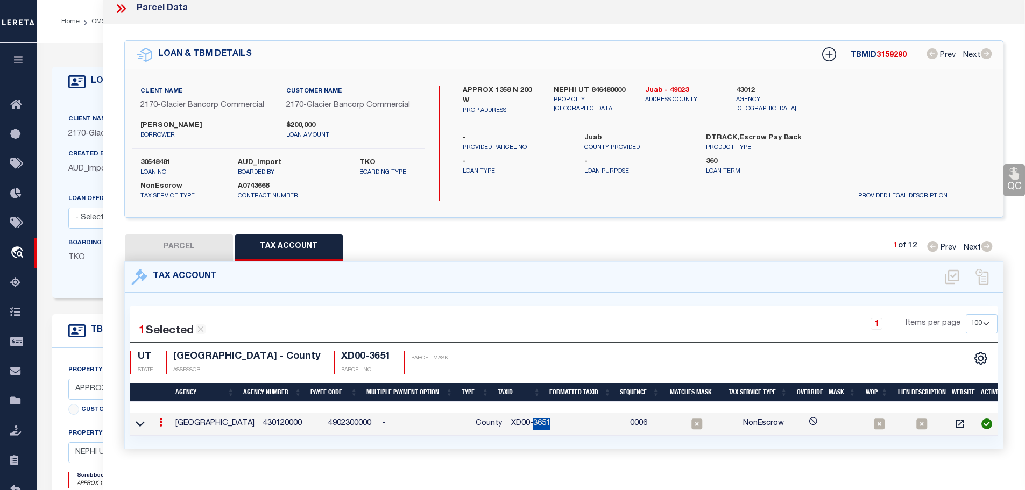
click at [520, 422] on td "XD00-3651" at bounding box center [532, 424] width 50 height 23
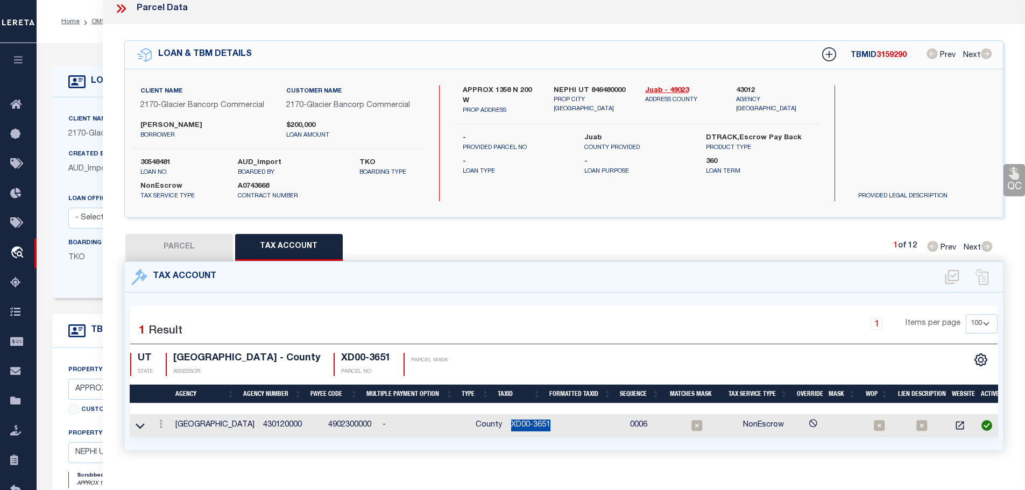
click at [520, 422] on td "XD00-3651" at bounding box center [532, 425] width 50 height 23
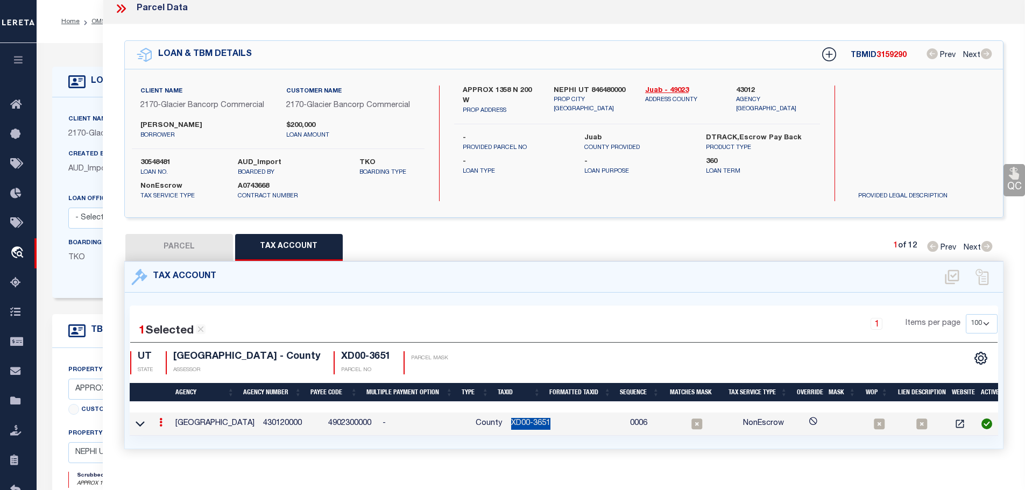
click at [530, 416] on td "XD00-3651" at bounding box center [532, 424] width 50 height 23
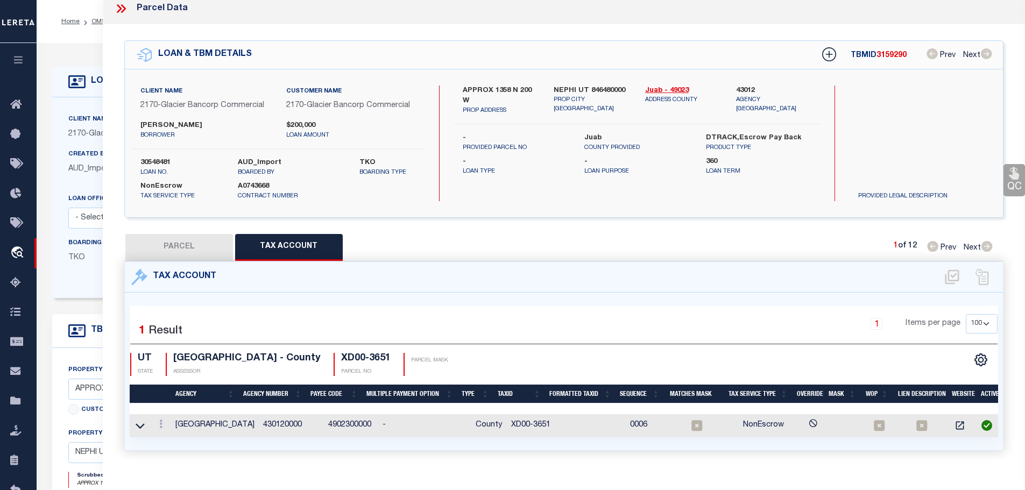
click at [530, 416] on td "XD00-3651" at bounding box center [532, 425] width 50 height 23
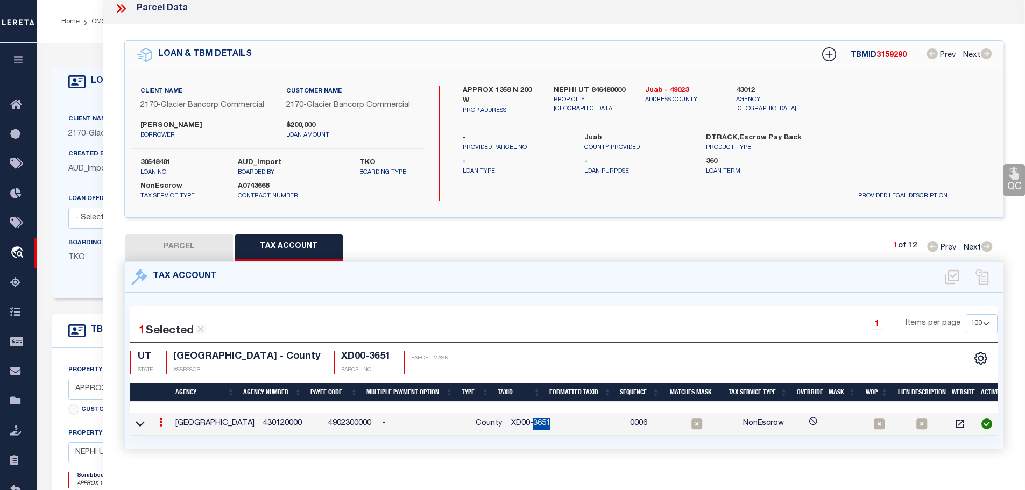
click at [521, 418] on td "XD00-3651" at bounding box center [532, 424] width 50 height 23
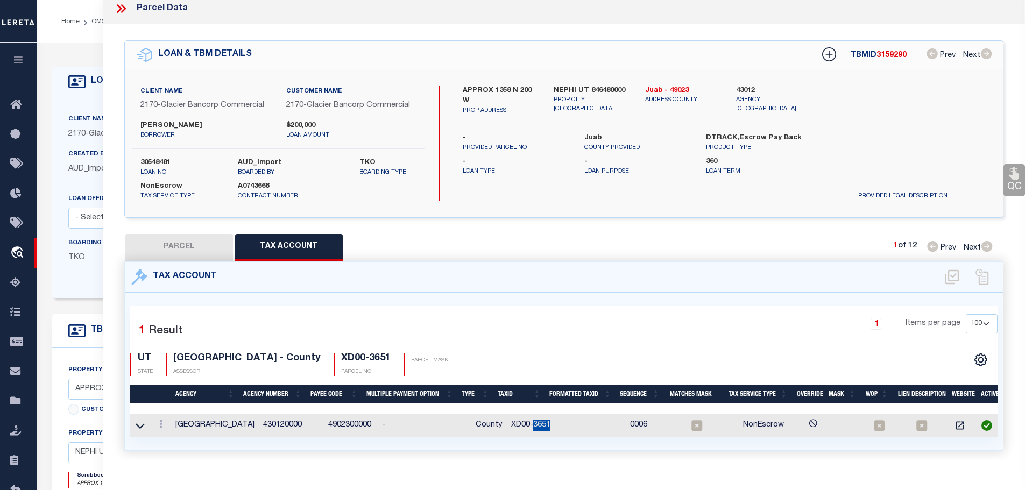
click at [521, 418] on td "XD00-3651" at bounding box center [532, 425] width 50 height 23
